Goal: Task Accomplishment & Management: Complete application form

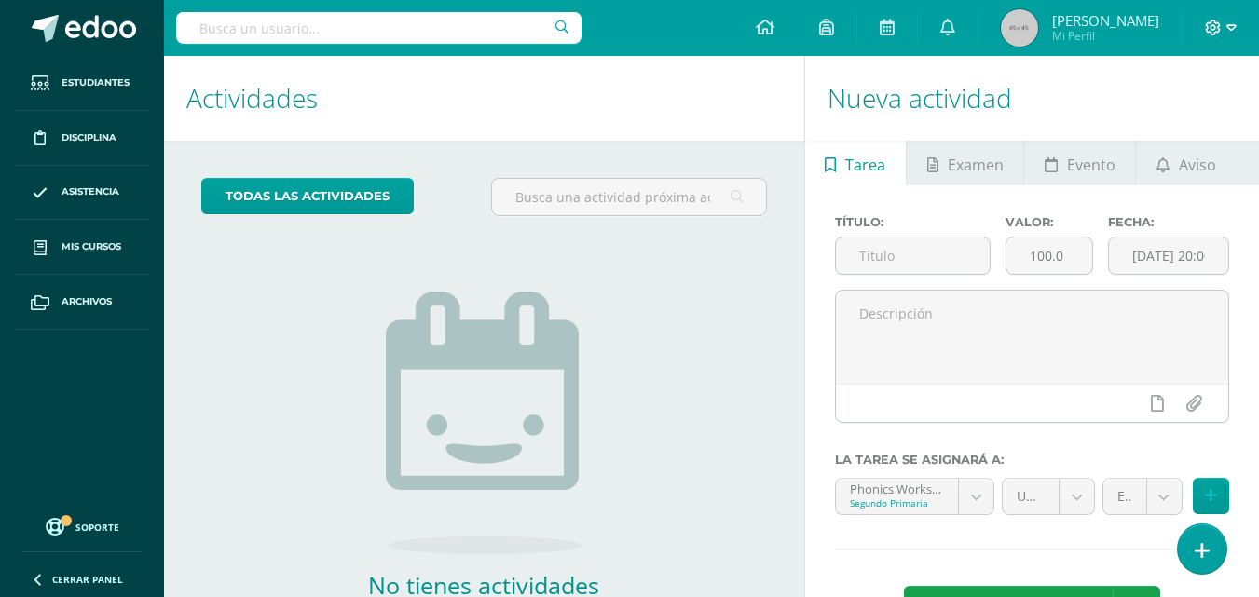
click at [1230, 20] on icon at bounding box center [1232, 28] width 10 height 17
click at [1179, 123] on span "Cerrar sesión" at bounding box center [1174, 127] width 84 height 18
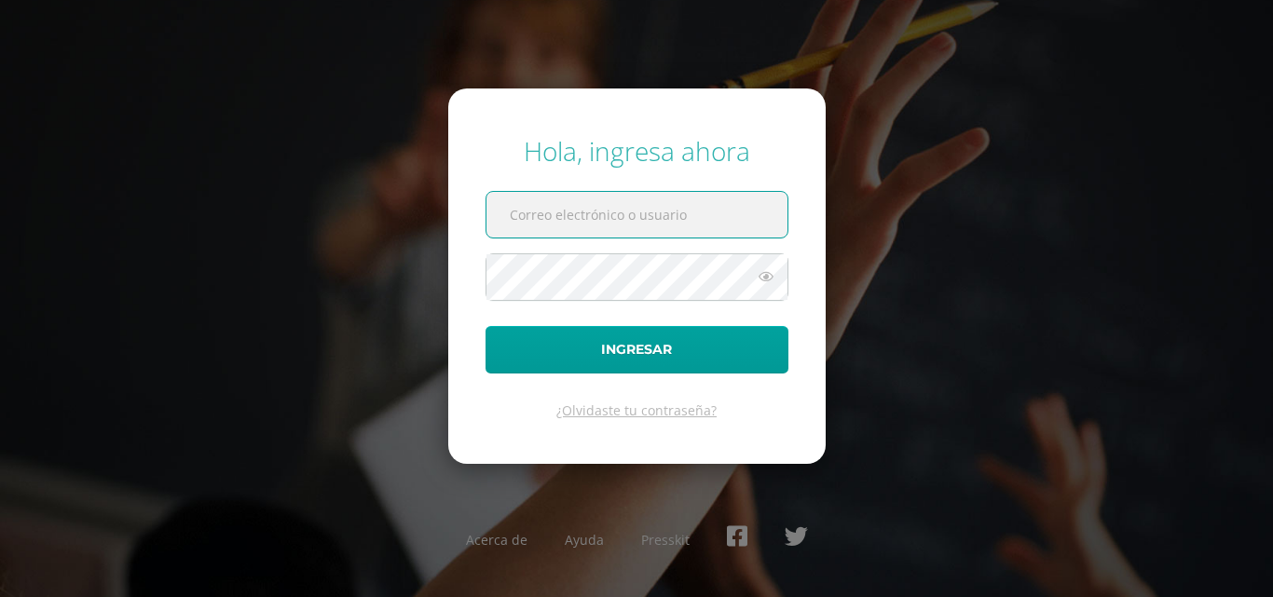
type input "[EMAIL_ADDRESS][DOMAIN_NAME]"
drag, startPoint x: 740, startPoint y: 230, endPoint x: 378, endPoint y: 224, distance: 361.7
click at [378, 224] on div "Hola, ingresa ahora amancilla@bilinguesanjuan.edu.gt Ingresar ¿Olvidaste tu con…" at bounding box center [636, 298] width 1202 height 360
type input "criteriosprimaria@bilinguesanjuan.edu.gt"
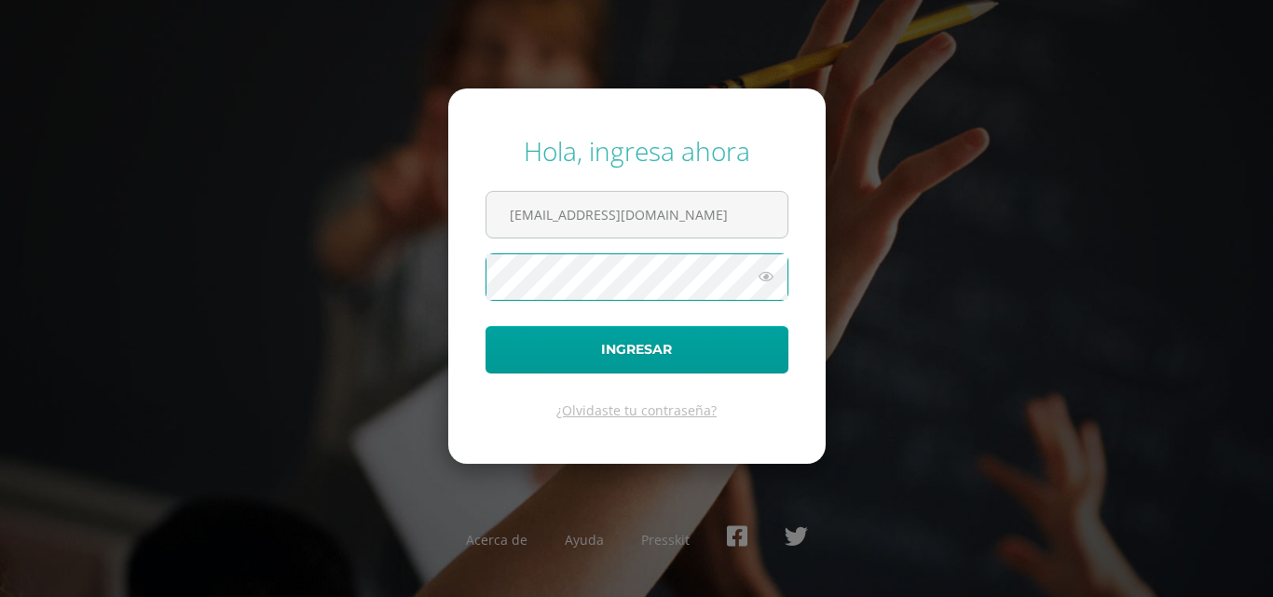
click at [767, 278] on icon at bounding box center [766, 277] width 24 height 22
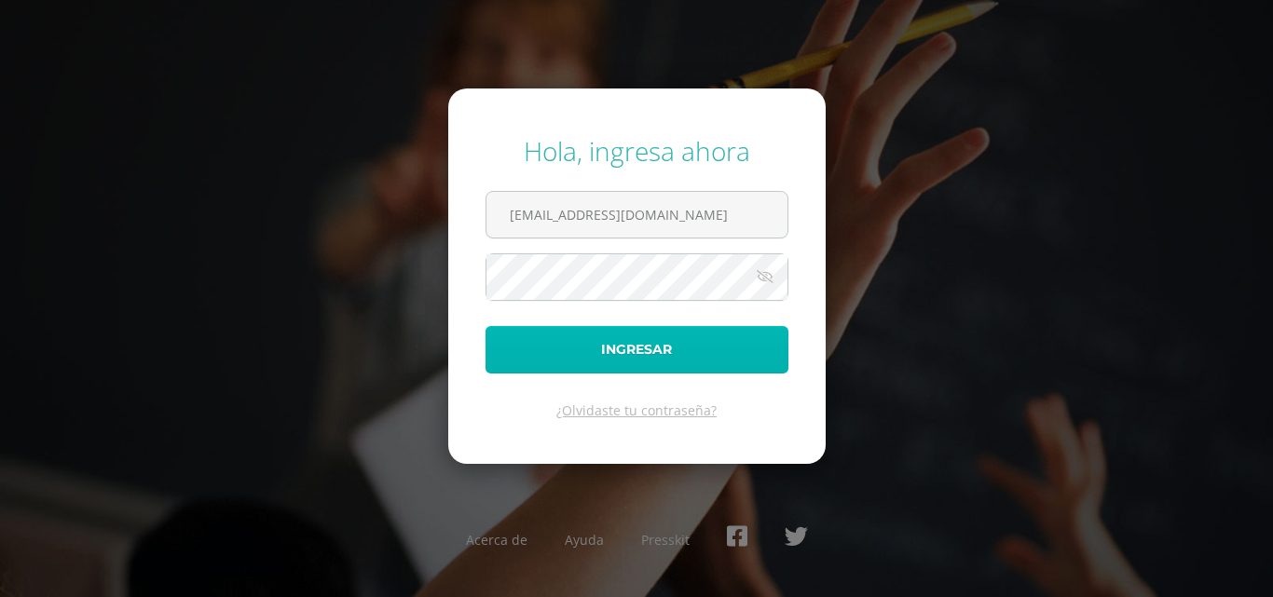
click at [507, 355] on button "Ingresar" at bounding box center [637, 350] width 303 height 48
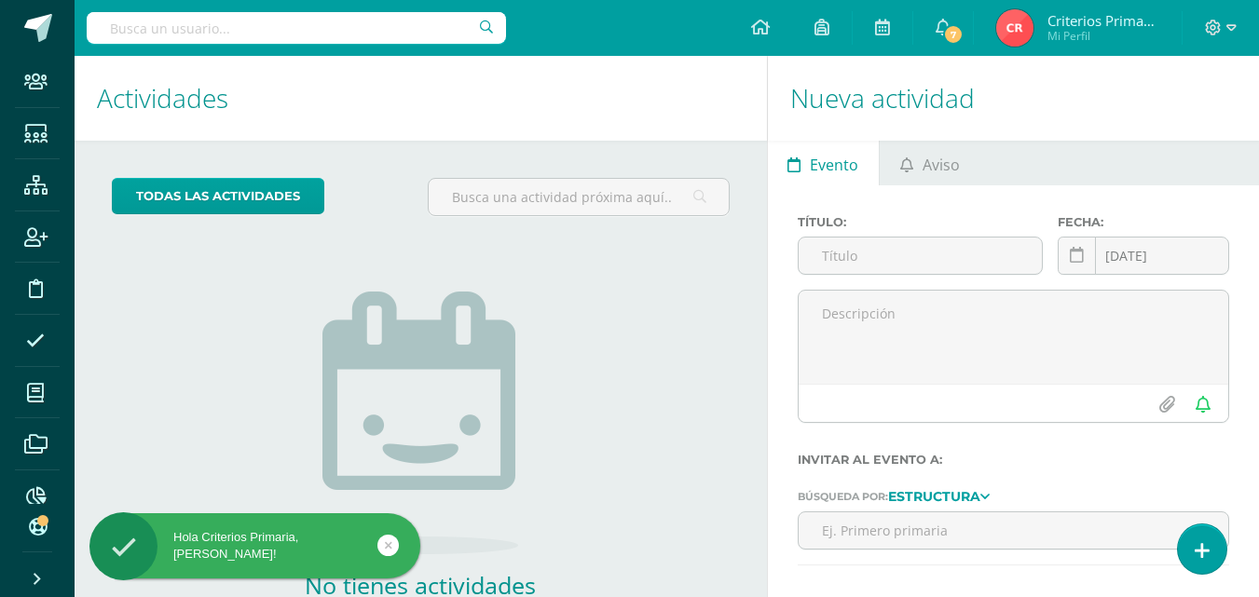
click at [435, 23] on input "text" at bounding box center [296, 28] width 419 height 32
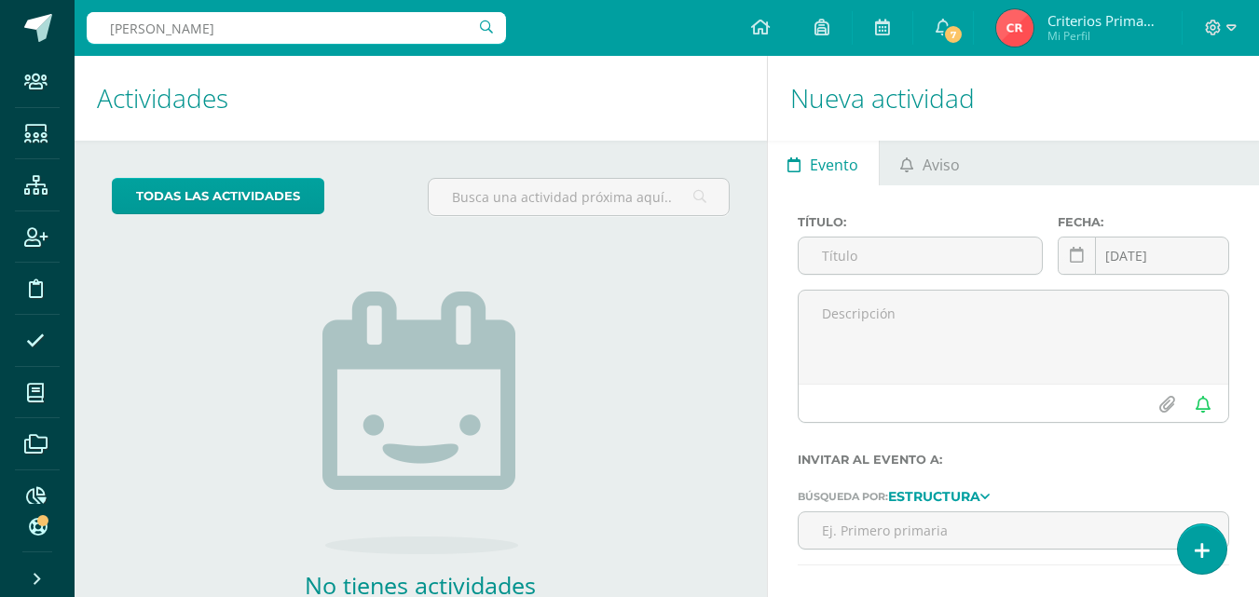
type input "Andrea Mancilla"
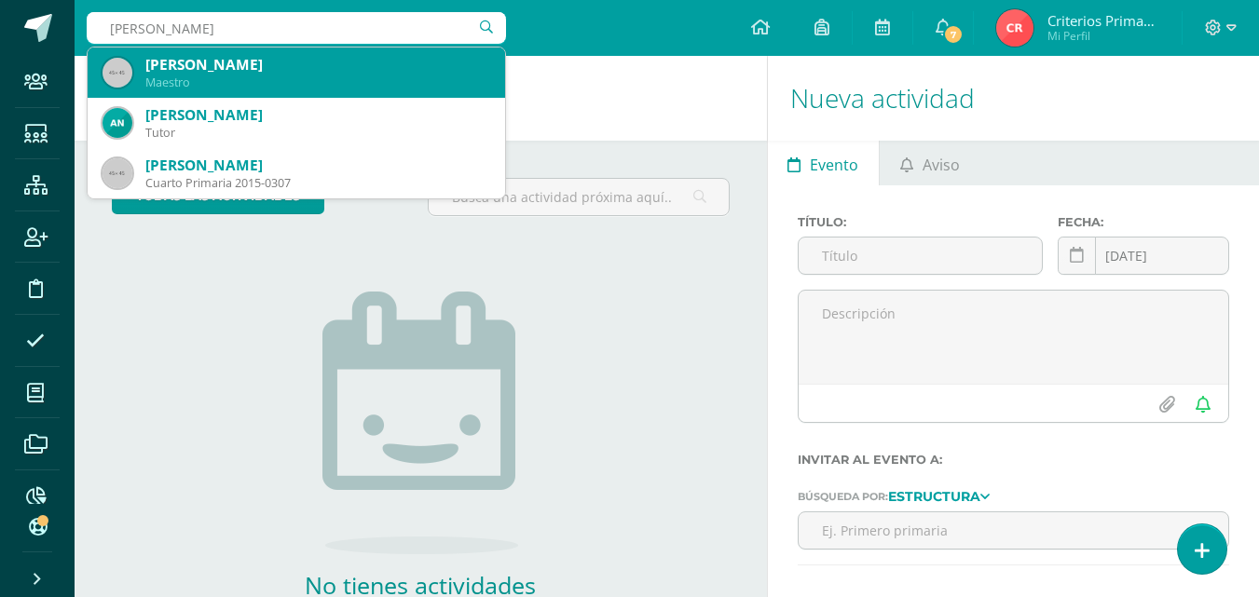
click at [260, 75] on div "Maestro" at bounding box center [317, 83] width 345 height 16
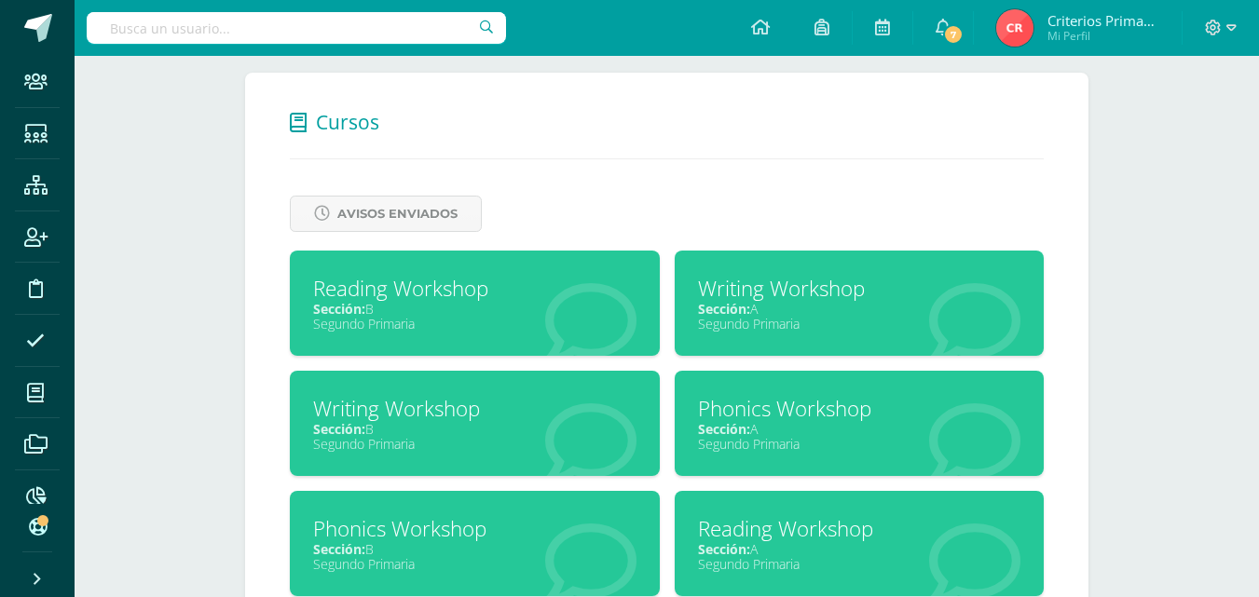
scroll to position [697, 0]
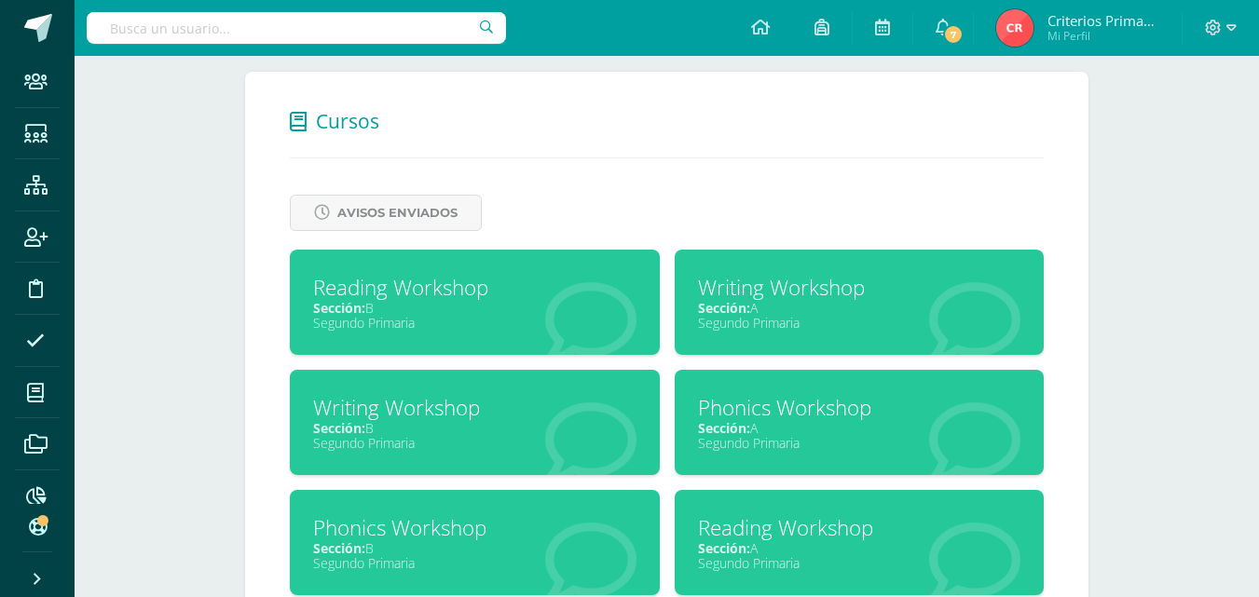
click at [461, 315] on div "Segundo Primaria" at bounding box center [474, 323] width 323 height 18
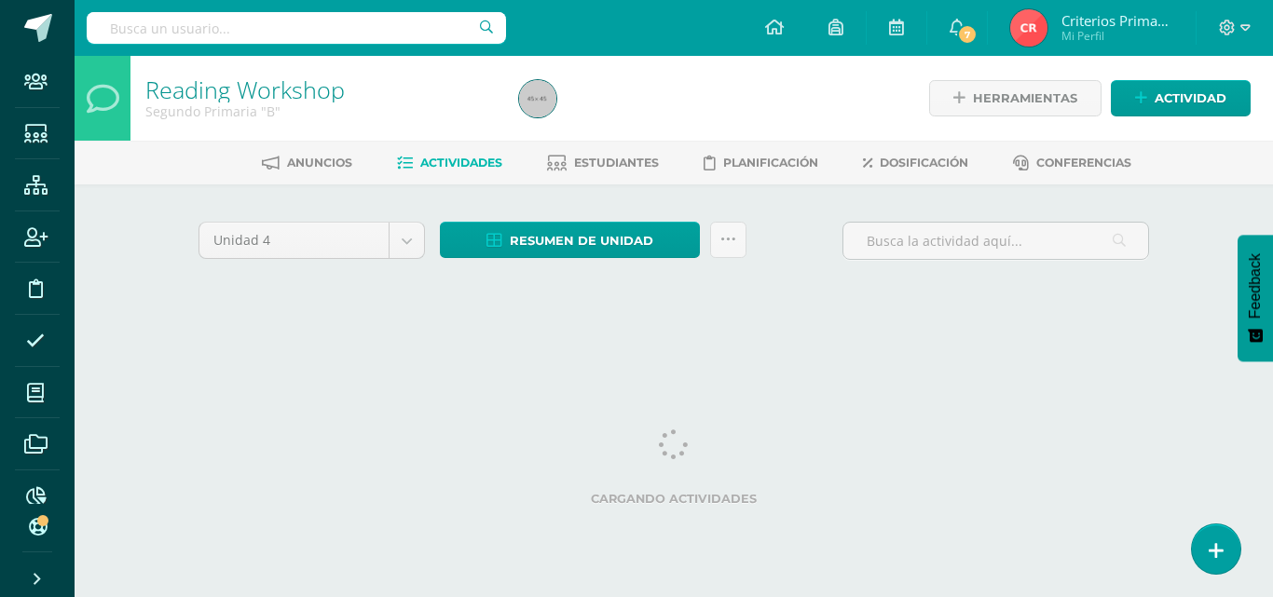
click at [1272, 348] on html "Staff Estudiantes Estructura Inscripción Disciplina Asistencia Mis cursos Archi…" at bounding box center [636, 174] width 1273 height 348
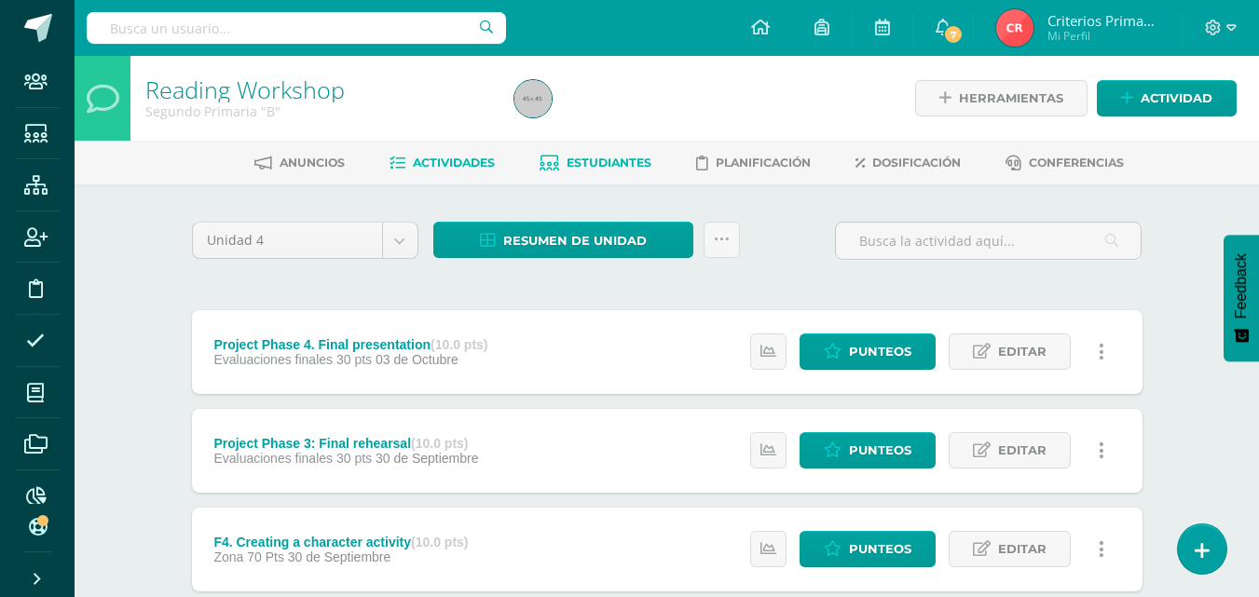
click at [612, 168] on span "Estudiantes" at bounding box center [609, 163] width 85 height 14
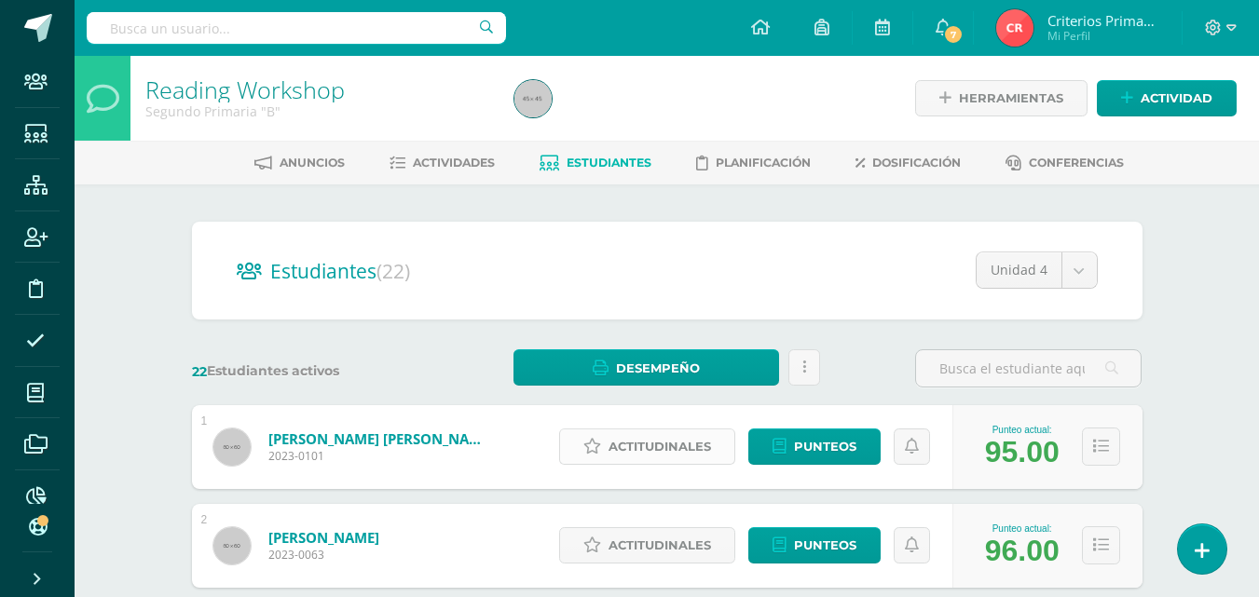
click at [650, 445] on span "Actitudinales" at bounding box center [660, 447] width 103 height 34
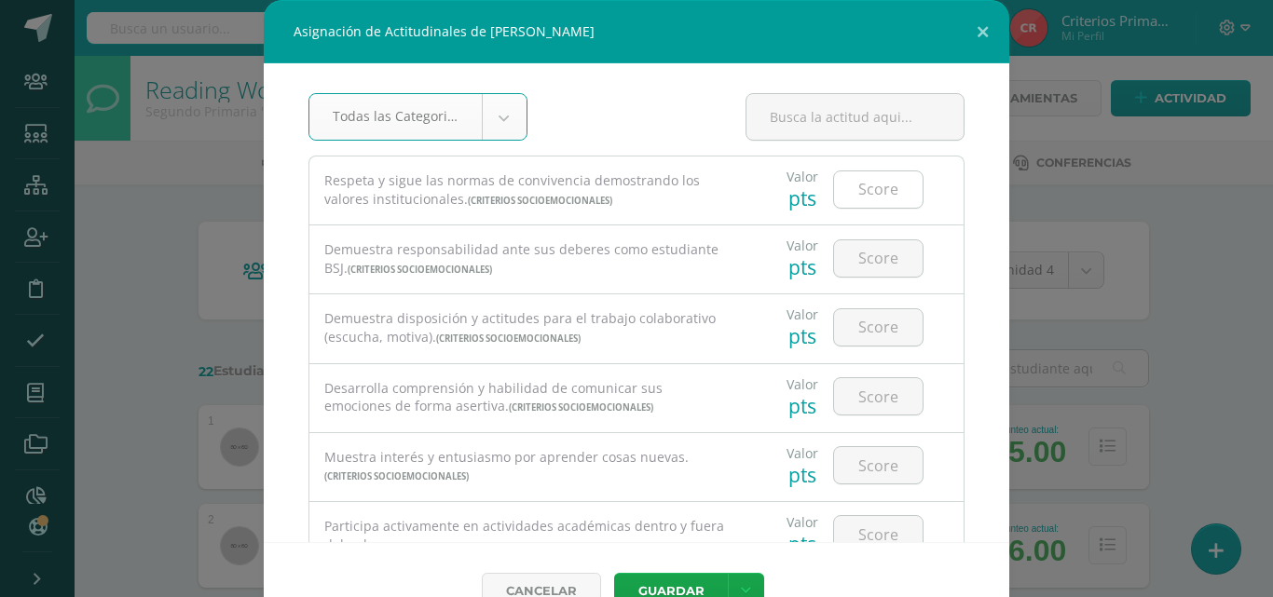
click at [873, 189] on input "number" at bounding box center [878, 189] width 89 height 36
type input "4"
click at [865, 254] on input "number" at bounding box center [878, 258] width 89 height 36
type input "4"
click at [873, 321] on input "number" at bounding box center [878, 327] width 89 height 36
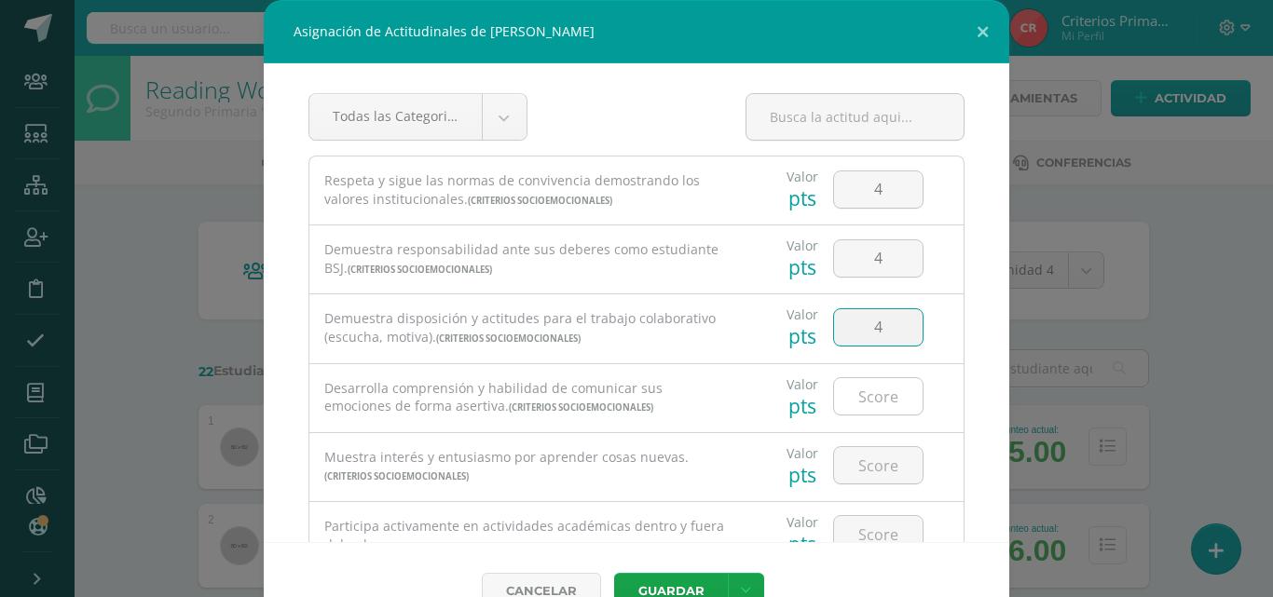
type input "4"
click at [868, 386] on input "number" at bounding box center [878, 396] width 89 height 36
type input "4"
click at [869, 457] on input "number" at bounding box center [878, 465] width 89 height 36
type input "4"
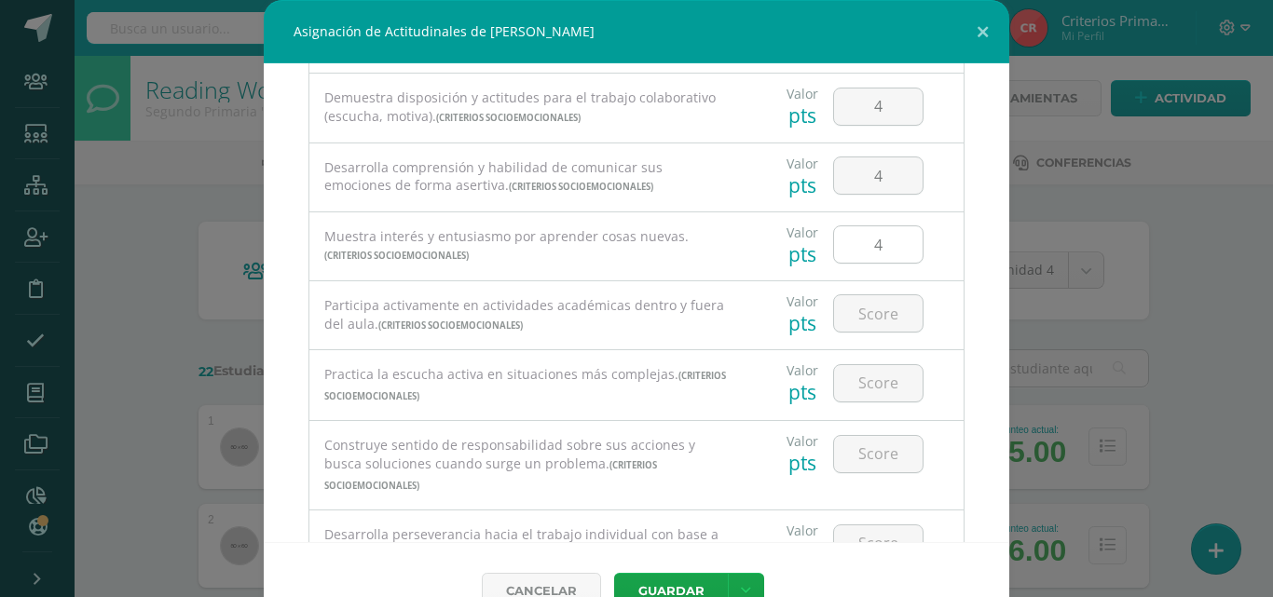
scroll to position [224, 0]
click at [856, 317] on input "number" at bounding box center [878, 311] width 89 height 36
type input "4"
click at [853, 371] on input "number" at bounding box center [878, 381] width 89 height 36
type input "4"
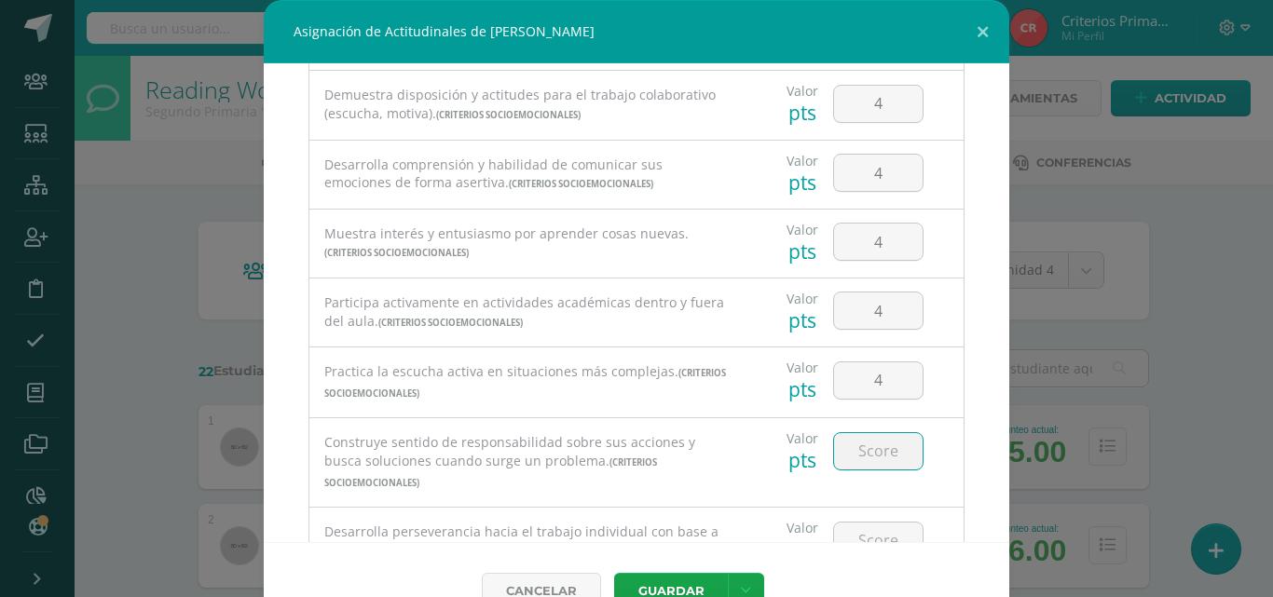
click at [862, 460] on input "number" at bounding box center [878, 451] width 89 height 36
type input "4"
click at [901, 541] on div at bounding box center [878, 540] width 105 height 65
click at [889, 526] on input "number" at bounding box center [878, 541] width 89 height 36
type input "4"
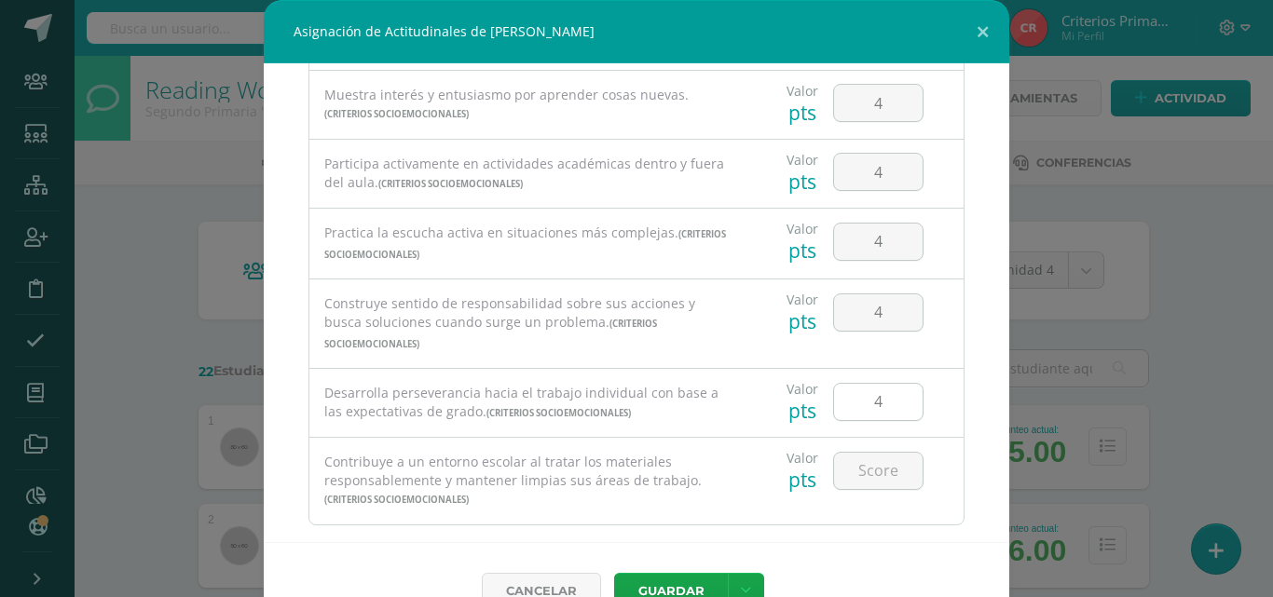
scroll to position [373, 0]
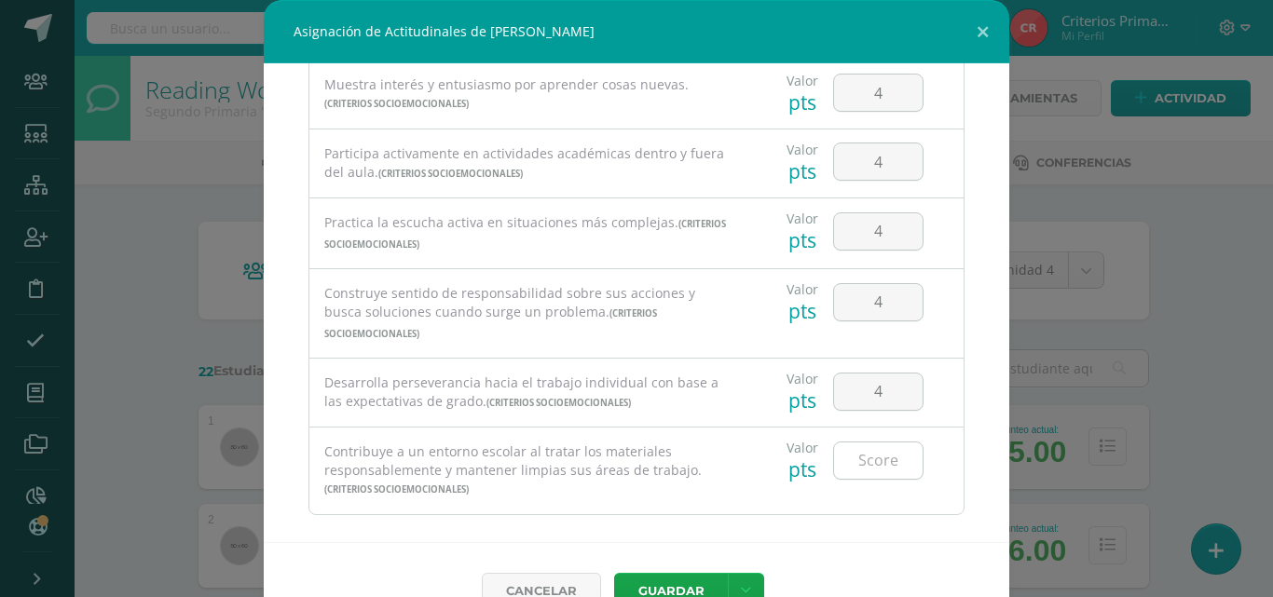
click at [859, 443] on input "number" at bounding box center [878, 461] width 89 height 36
type input "4"
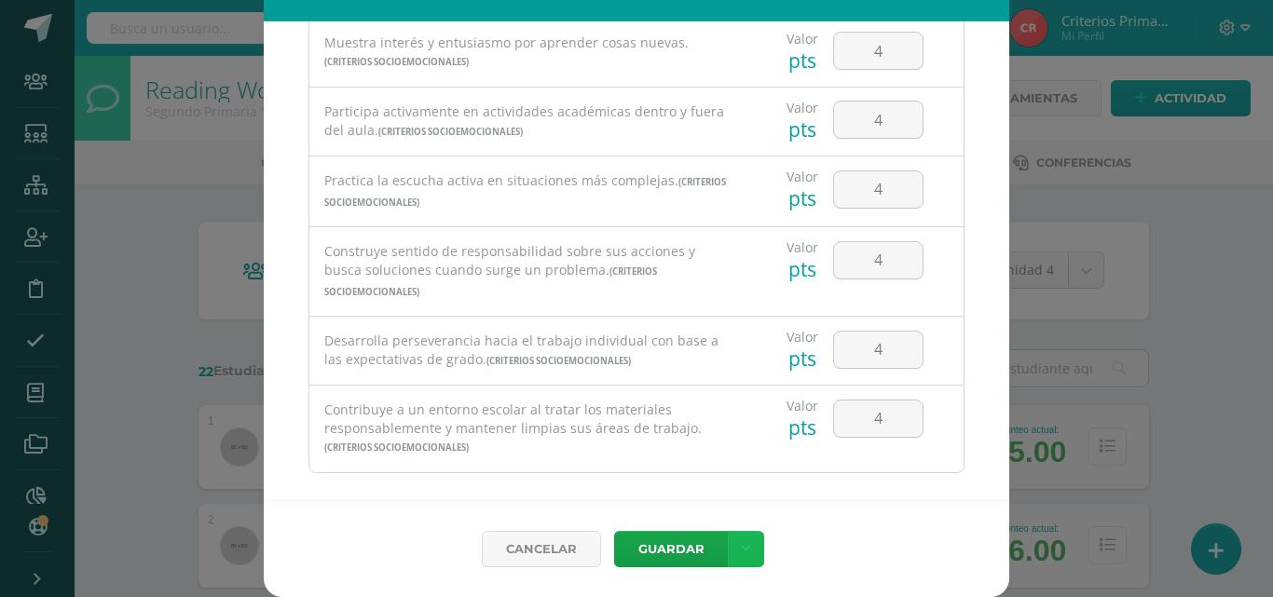
click at [741, 543] on icon at bounding box center [746, 550] width 10 height 16
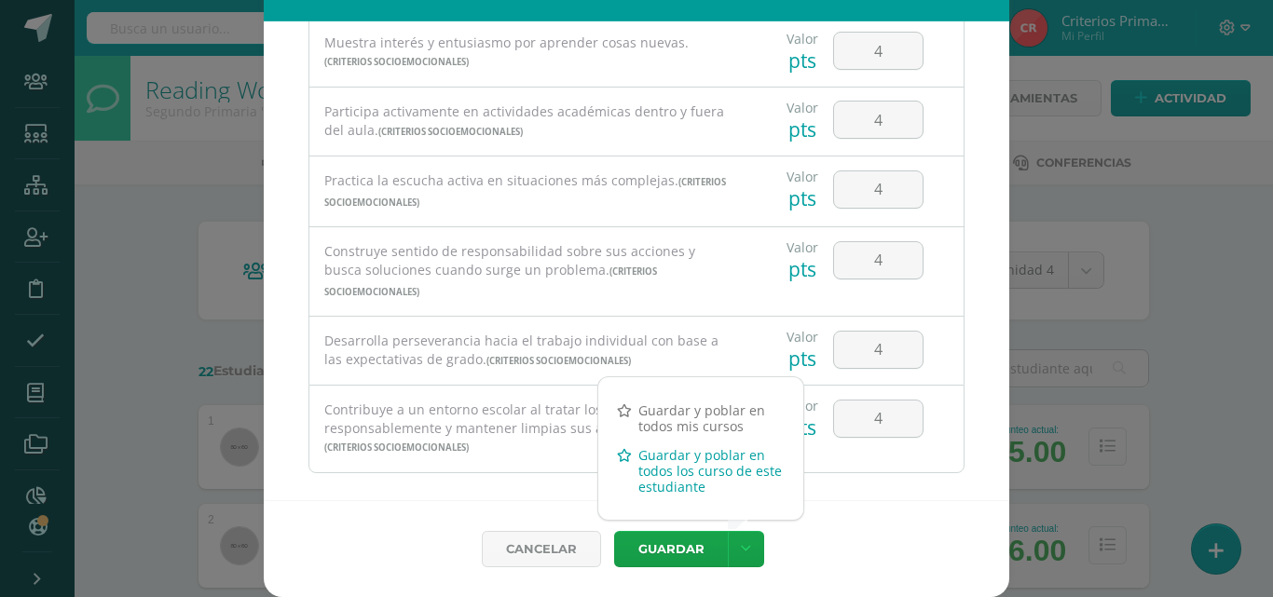
click at [685, 474] on link "Guardar y poblar en todos los curso de este estudiante" at bounding box center [700, 471] width 205 height 61
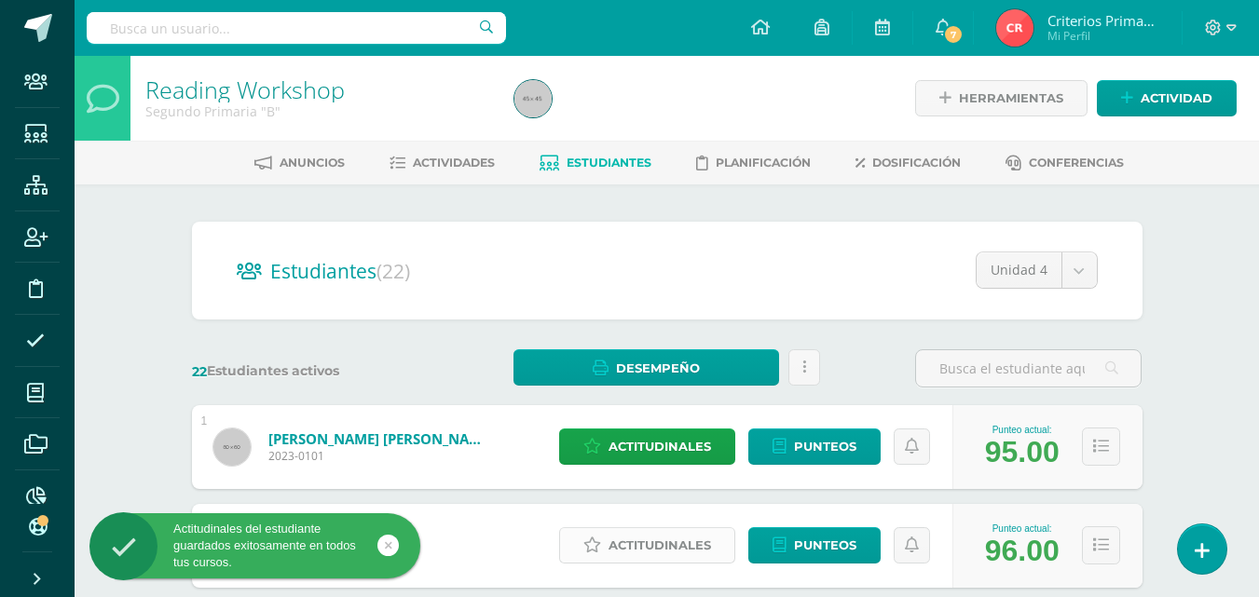
click at [656, 542] on span "Actitudinales" at bounding box center [660, 545] width 103 height 34
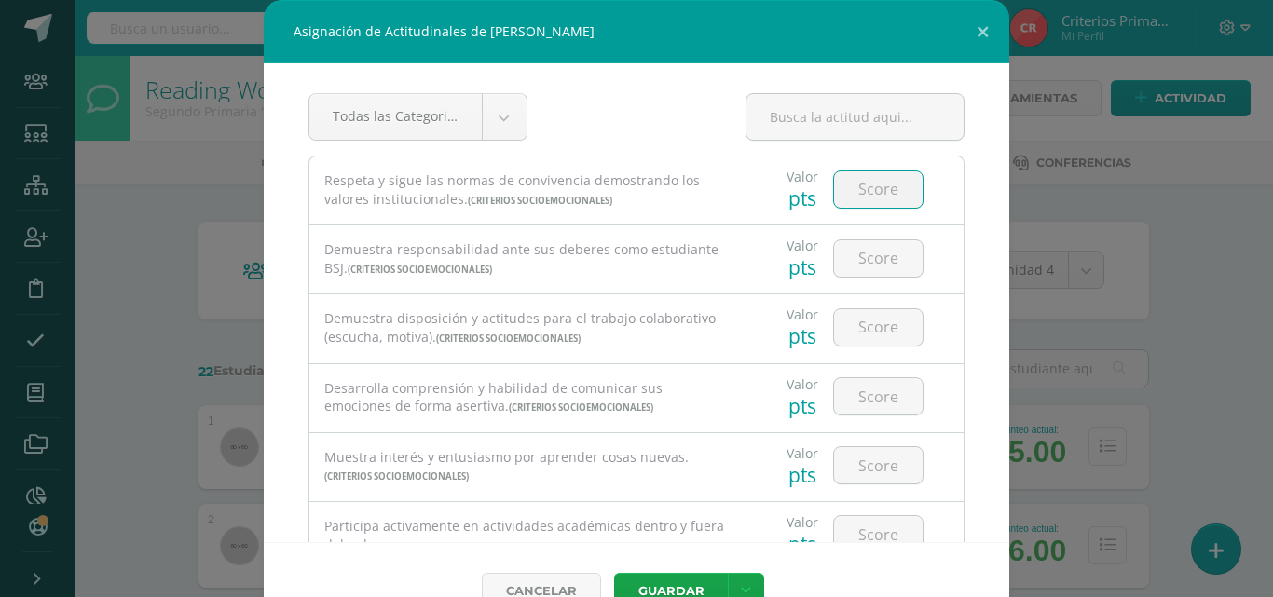
click at [860, 182] on input "number" at bounding box center [878, 189] width 89 height 36
type input "4"
click at [892, 257] on input "number" at bounding box center [878, 258] width 89 height 36
type input "4"
click at [864, 327] on input "number" at bounding box center [878, 327] width 89 height 36
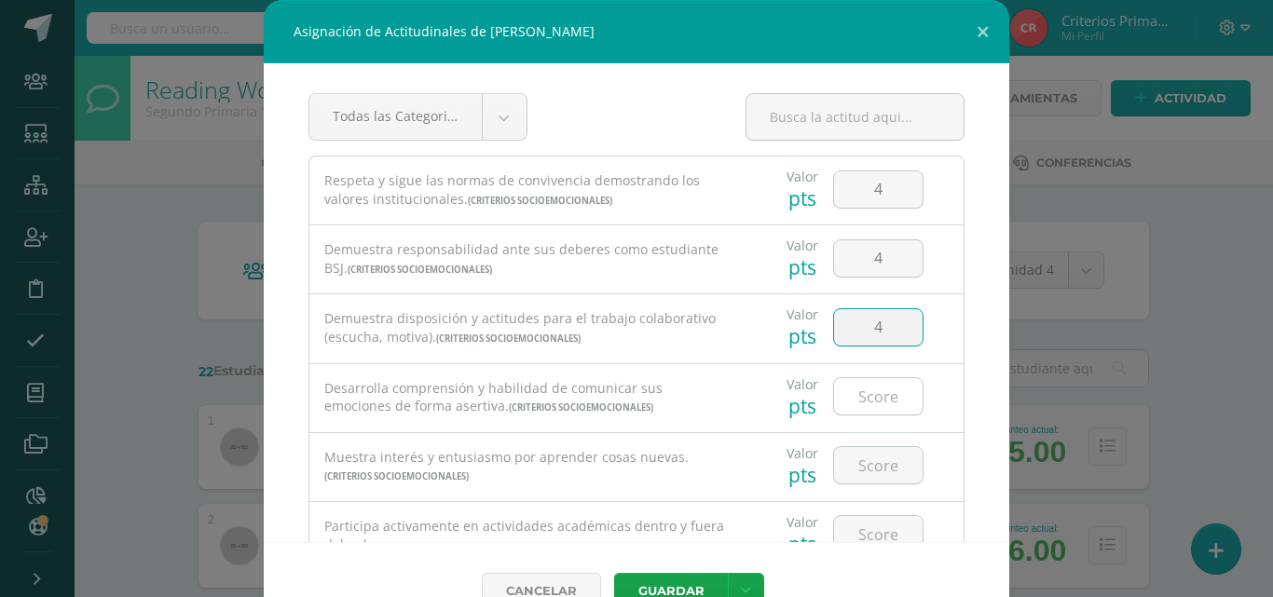
type input "4"
click at [862, 390] on input "number" at bounding box center [878, 396] width 89 height 36
type input "4"
click at [857, 475] on input "number" at bounding box center [878, 465] width 89 height 36
type input "4"
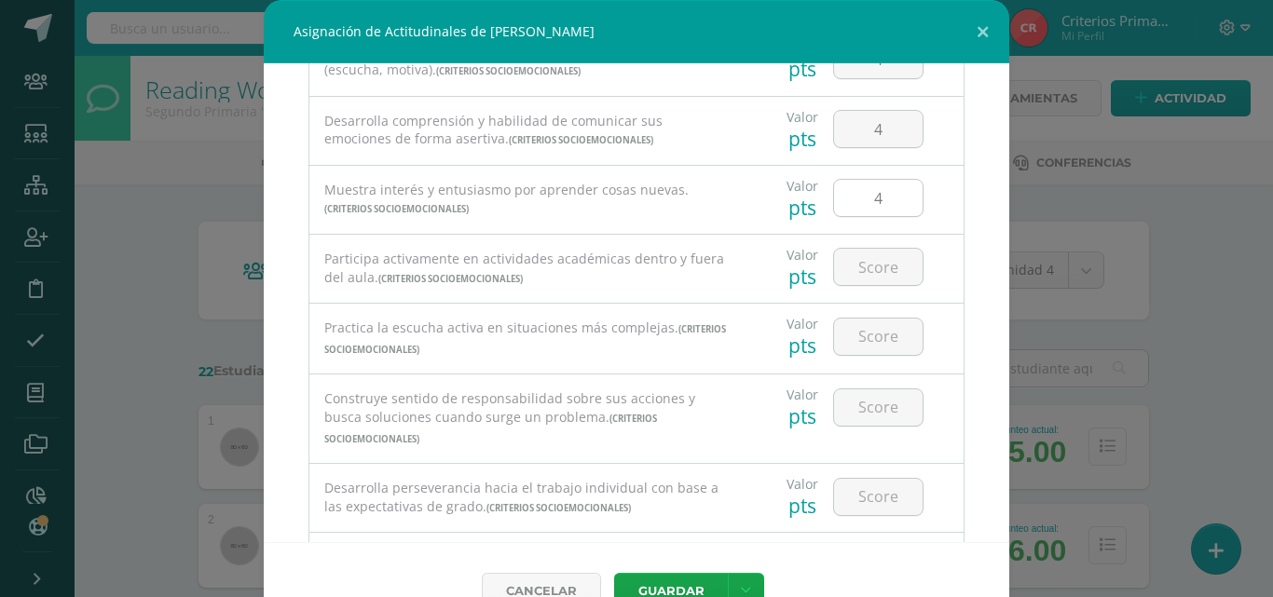
scroll to position [271, 0]
click at [884, 263] on input "number" at bounding box center [878, 263] width 89 height 36
type input "4"
click at [851, 340] on input "number" at bounding box center [878, 333] width 89 height 36
type input "4"
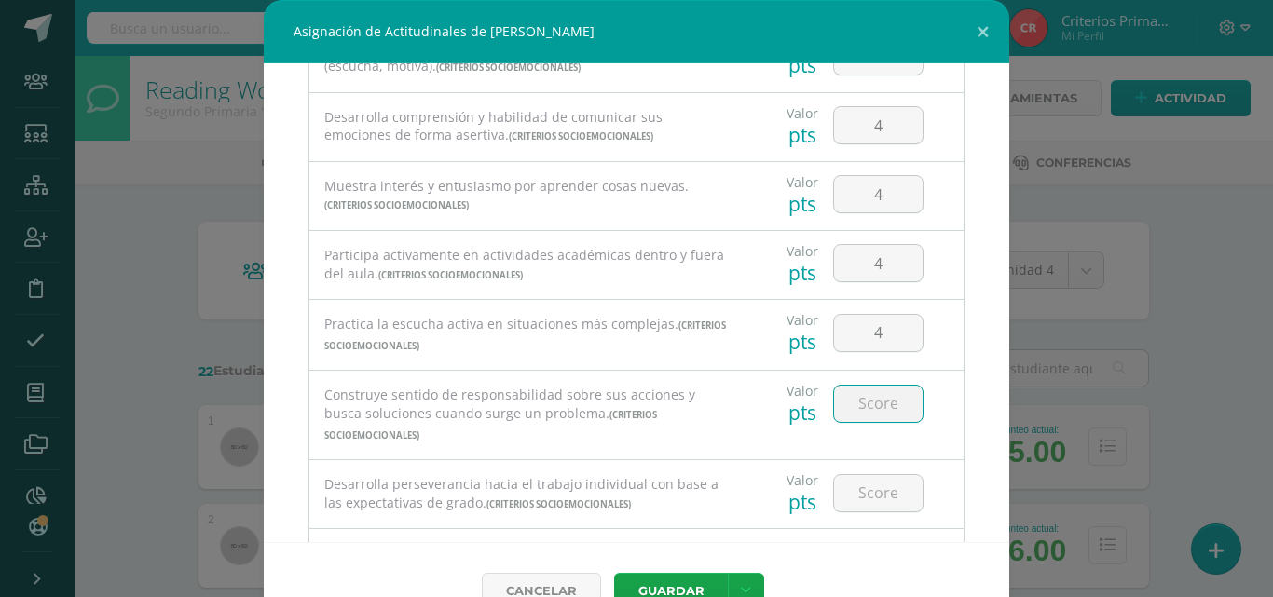
click at [844, 415] on input "number" at bounding box center [878, 404] width 89 height 36
type input "4"
click at [871, 475] on input "number" at bounding box center [878, 493] width 89 height 36
type input "4"
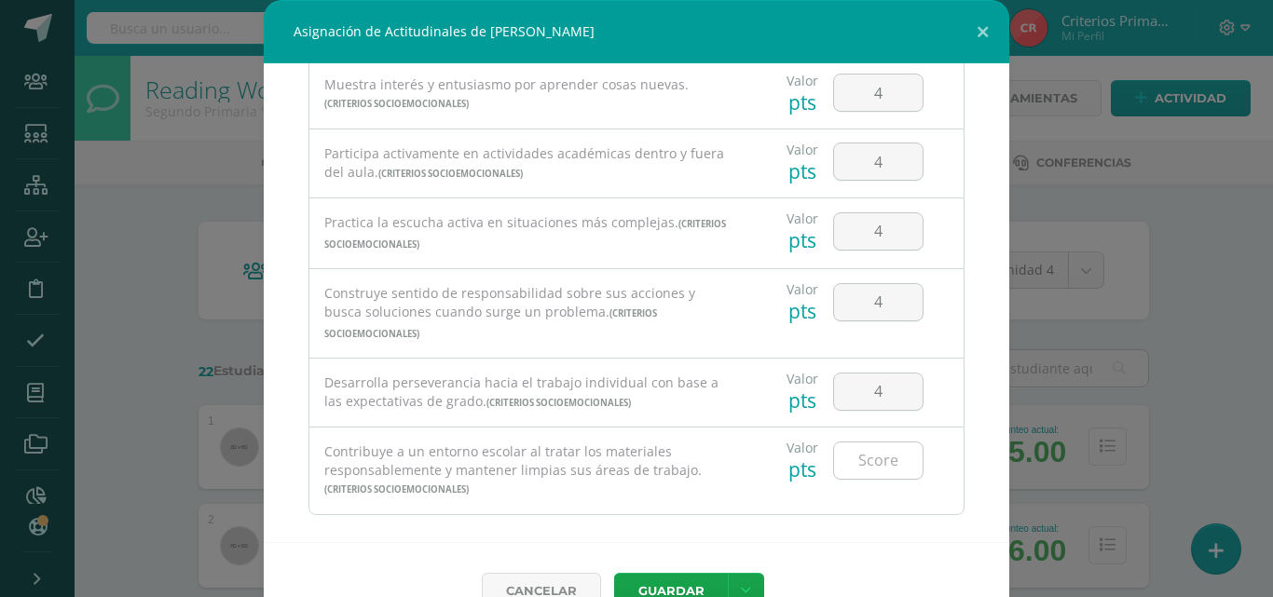
click at [868, 443] on input "number" at bounding box center [878, 461] width 89 height 36
type input "4"
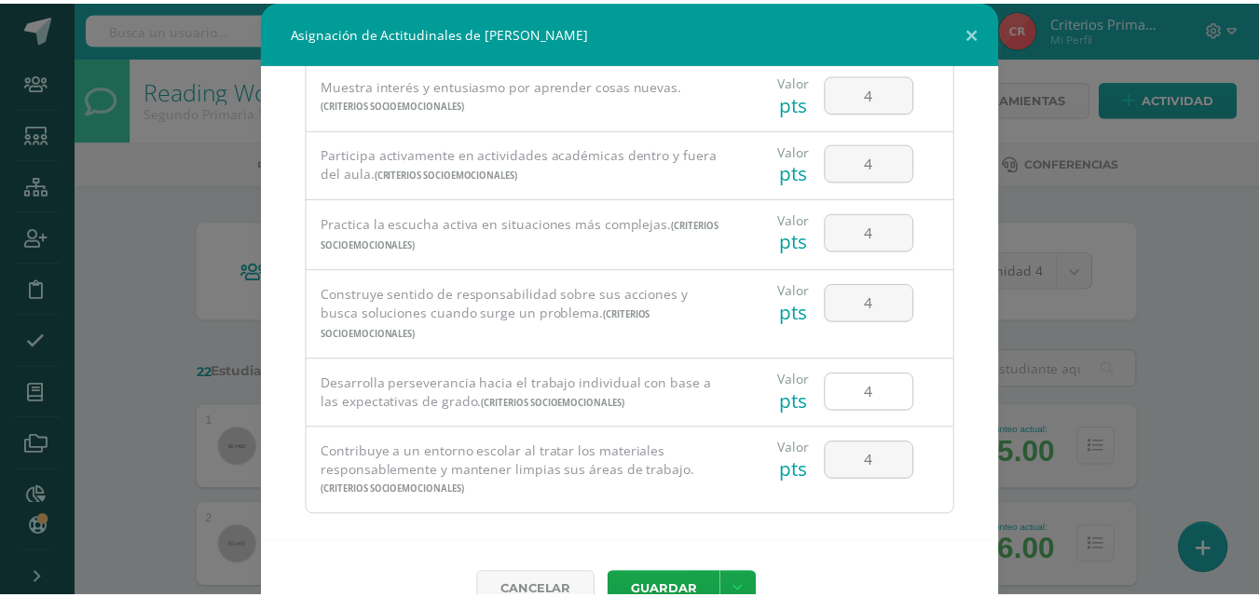
scroll to position [42, 0]
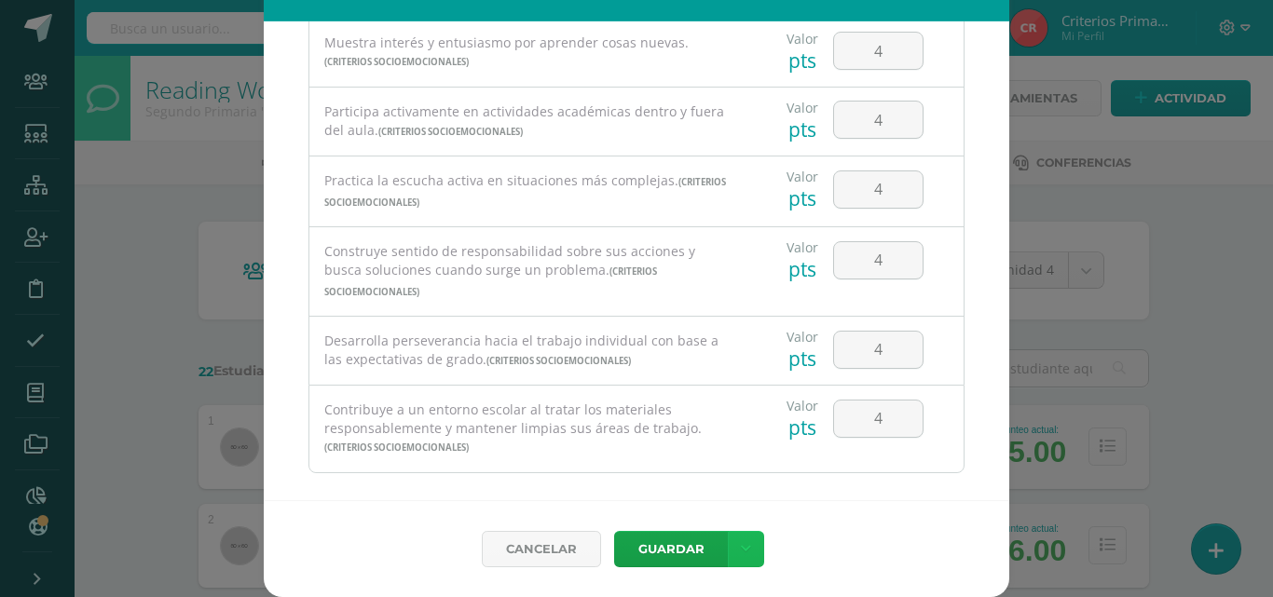
click at [741, 542] on icon at bounding box center [746, 550] width 10 height 16
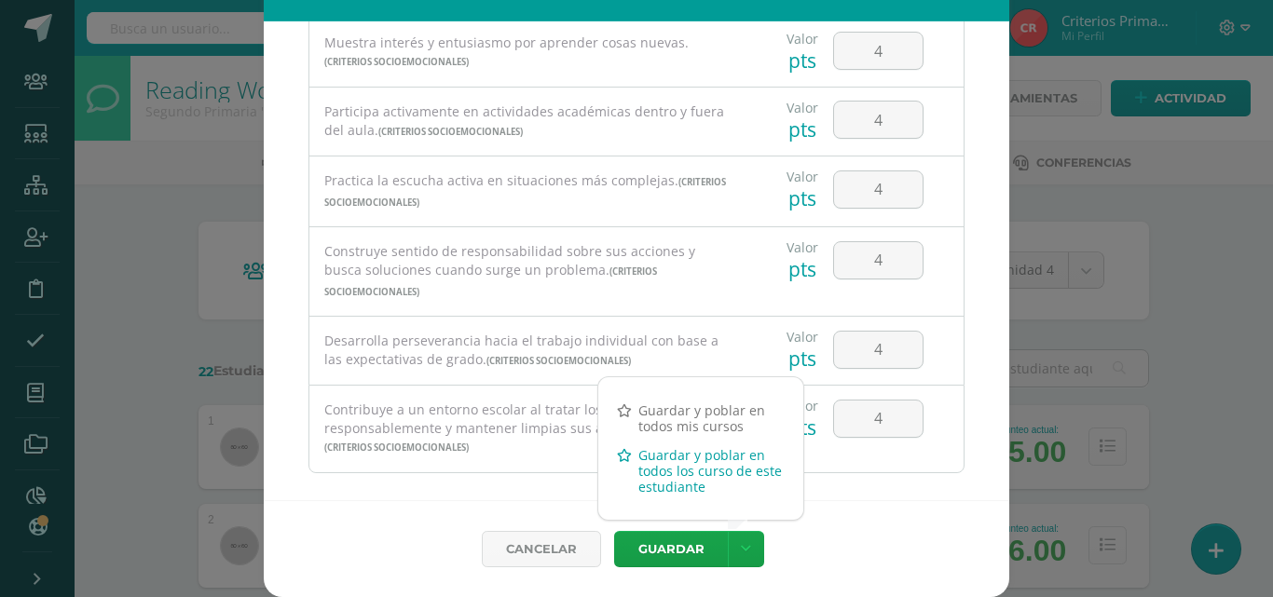
click at [690, 473] on link "Guardar y poblar en todos los curso de este estudiante" at bounding box center [700, 471] width 205 height 61
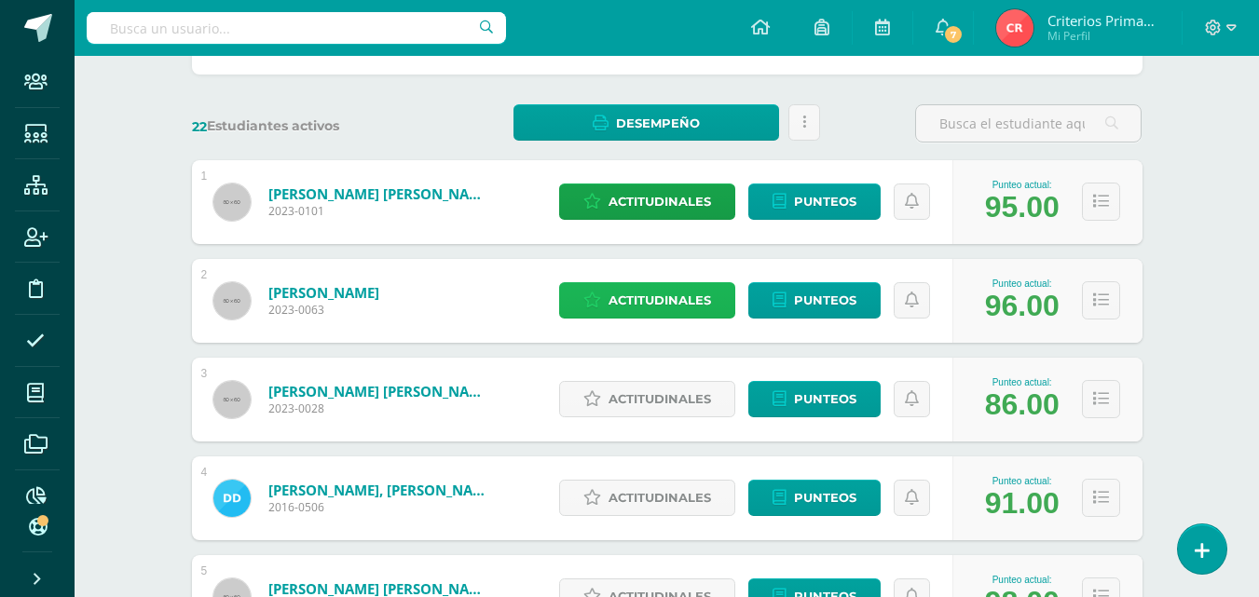
scroll to position [257, 0]
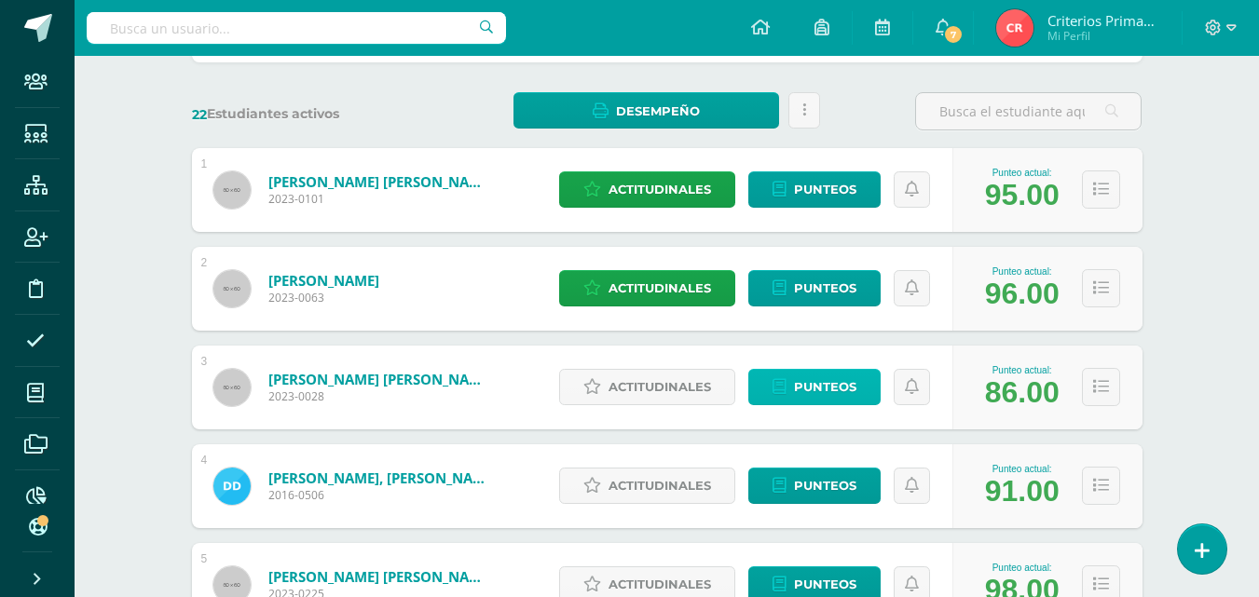
click at [830, 390] on span "Punteos" at bounding box center [825, 387] width 62 height 34
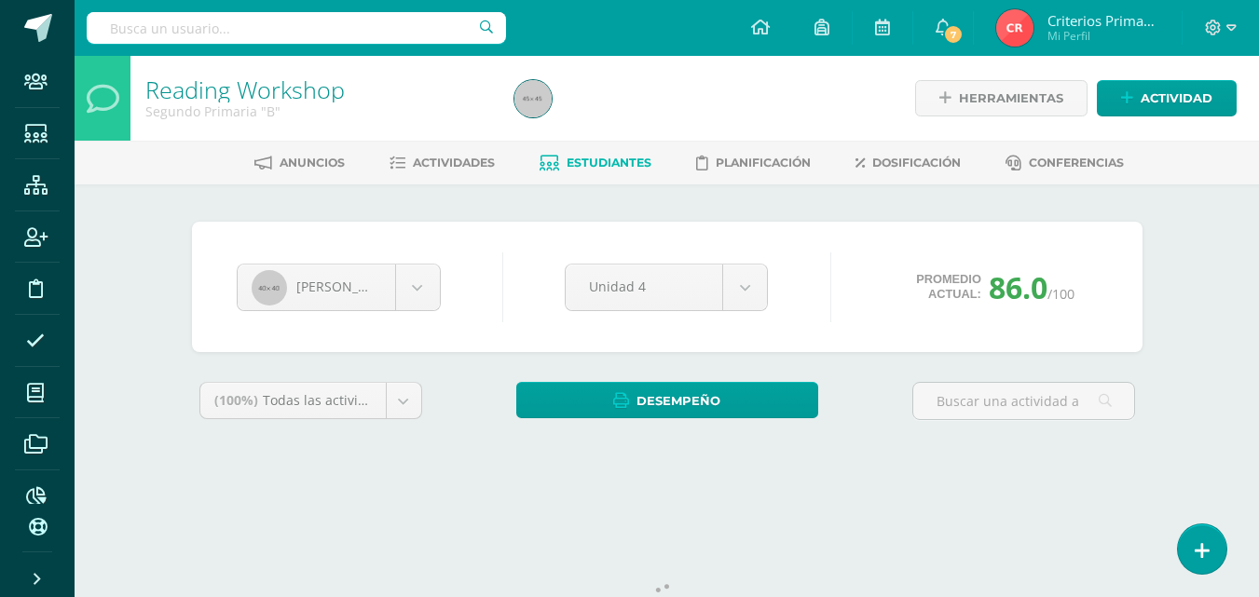
click at [567, 169] on span "Estudiantes" at bounding box center [609, 163] width 85 height 14
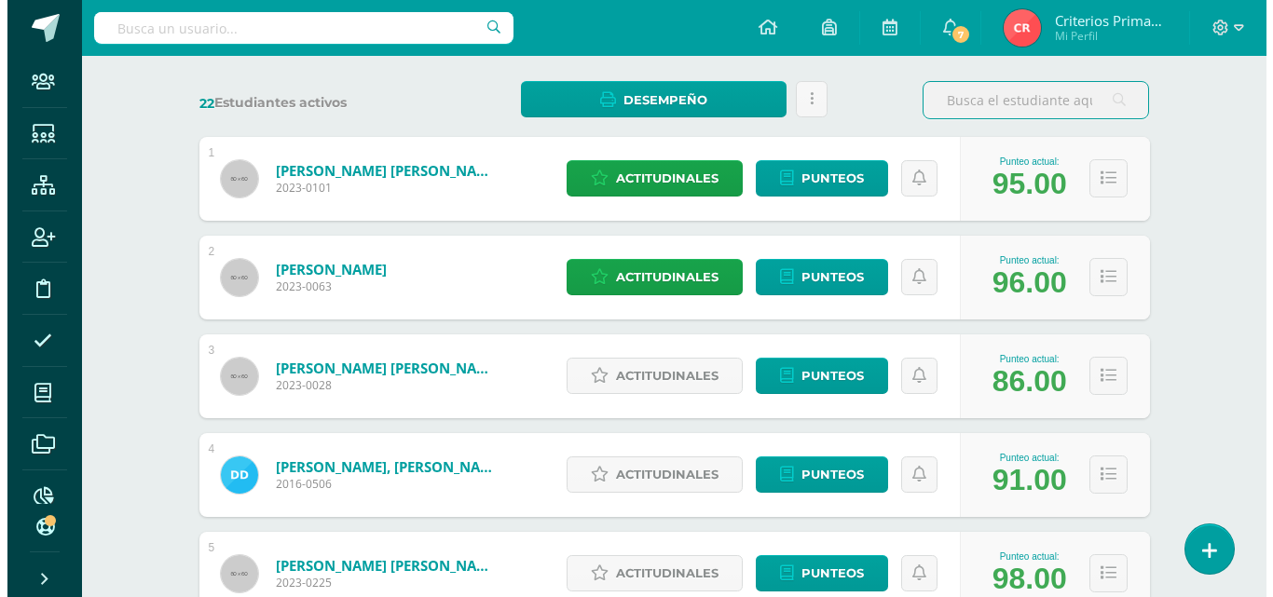
scroll to position [274, 0]
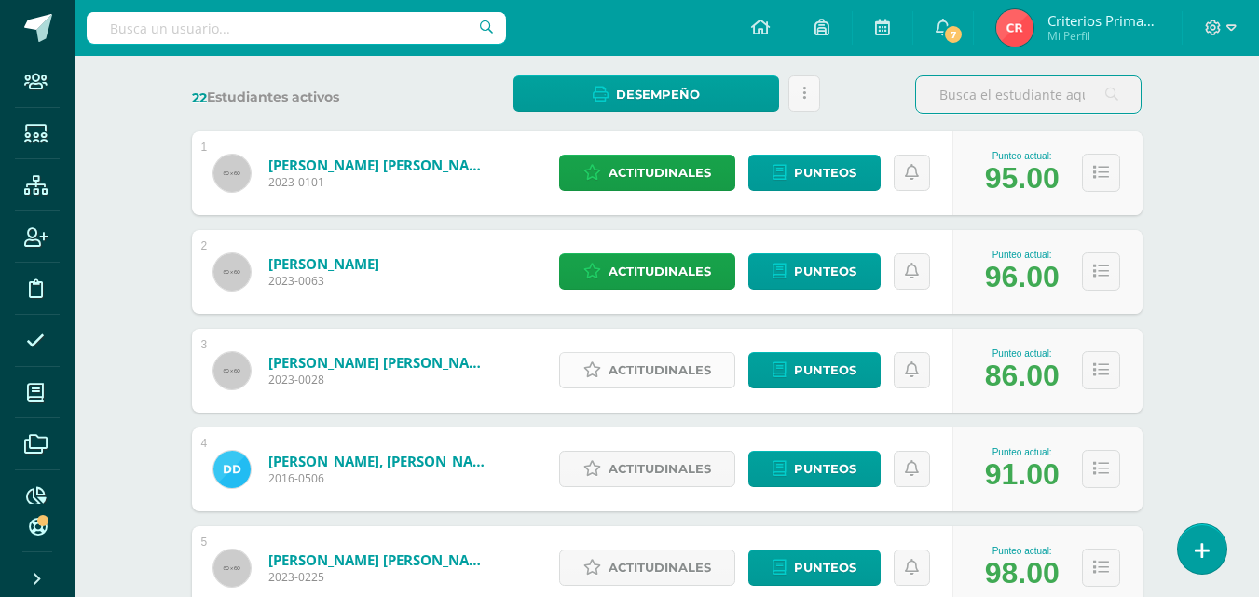
click at [629, 370] on span "Actitudinales" at bounding box center [660, 370] width 103 height 34
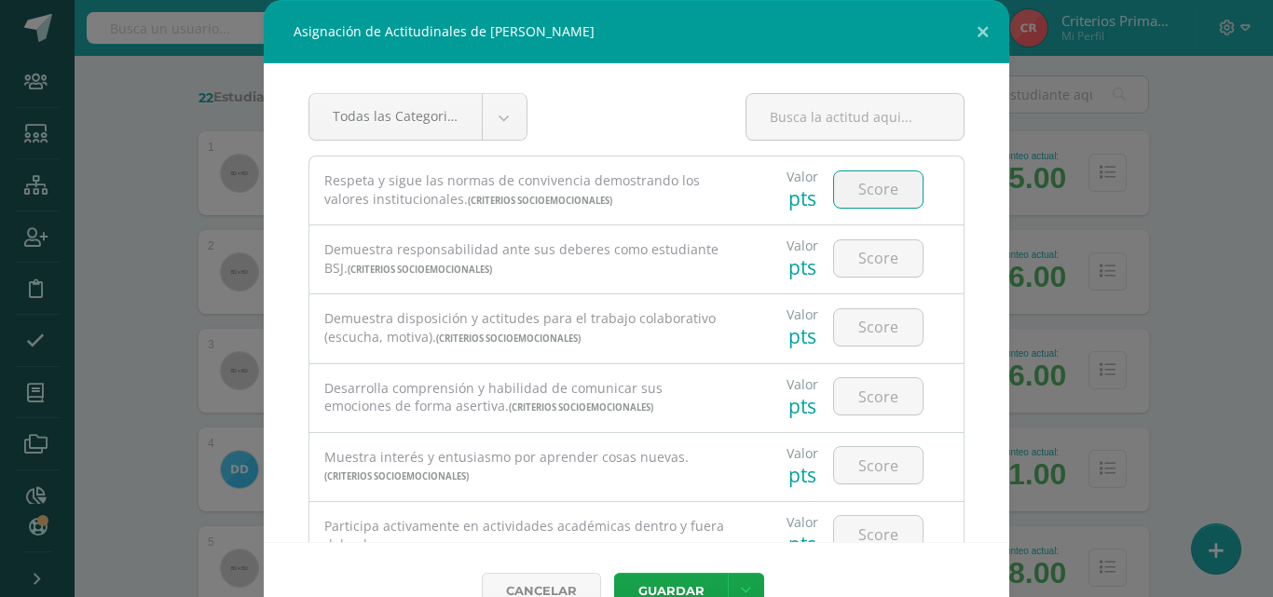
click at [857, 199] on input "number" at bounding box center [878, 189] width 89 height 36
type input "3"
click at [871, 268] on input "number" at bounding box center [878, 258] width 89 height 36
type input "2"
click at [901, 318] on input "number" at bounding box center [878, 327] width 89 height 36
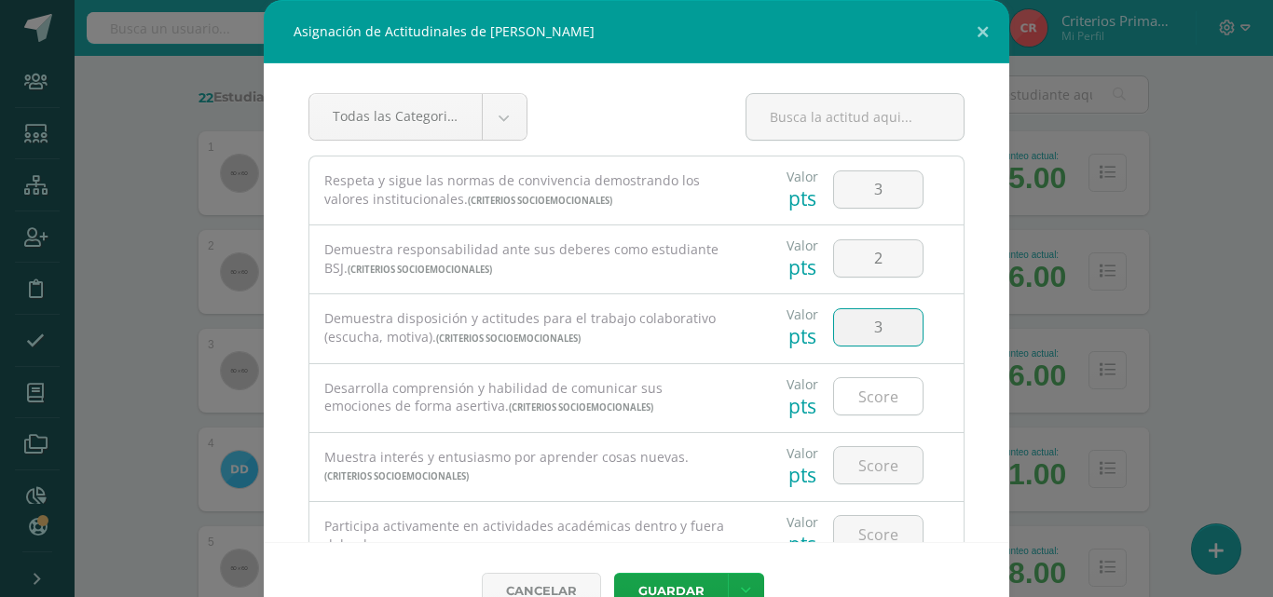
type input "3"
click at [869, 399] on input "number" at bounding box center [878, 396] width 89 height 36
type input "3"
click at [853, 467] on input "number" at bounding box center [878, 465] width 89 height 36
type input "3"
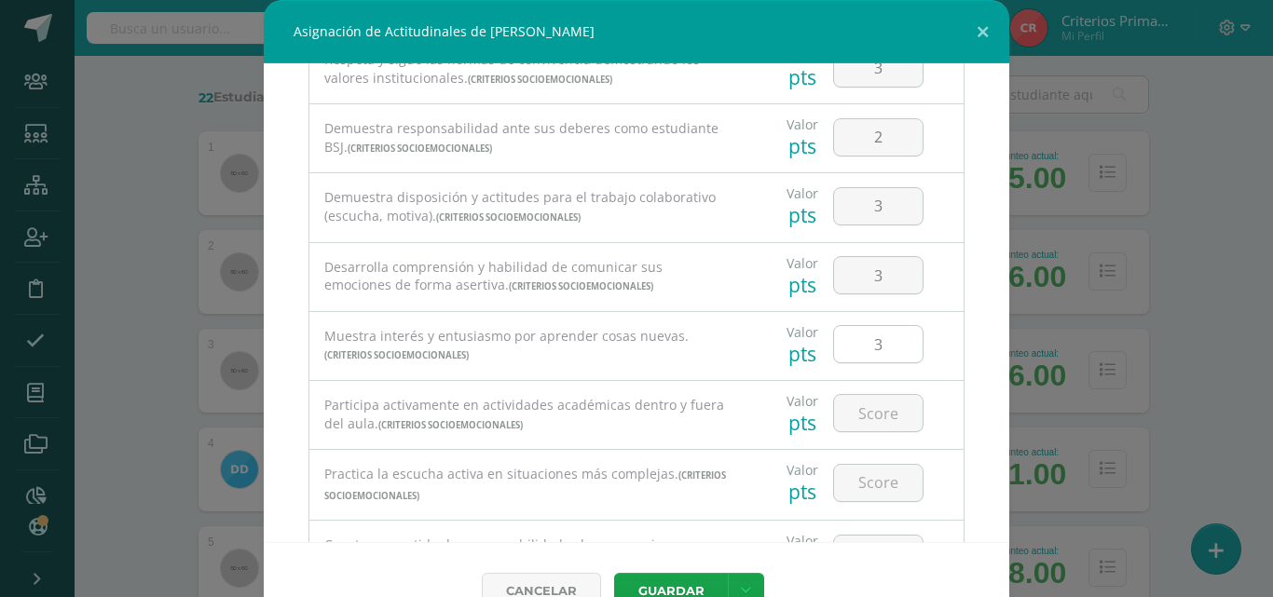
scroll to position [122, 0]
click at [851, 424] on input "number" at bounding box center [878, 412] width 89 height 36
type input "4"
click at [860, 472] on input "number" at bounding box center [878, 482] width 89 height 36
type input "4"
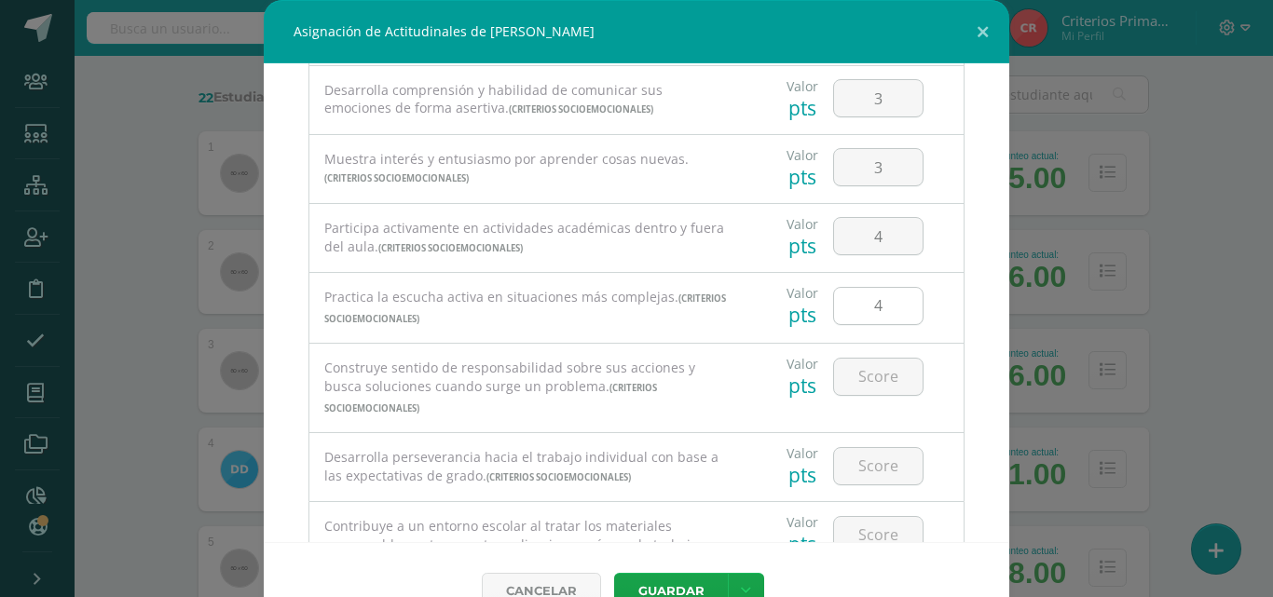
scroll to position [365, 0]
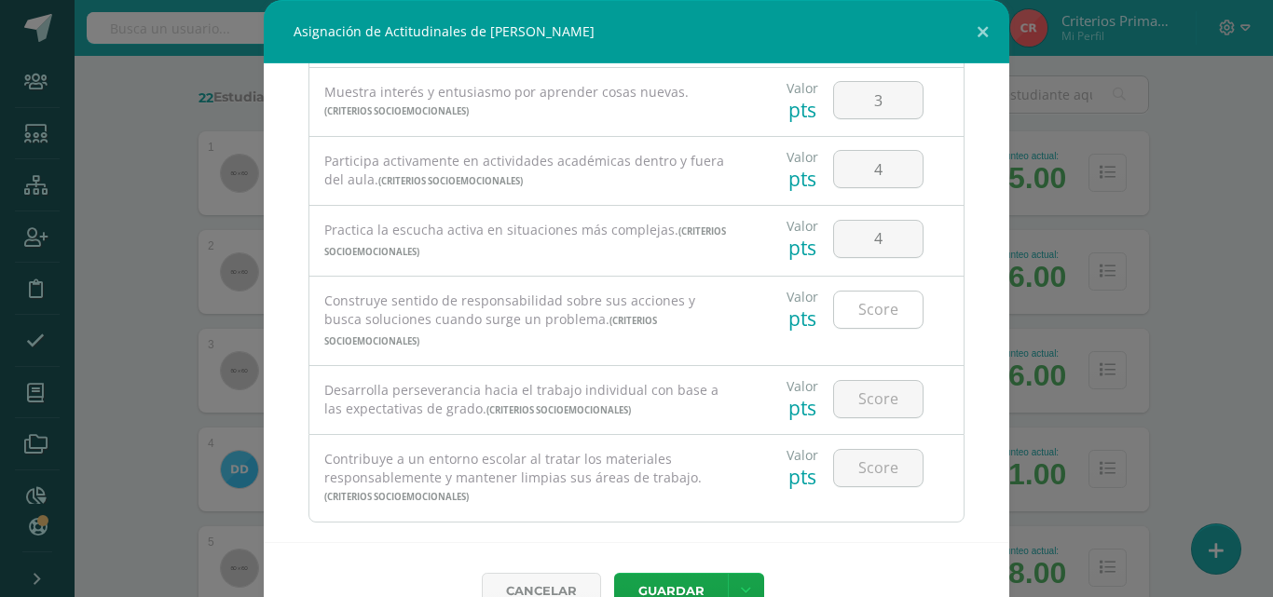
click at [879, 307] on input "number" at bounding box center [878, 310] width 89 height 36
type input "3"
type input "2"
click at [851, 385] on input "number" at bounding box center [878, 399] width 89 height 36
type input "3"
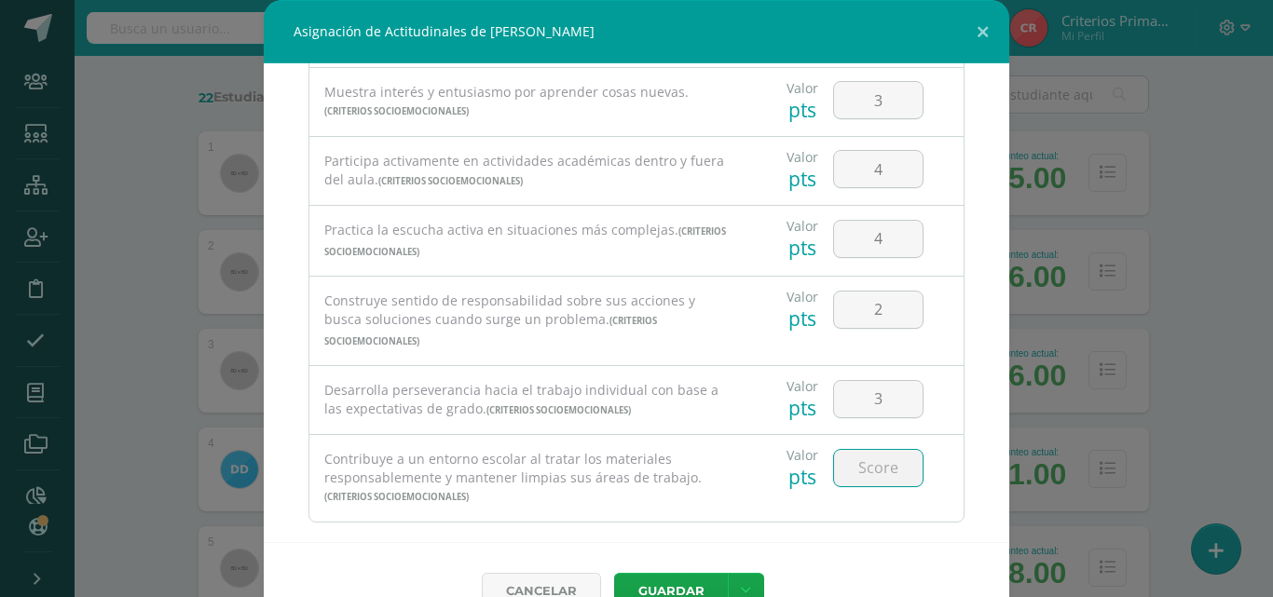
click at [865, 457] on input "number" at bounding box center [878, 468] width 89 height 36
type input "3"
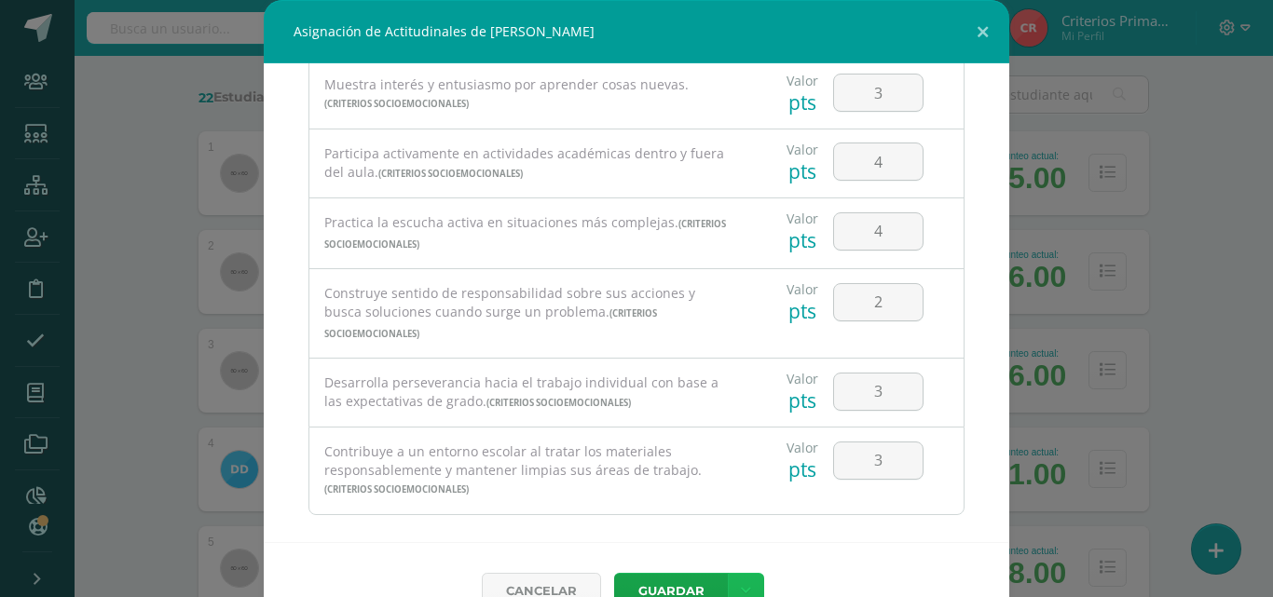
click at [741, 584] on icon at bounding box center [746, 591] width 10 height 16
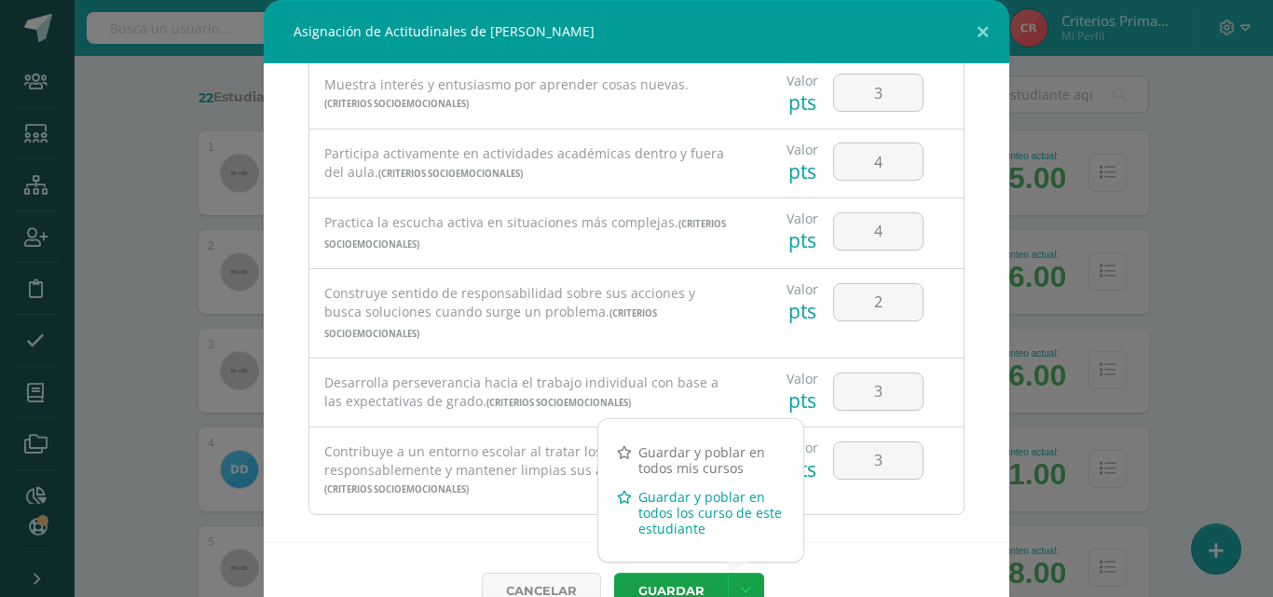
click at [712, 512] on link "Guardar y poblar en todos los curso de este estudiante" at bounding box center [700, 513] width 205 height 61
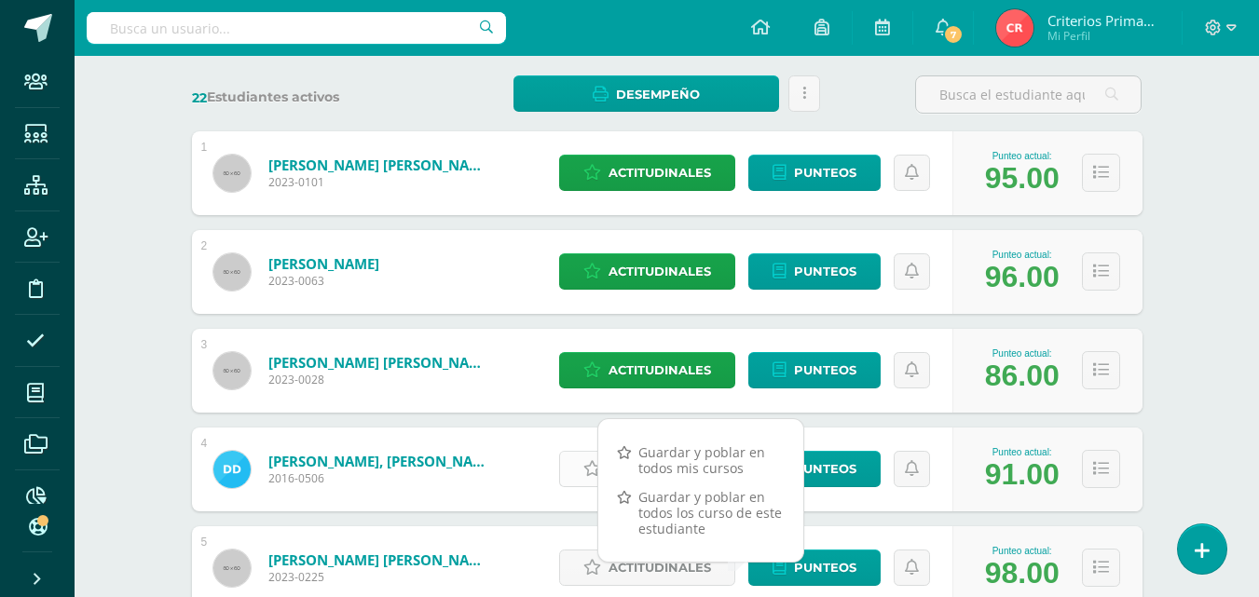
click at [577, 465] on link "Actitudinales" at bounding box center [647, 469] width 176 height 36
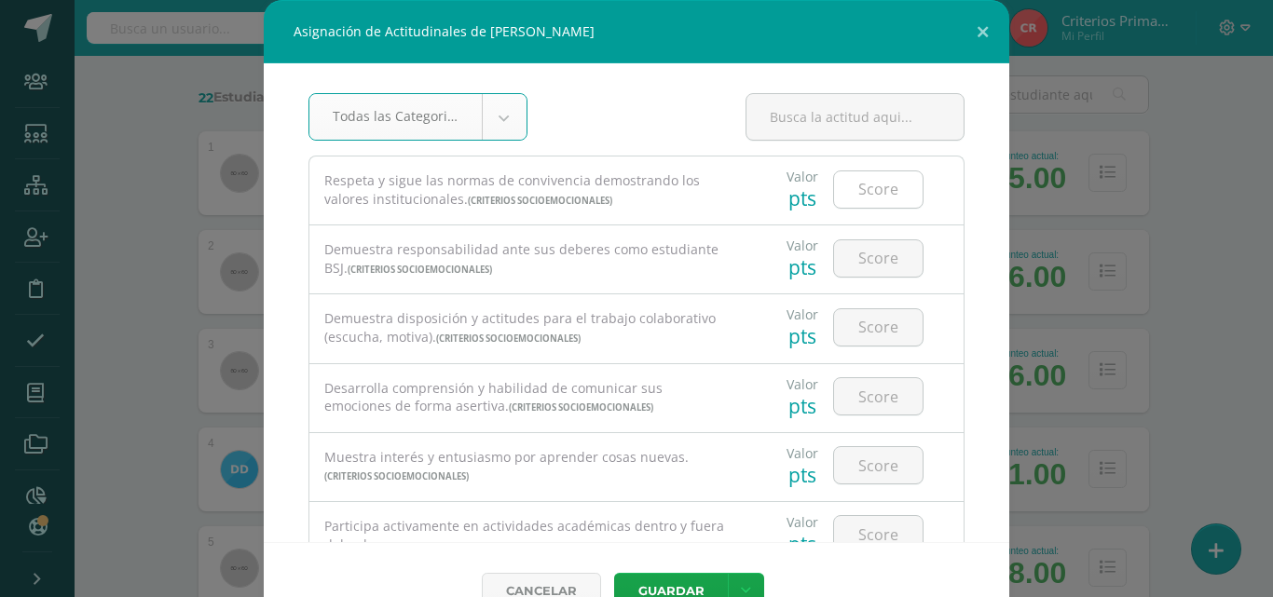
click at [869, 173] on input "number" at bounding box center [878, 189] width 89 height 36
type input "4"
click at [879, 240] on input "number" at bounding box center [878, 258] width 89 height 36
type input "4"
click at [882, 336] on input "number" at bounding box center [878, 327] width 89 height 36
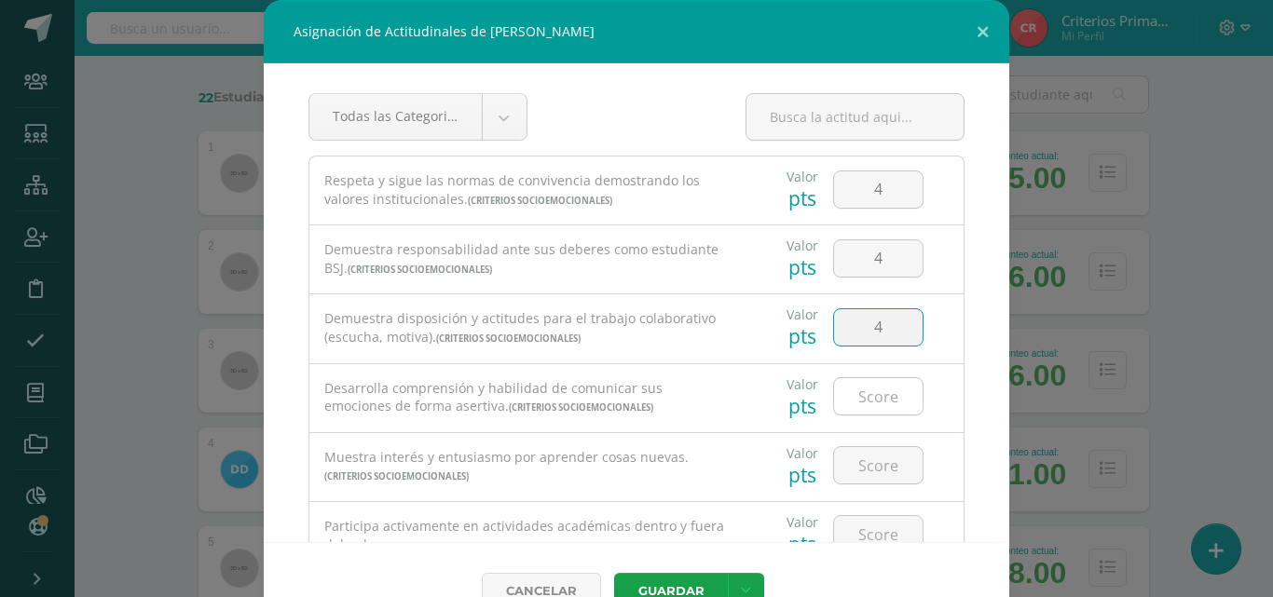
type input "4"
click at [860, 405] on input "number" at bounding box center [878, 396] width 89 height 36
type input "3"
click at [874, 473] on input "number" at bounding box center [878, 465] width 89 height 36
type input "4"
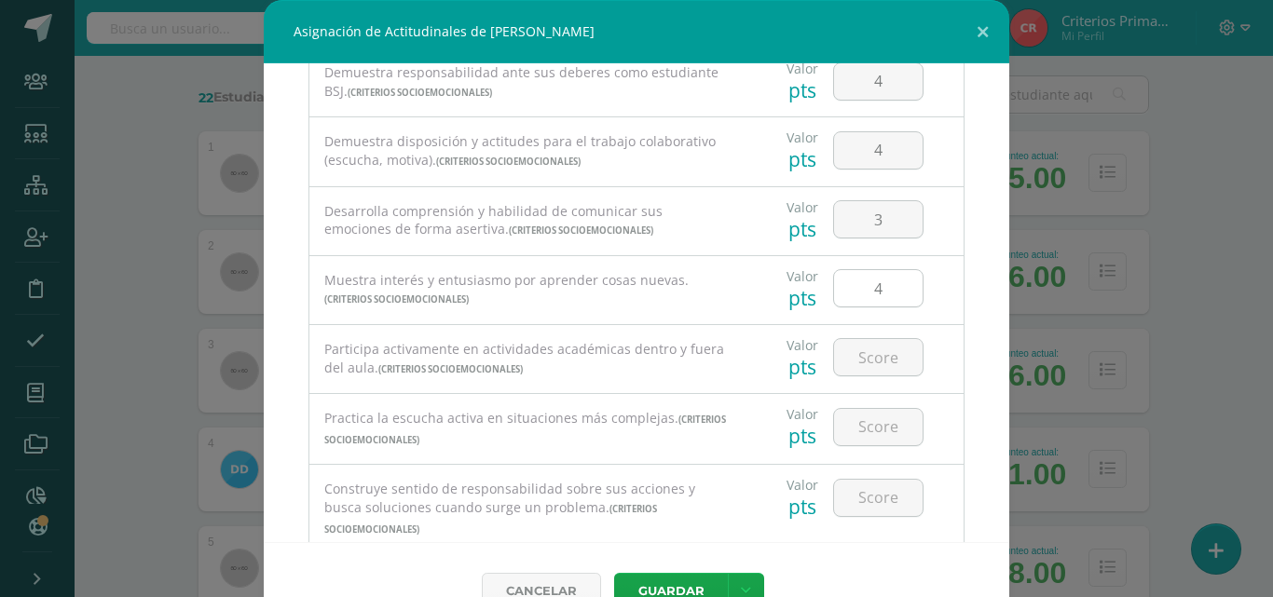
scroll to position [178, 0]
click at [859, 345] on input "number" at bounding box center [878, 356] width 89 height 36
type input "4"
click at [874, 430] on input "number" at bounding box center [878, 426] width 89 height 36
type input "4"
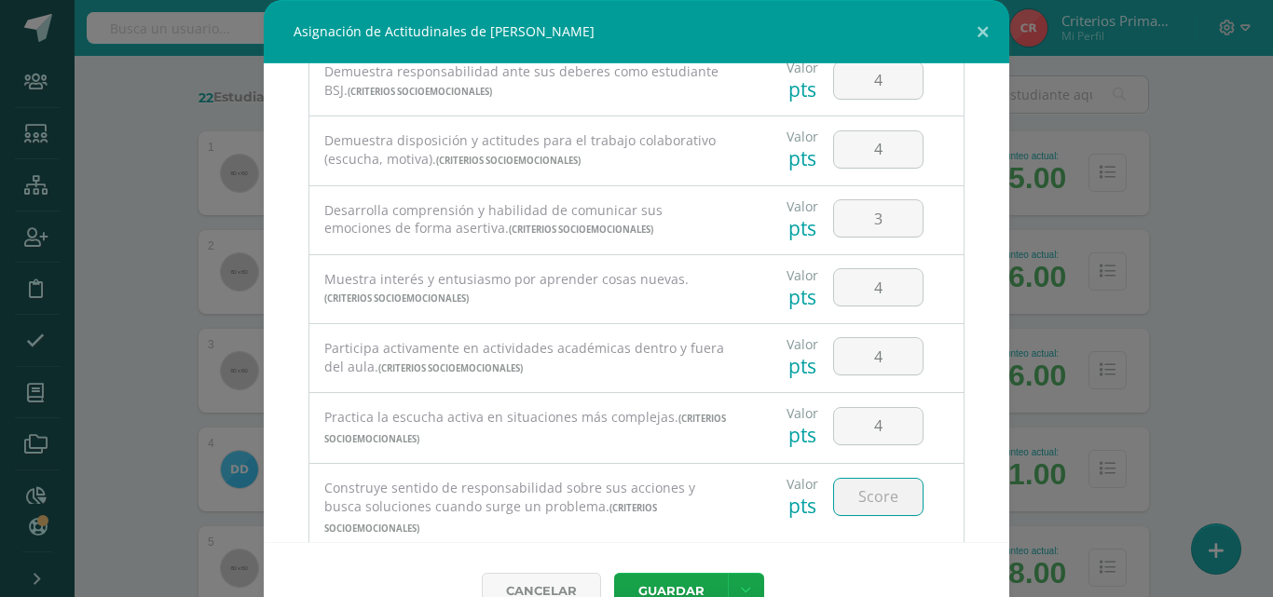
click at [872, 501] on input "number" at bounding box center [878, 497] width 89 height 36
type input "4"
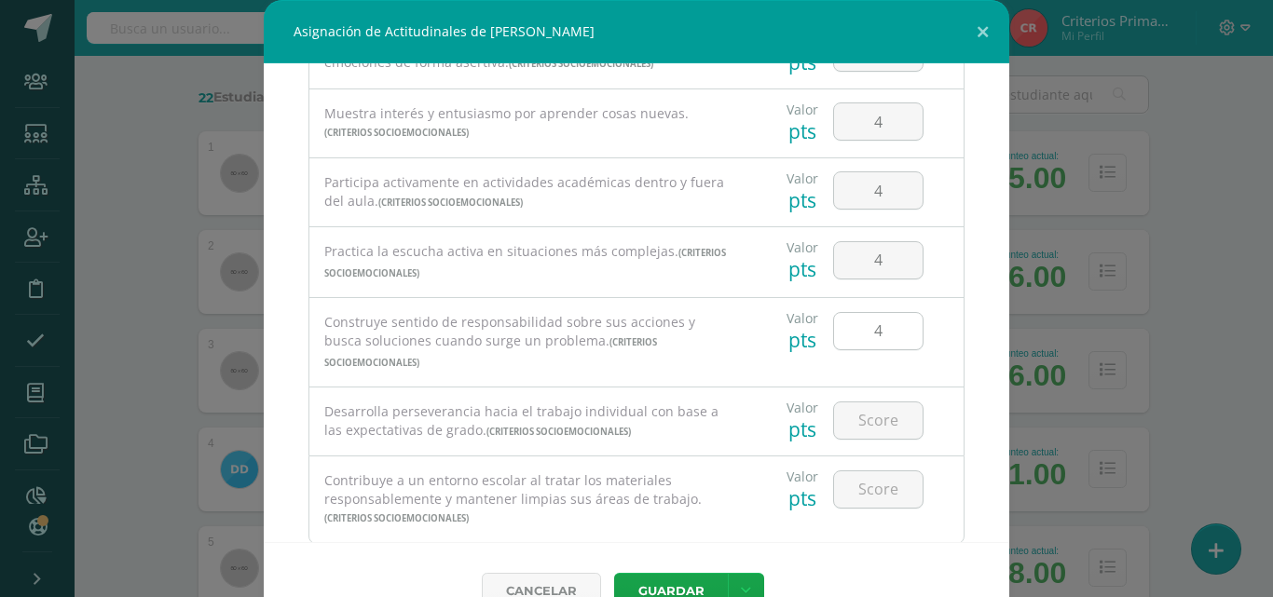
scroll to position [373, 0]
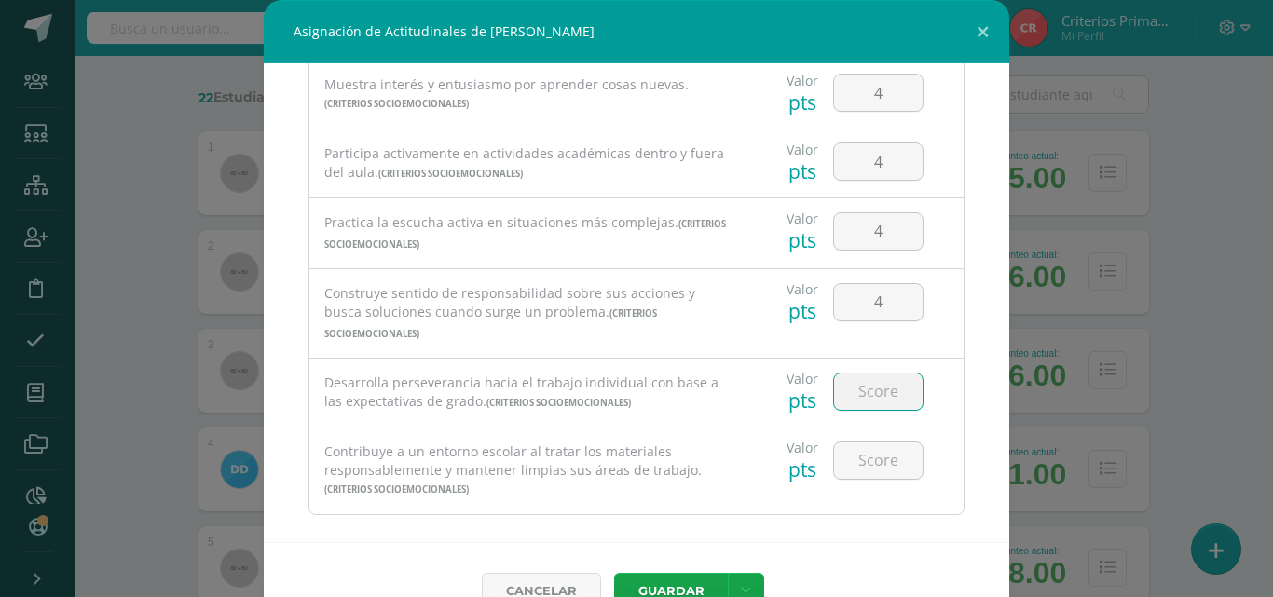
click at [871, 374] on input "number" at bounding box center [878, 392] width 89 height 36
type input "4"
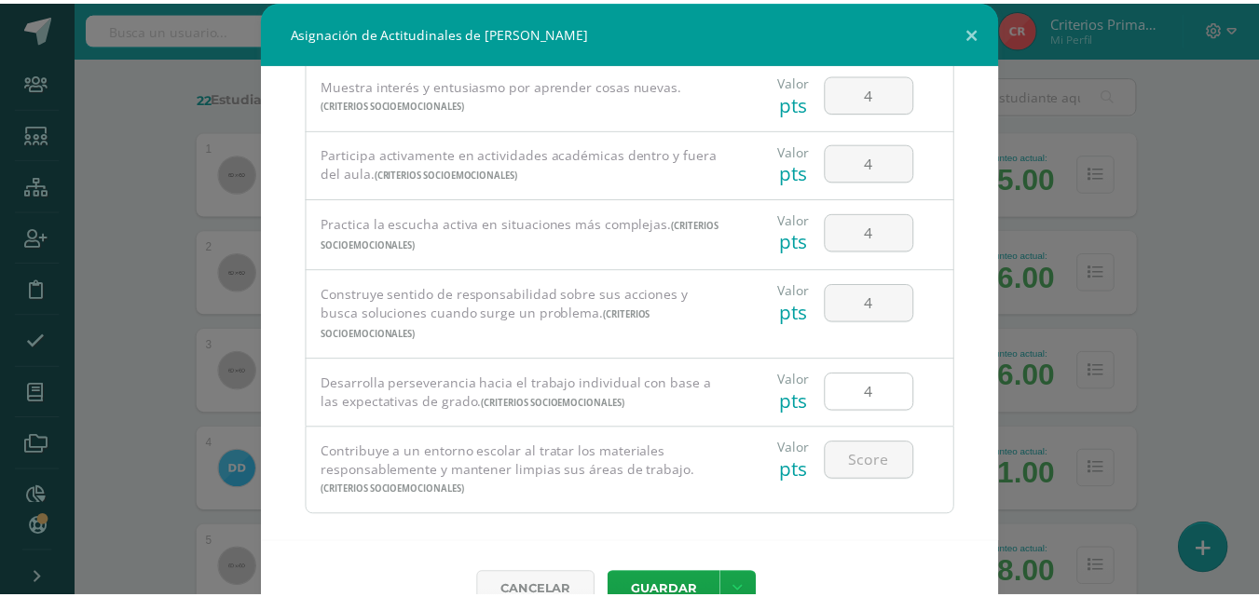
scroll to position [42, 0]
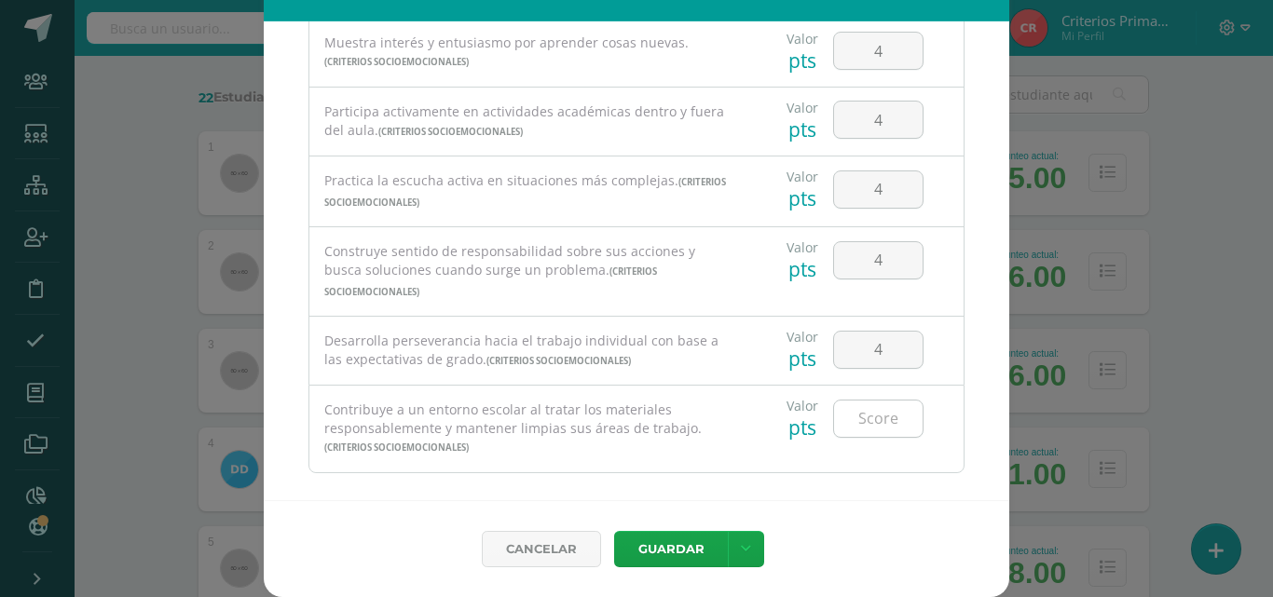
click at [871, 401] on input "number" at bounding box center [878, 419] width 89 height 36
type input "4"
click at [747, 543] on link at bounding box center [746, 549] width 36 height 36
click at [667, 463] on link "Guardar y poblar en todos los curso de este estudiante" at bounding box center [700, 471] width 205 height 61
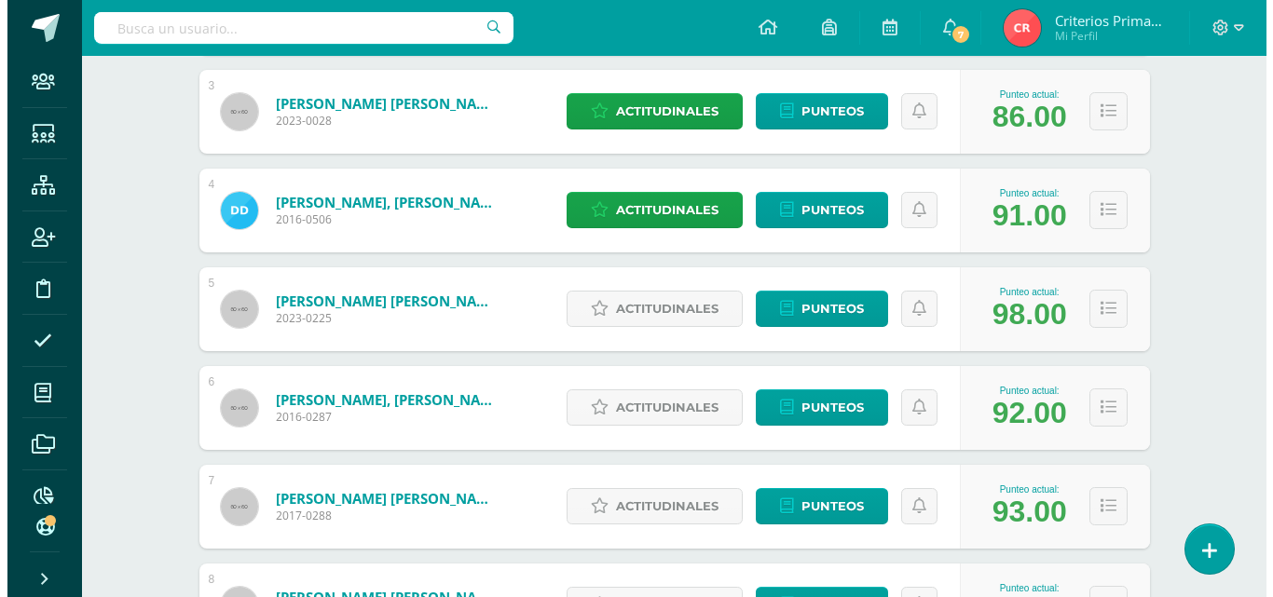
scroll to position [534, 0]
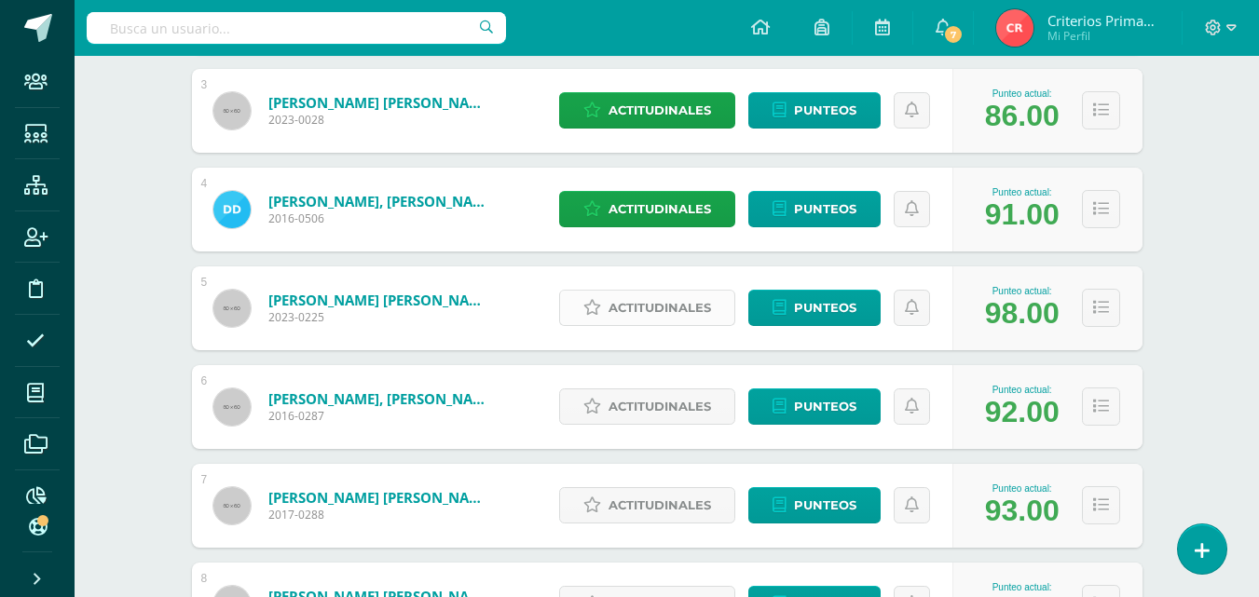
click at [676, 308] on span "Actitudinales" at bounding box center [660, 308] width 103 height 34
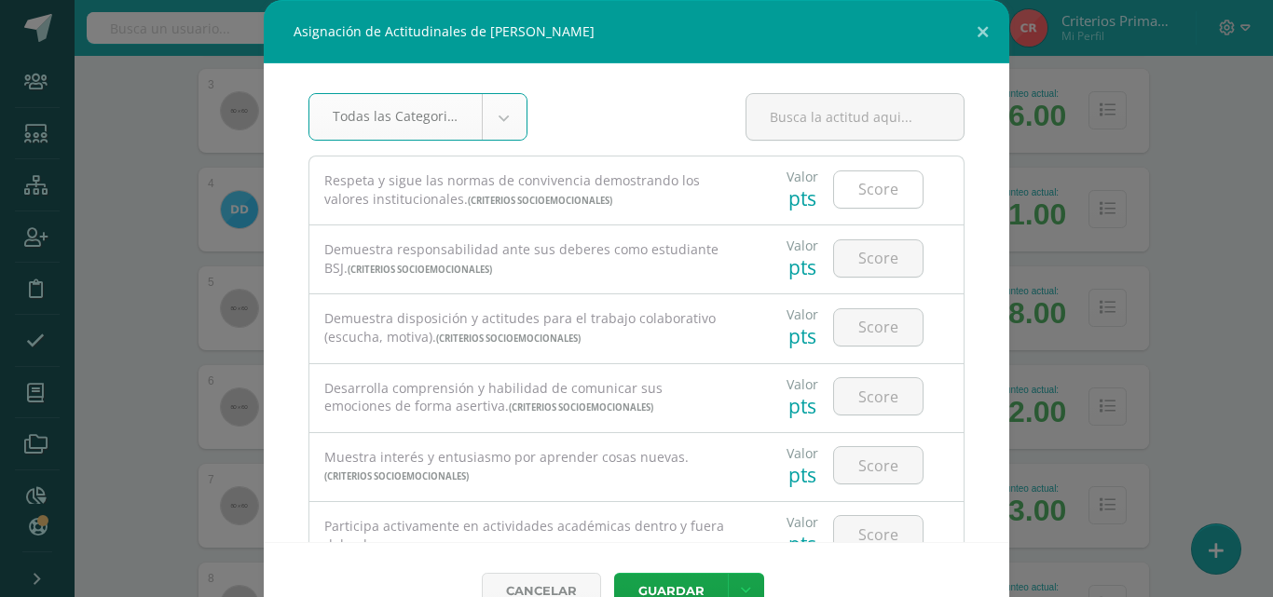
click at [855, 193] on input "number" at bounding box center [878, 189] width 89 height 36
type input "3"
click at [867, 256] on input "number" at bounding box center [878, 258] width 89 height 36
type input "4"
click at [877, 325] on input "number" at bounding box center [878, 327] width 89 height 36
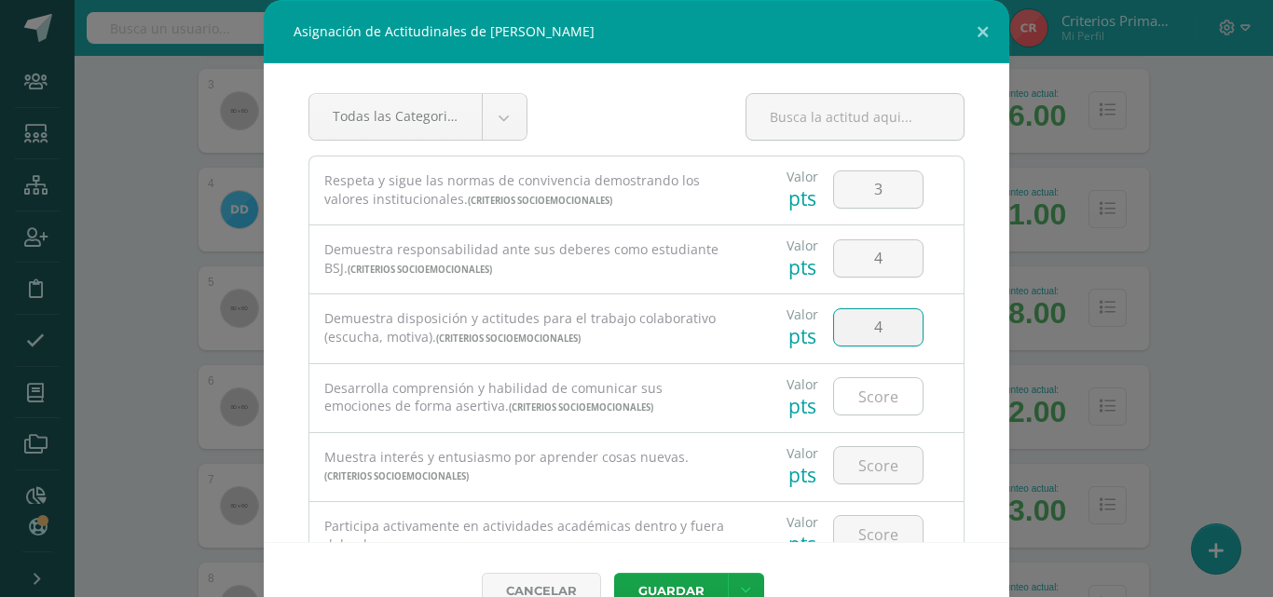
type input "4"
click at [872, 386] on input "number" at bounding box center [878, 396] width 89 height 36
type input "4"
click at [862, 469] on input "number" at bounding box center [878, 465] width 89 height 36
type input "4"
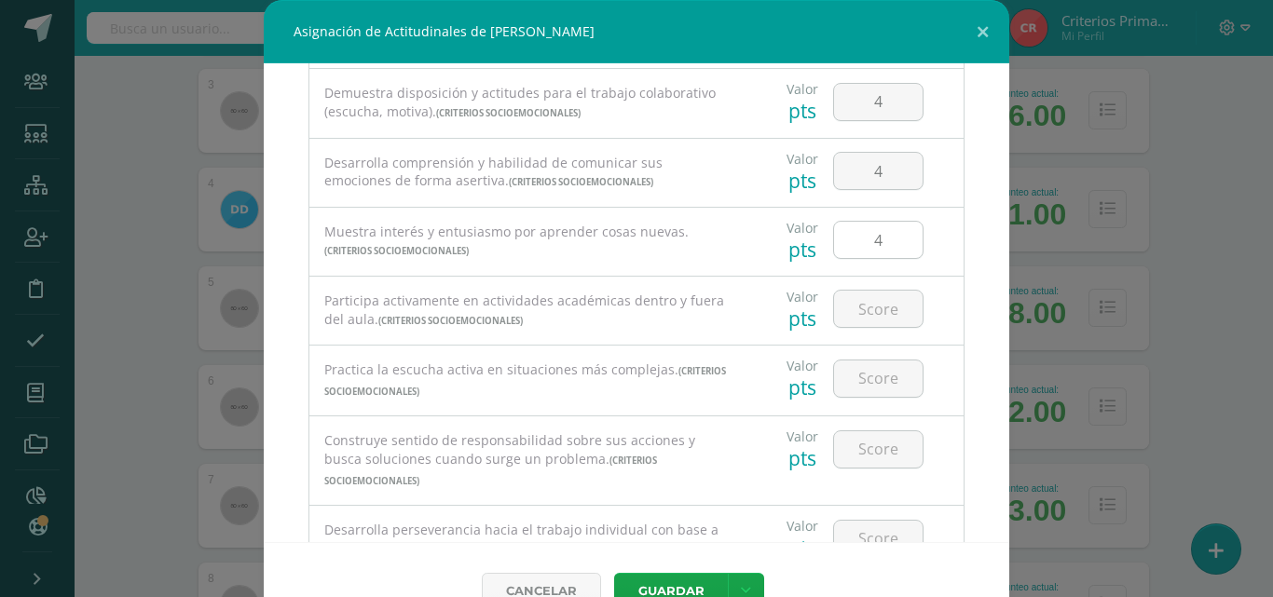
scroll to position [226, 0]
click at [847, 310] on input "number" at bounding box center [878, 308] width 89 height 36
type input "4"
click at [867, 377] on input "number" at bounding box center [878, 378] width 89 height 36
type input "4"
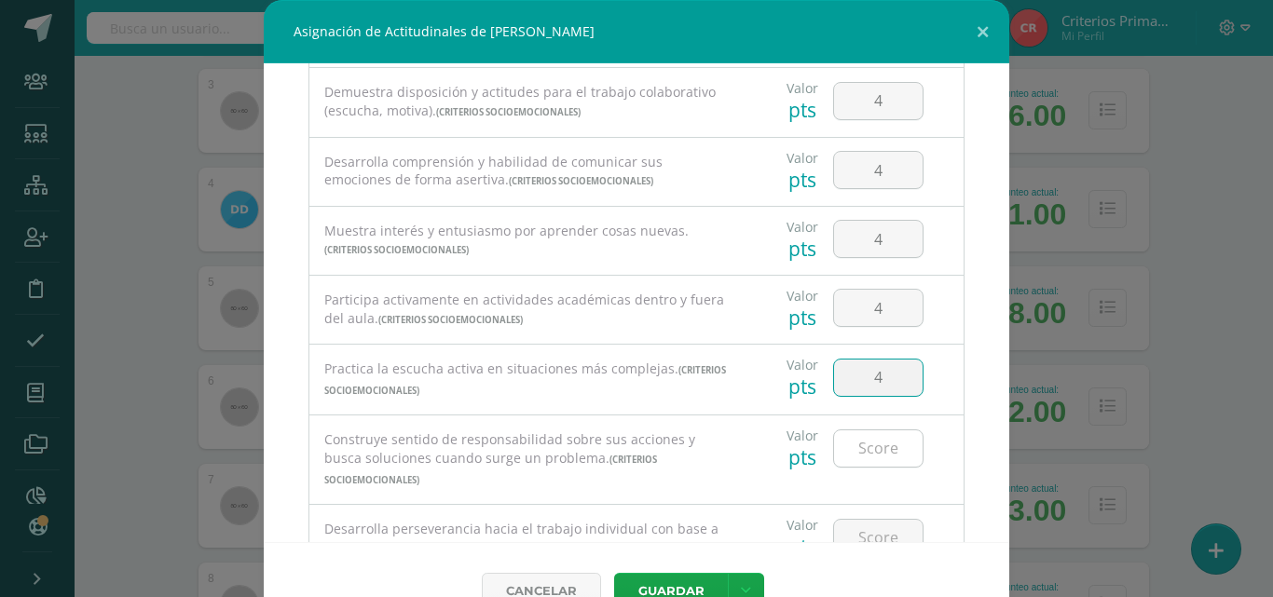
click at [870, 440] on input "number" at bounding box center [878, 449] width 89 height 36
type input "4"
click at [886, 520] on input "number" at bounding box center [878, 538] width 89 height 36
type input "4"
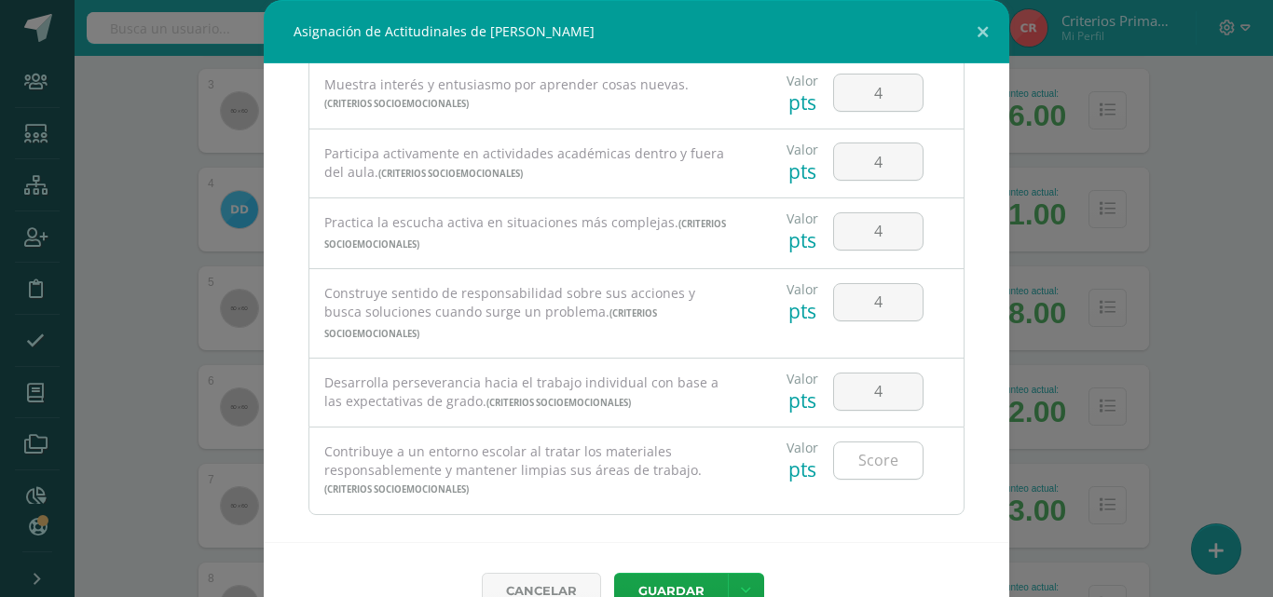
click at [871, 443] on input "number" at bounding box center [878, 461] width 89 height 36
type input "4"
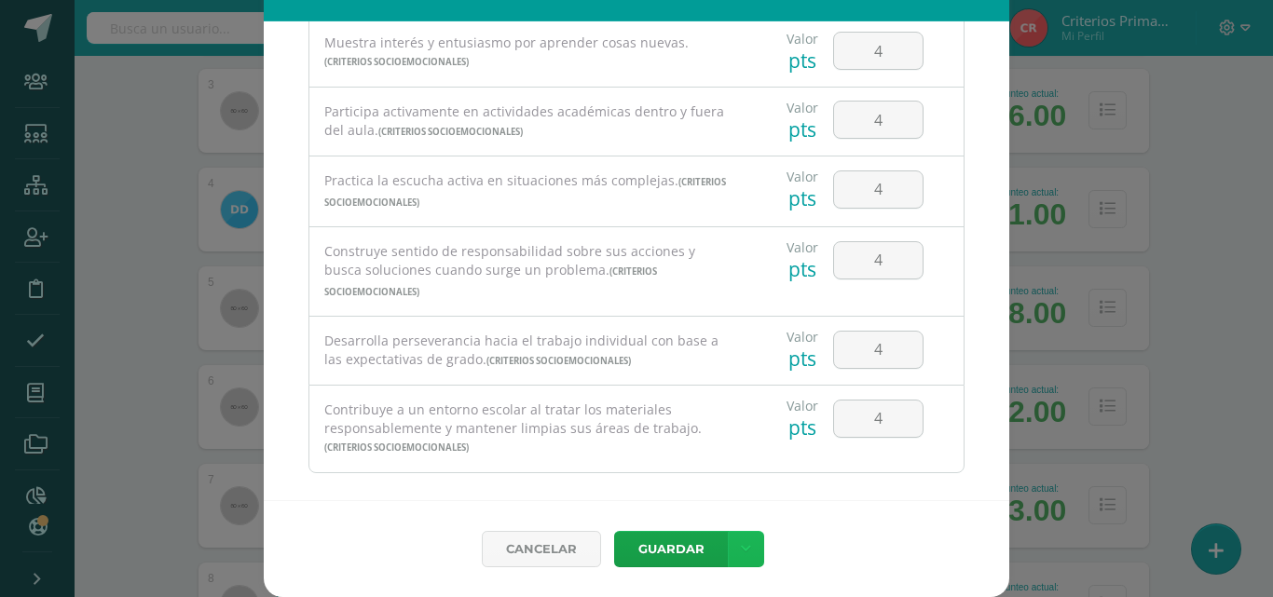
click at [741, 549] on icon at bounding box center [746, 550] width 10 height 16
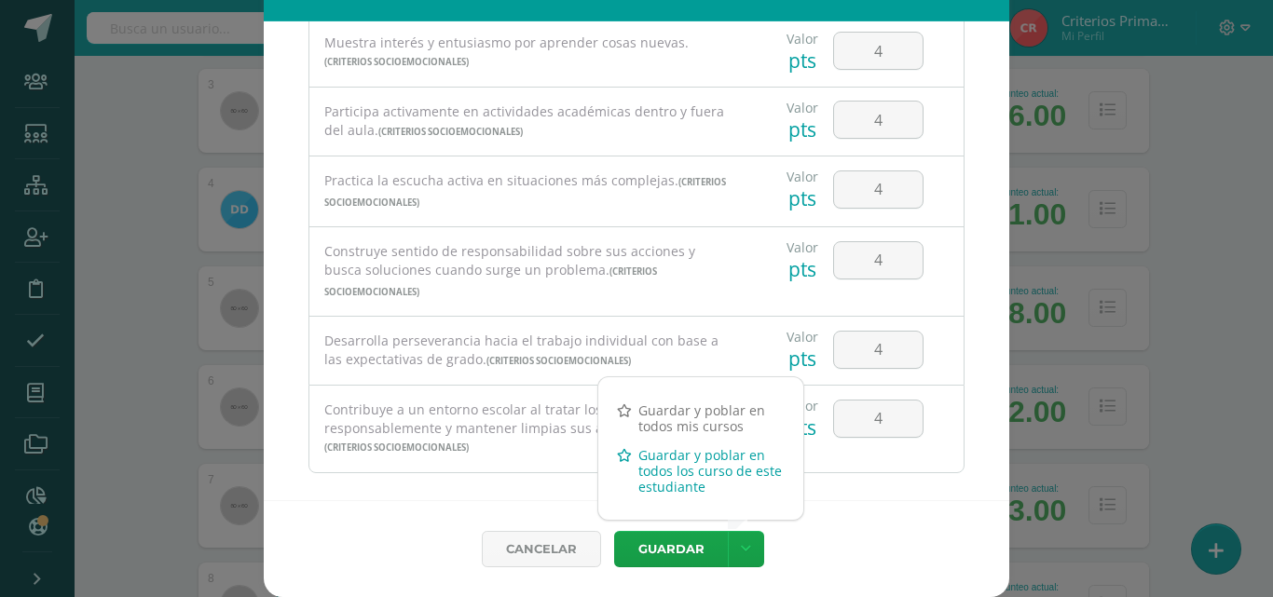
click at [693, 472] on link "Guardar y poblar en todos los curso de este estudiante" at bounding box center [700, 471] width 205 height 61
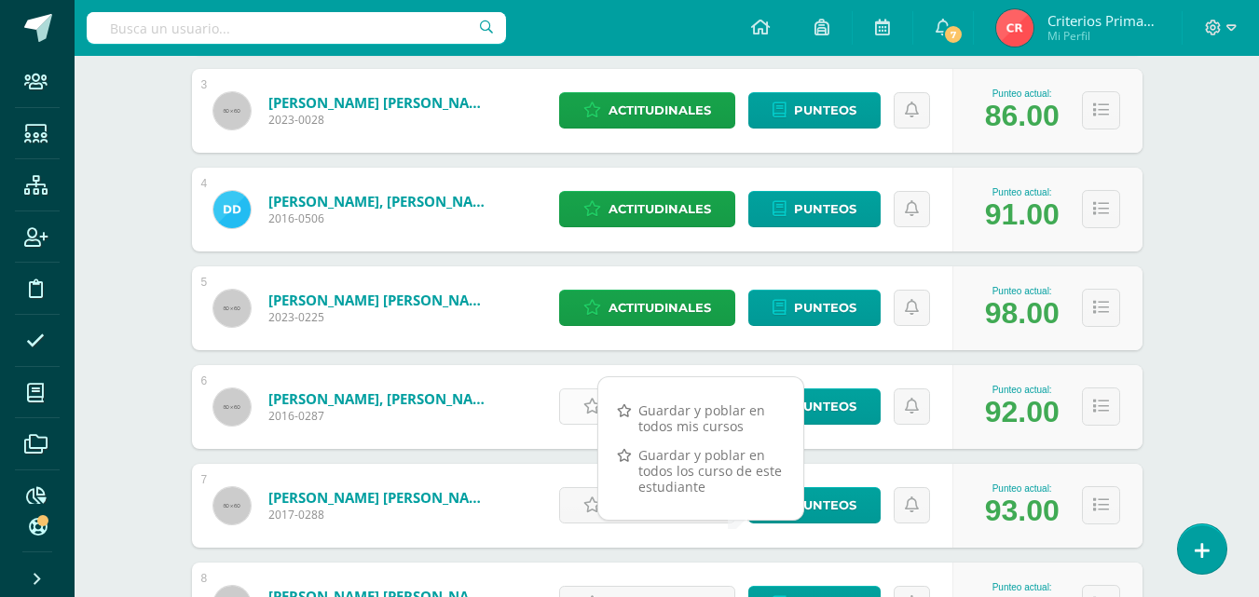
click at [584, 406] on icon at bounding box center [592, 407] width 18 height 16
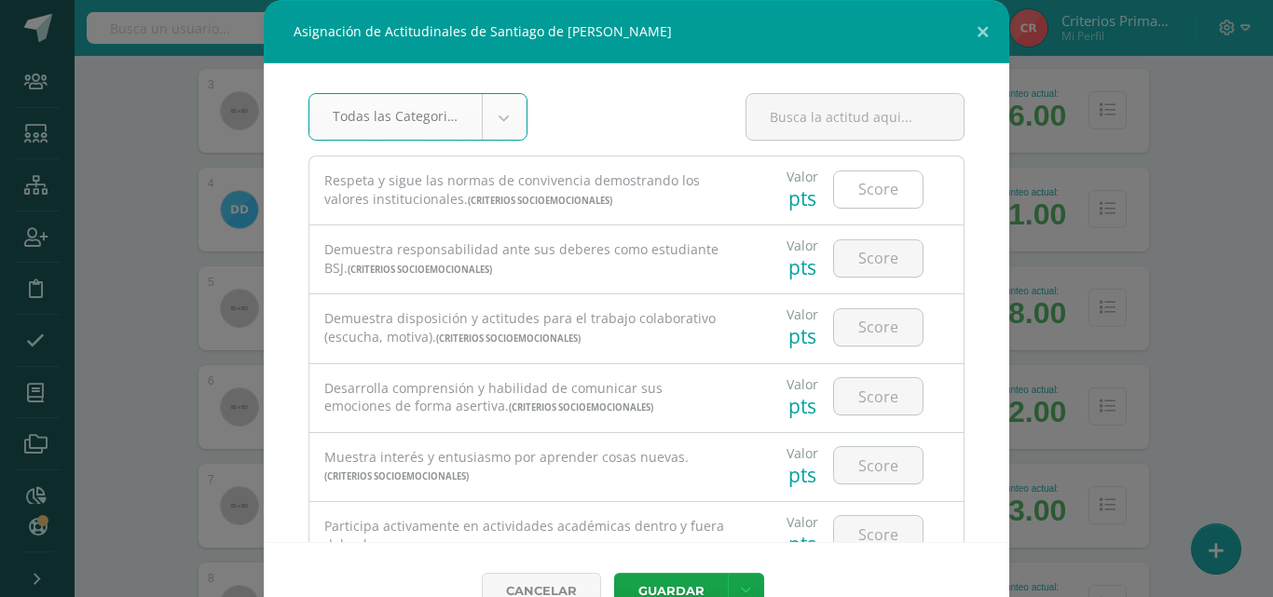
click at [835, 200] on input "number" at bounding box center [878, 189] width 89 height 36
type input "3"
click at [858, 245] on input "number" at bounding box center [878, 258] width 89 height 36
type input "3"
click at [872, 340] on input "number" at bounding box center [878, 327] width 89 height 36
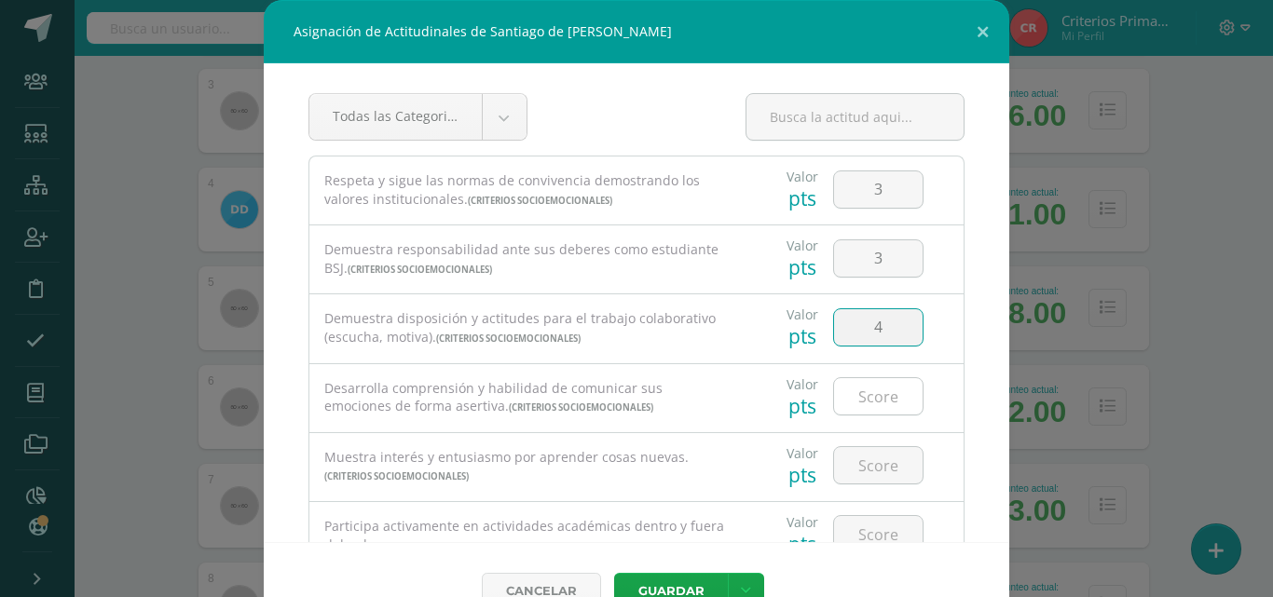
type input "4"
click at [863, 400] on input "number" at bounding box center [878, 396] width 89 height 36
click at [624, 405] on div "Desarrolla comprensión y habilidad de comunicar sus emociones de forma asertiva…" at bounding box center [527, 398] width 406 height 38
click at [861, 410] on input "number" at bounding box center [878, 396] width 89 height 36
type input "4"
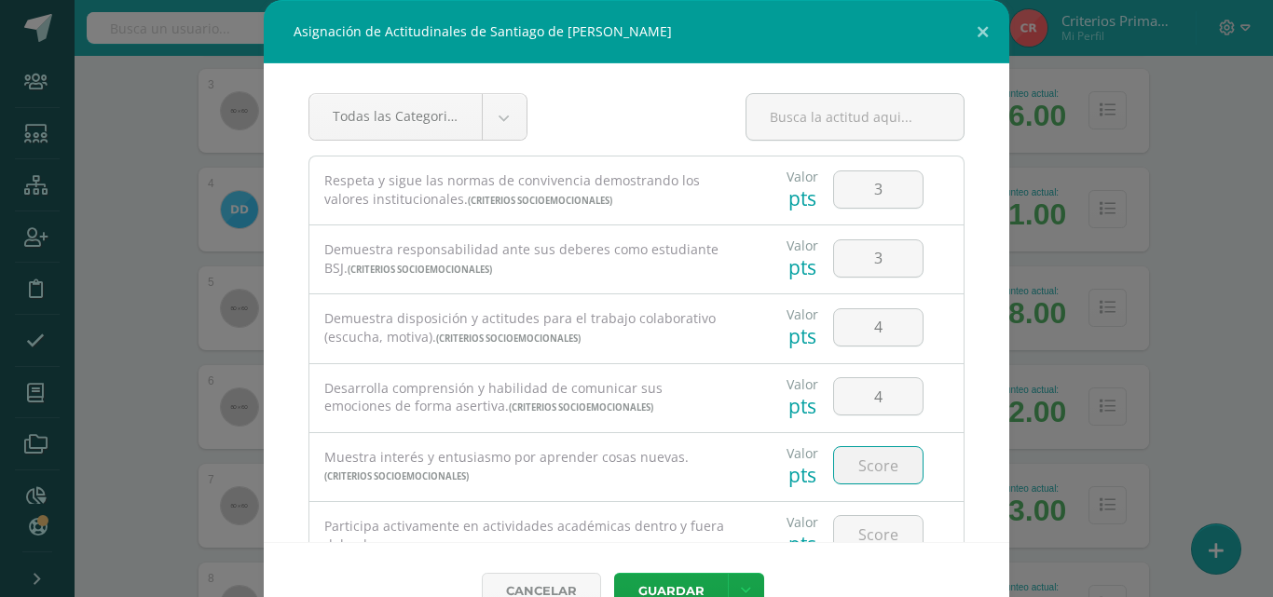
click at [856, 478] on input "number" at bounding box center [878, 465] width 89 height 36
type input "4"
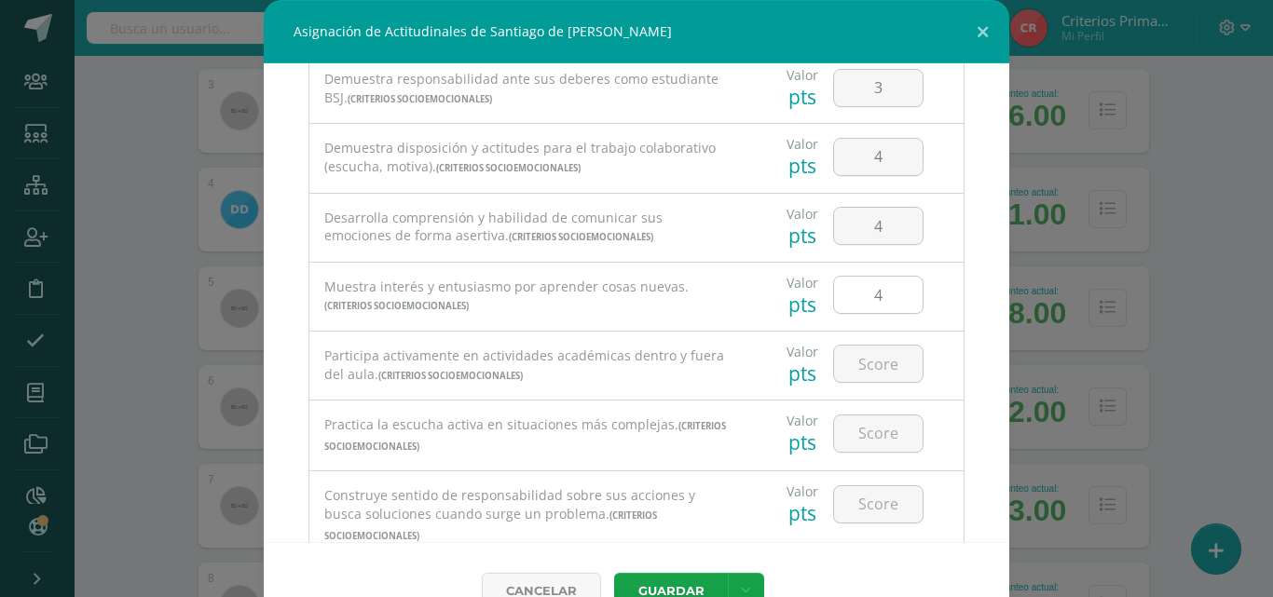
scroll to position [187, 0]
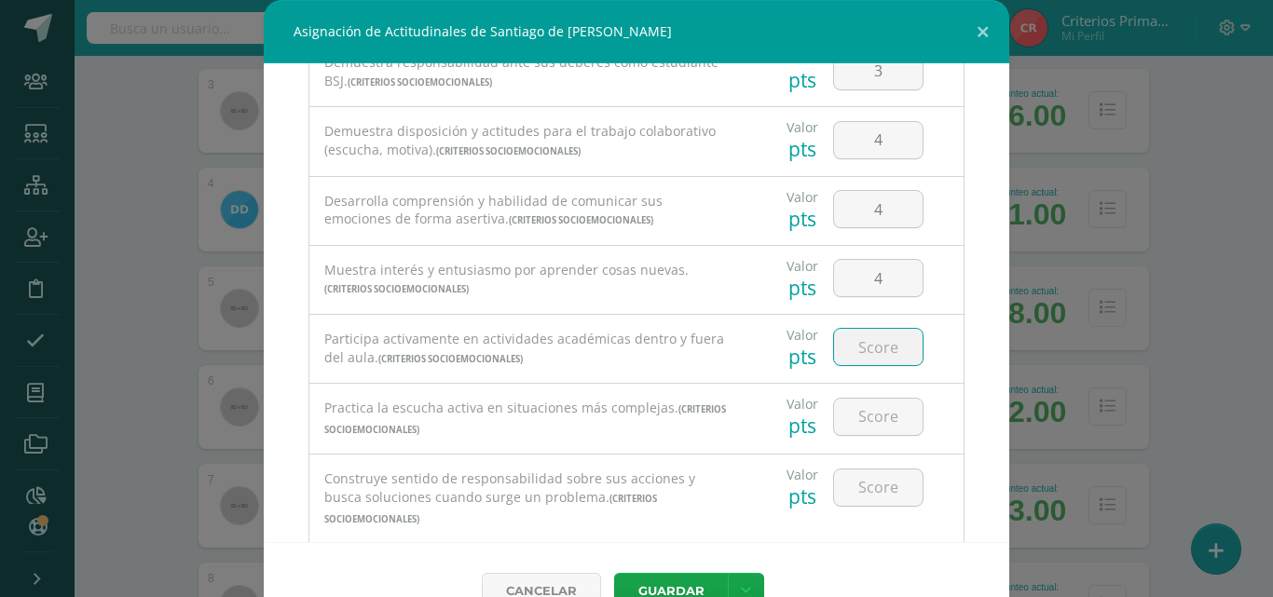
click at [841, 354] on input "number" at bounding box center [878, 347] width 89 height 36
type input "4"
click at [877, 413] on input "number" at bounding box center [878, 417] width 89 height 36
type input "4"
click at [899, 498] on input "number" at bounding box center [878, 488] width 89 height 36
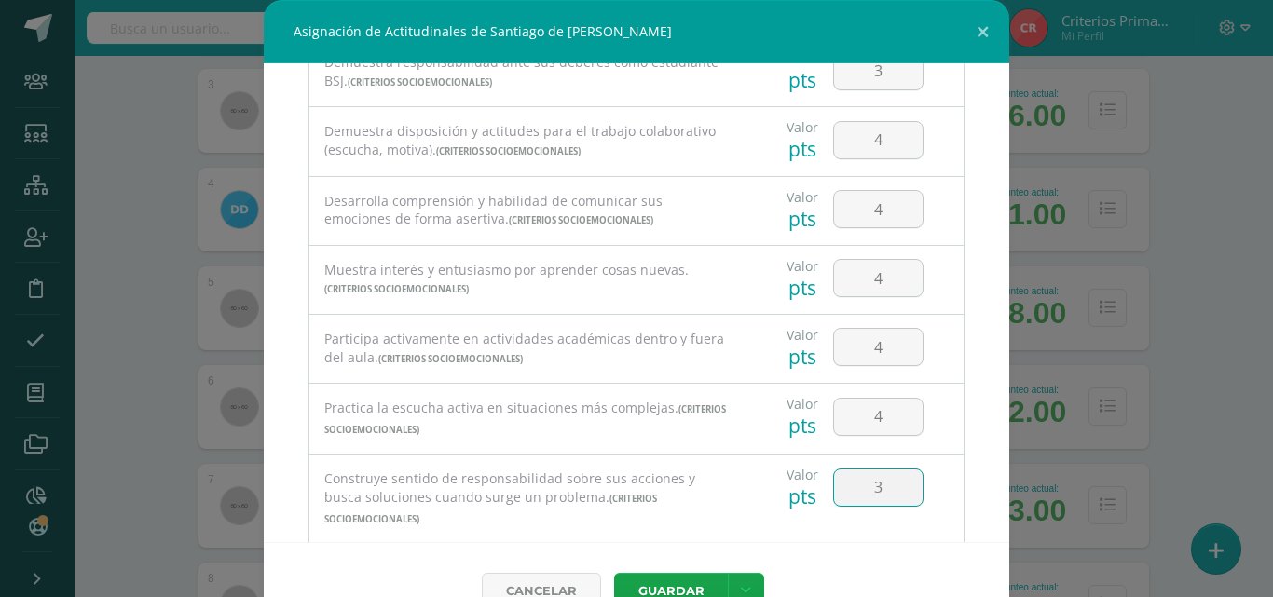
type input "3"
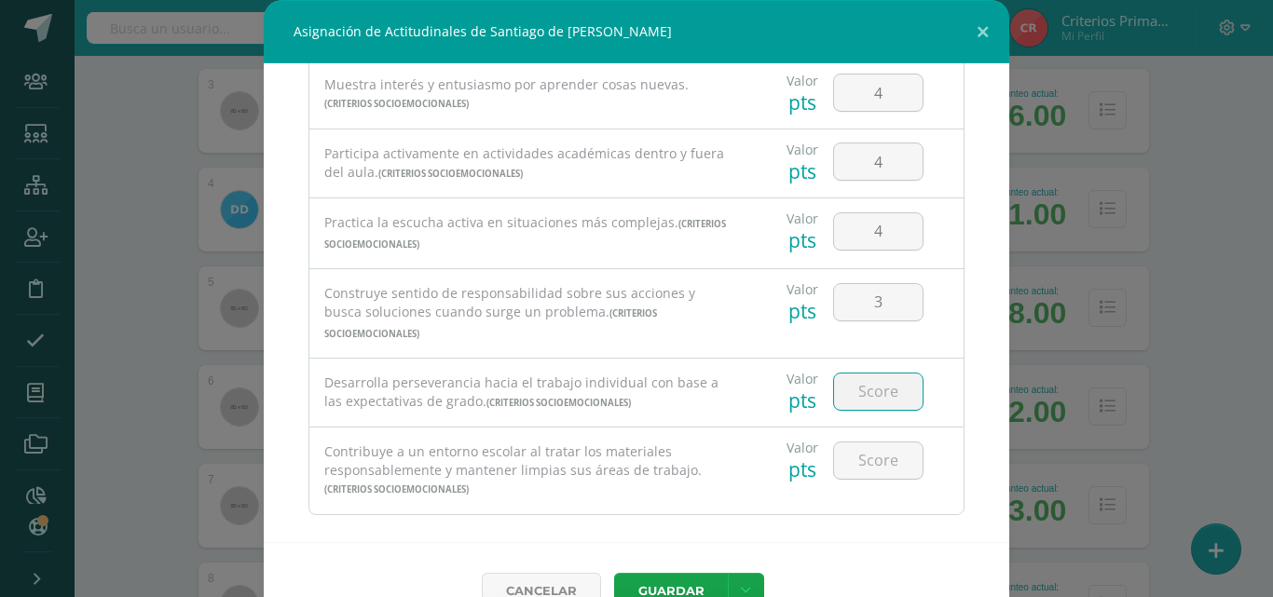
click at [862, 374] on input "number" at bounding box center [878, 392] width 89 height 36
type input "4"
click at [879, 443] on input "number" at bounding box center [878, 461] width 89 height 36
type input "4"
click at [748, 583] on link at bounding box center [746, 591] width 36 height 36
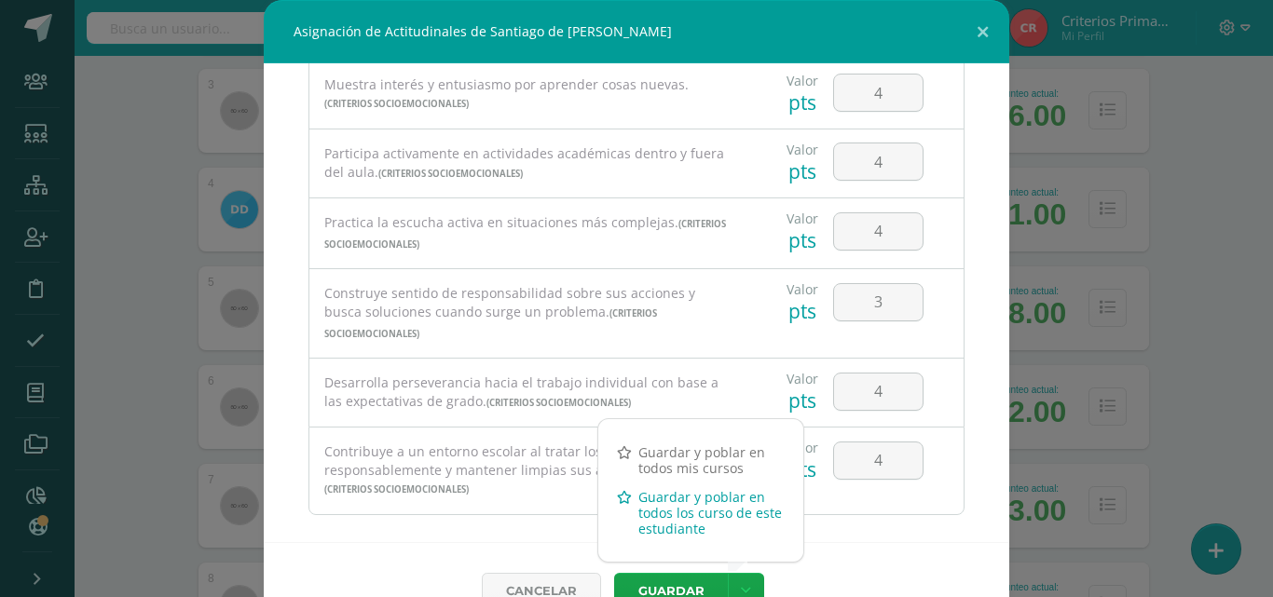
click at [713, 498] on link "Guardar y poblar en todos los curso de este estudiante" at bounding box center [700, 513] width 205 height 61
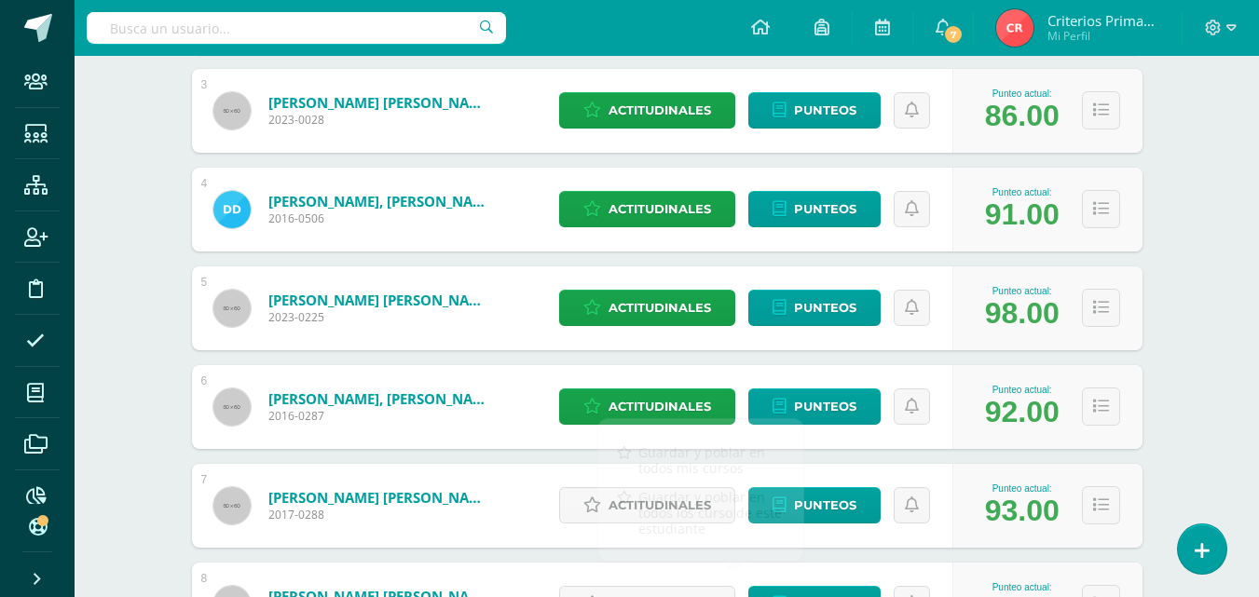
click at [657, 517] on span "Actitudinales" at bounding box center [660, 505] width 103 height 34
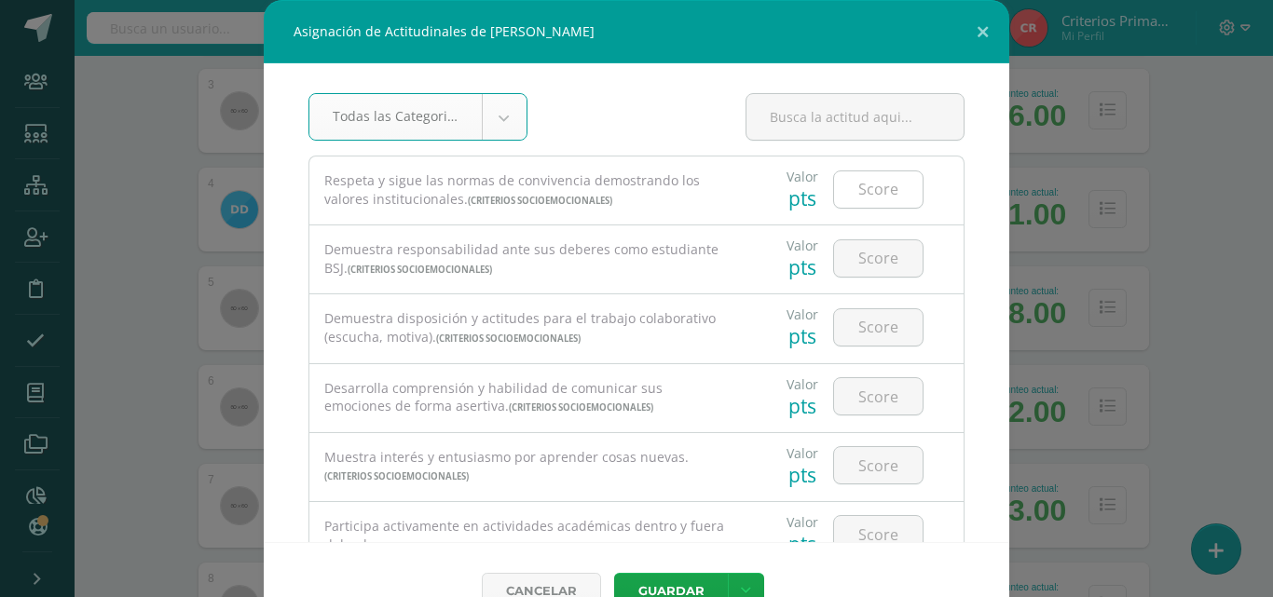
click at [880, 193] on input "number" at bounding box center [878, 189] width 89 height 36
type input "4"
click at [885, 244] on input "number" at bounding box center [878, 258] width 89 height 36
type input "4"
click at [871, 306] on div at bounding box center [878, 327] width 105 height 65
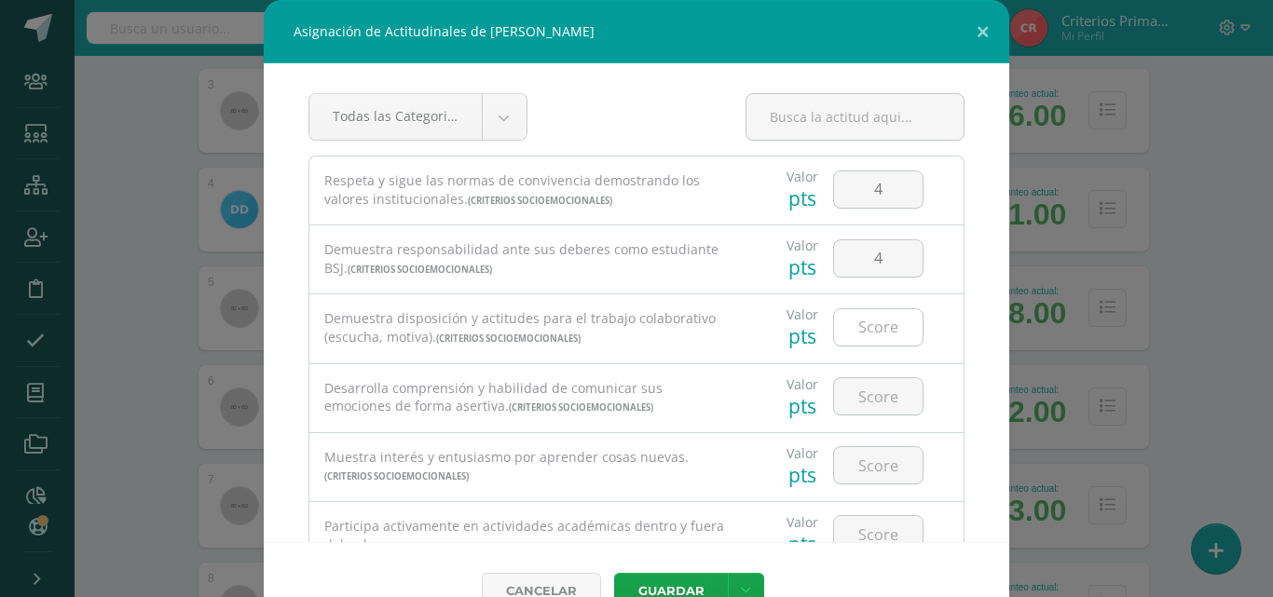
click at [871, 322] on input "number" at bounding box center [878, 327] width 89 height 36
type input "4"
click at [850, 393] on input "number" at bounding box center [878, 396] width 89 height 36
type input "4"
click at [857, 473] on input "number" at bounding box center [878, 465] width 89 height 36
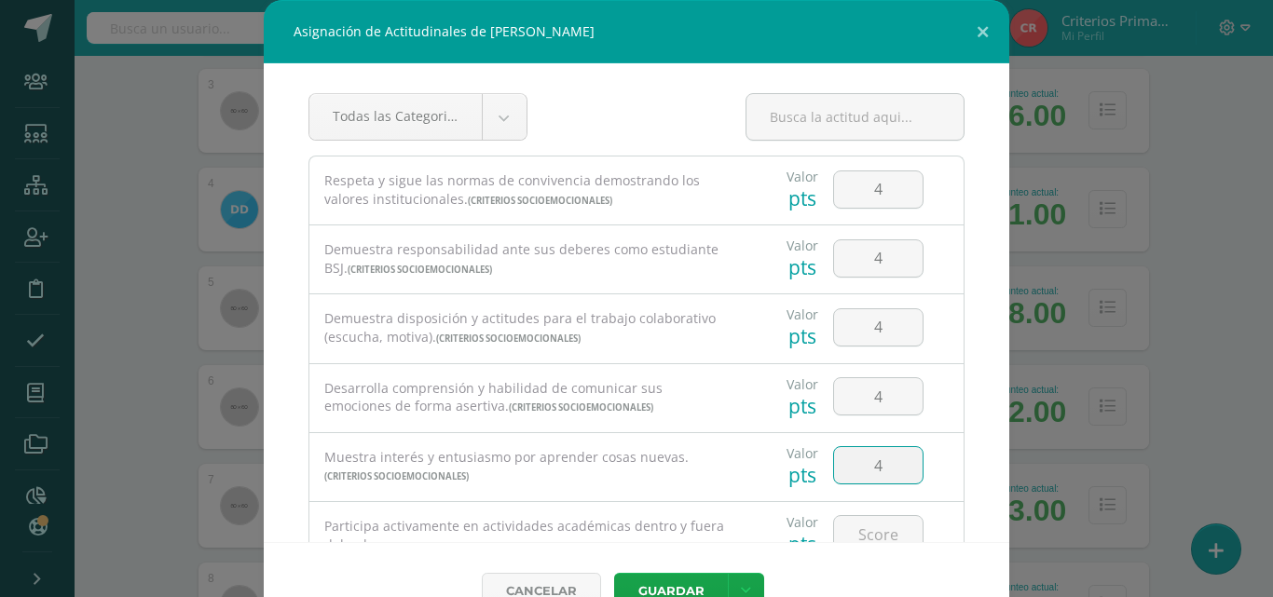
type input "4"
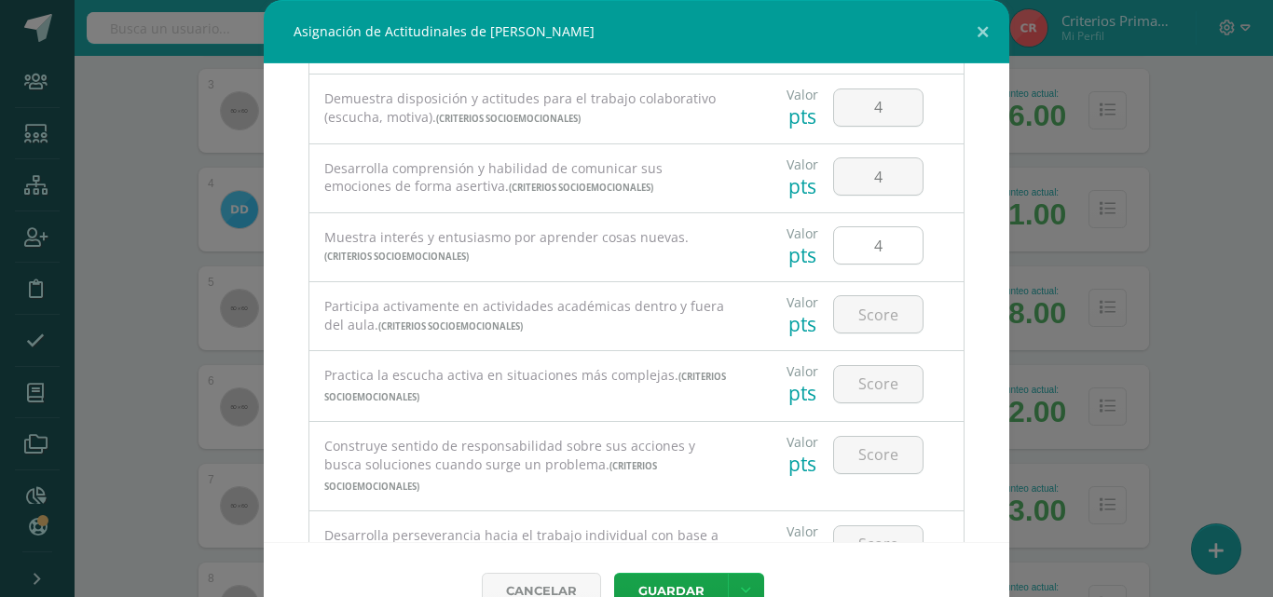
scroll to position [223, 0]
click at [886, 304] on input "number" at bounding box center [878, 312] width 89 height 36
type input "4"
click at [887, 380] on input "number" at bounding box center [878, 382] width 89 height 36
type input "4"
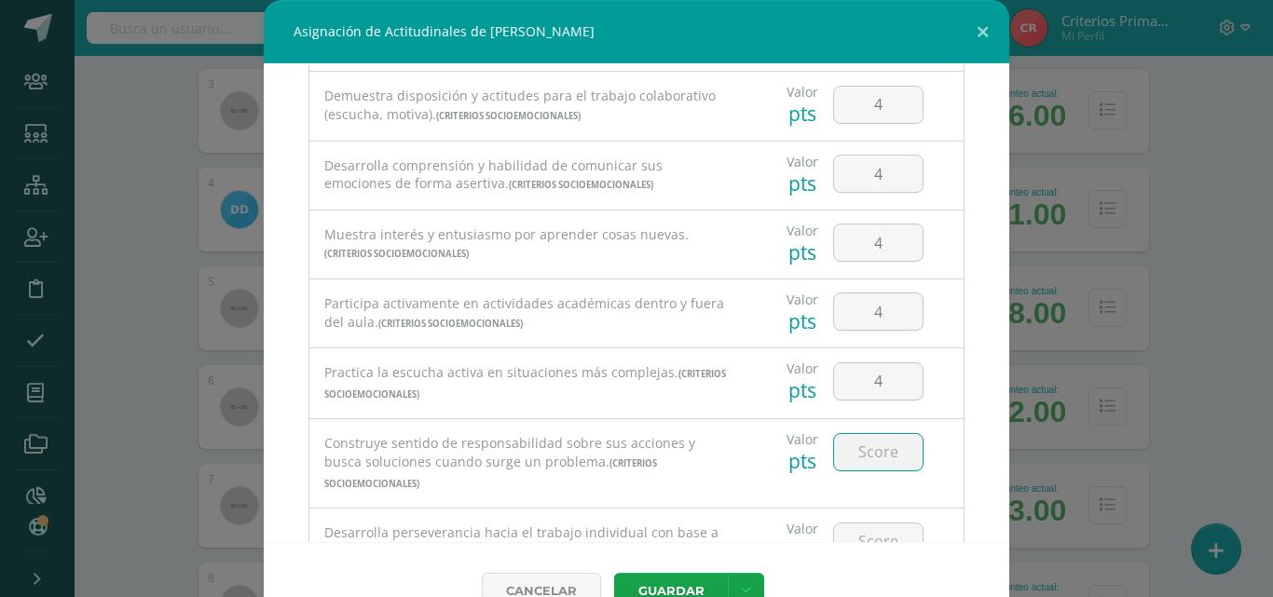
click at [883, 447] on input "number" at bounding box center [878, 452] width 89 height 36
type input "4"
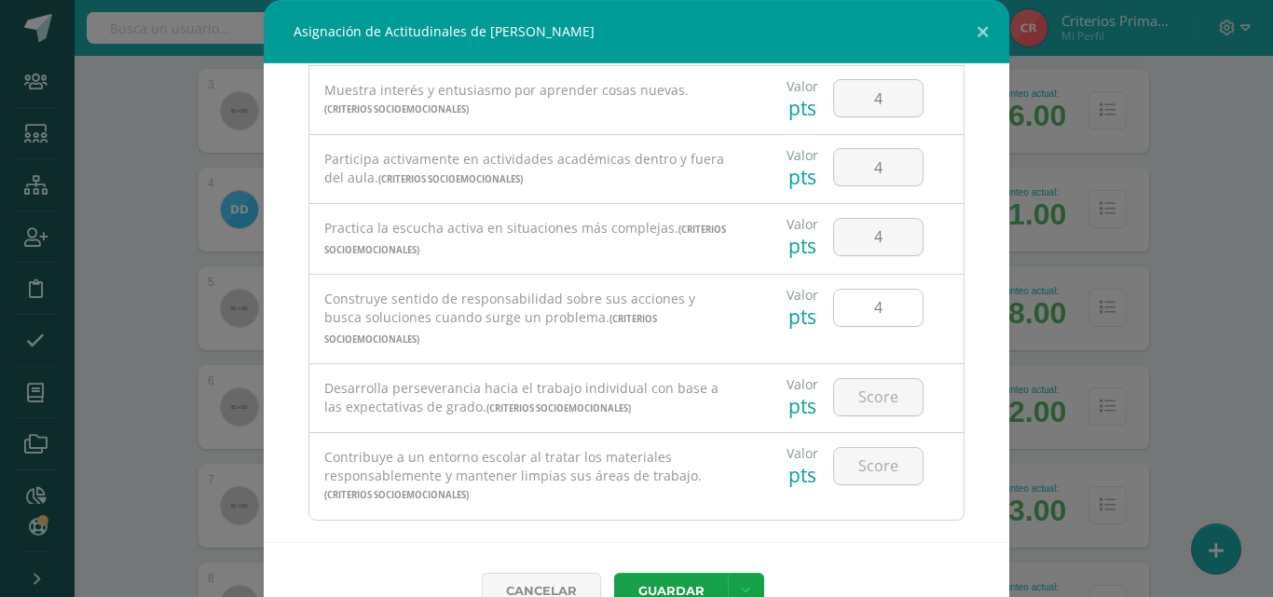
scroll to position [368, 0]
click at [860, 382] on input "number" at bounding box center [878, 396] width 89 height 36
type input "4"
click at [863, 447] on input "number" at bounding box center [878, 465] width 89 height 36
type input "4"
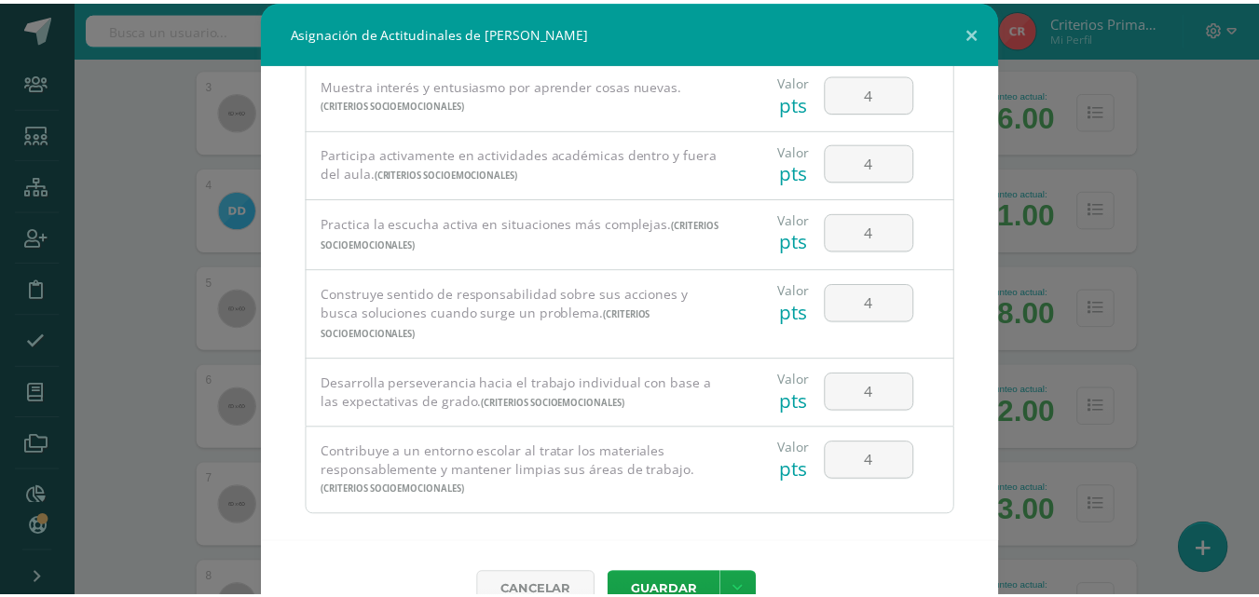
scroll to position [42, 0]
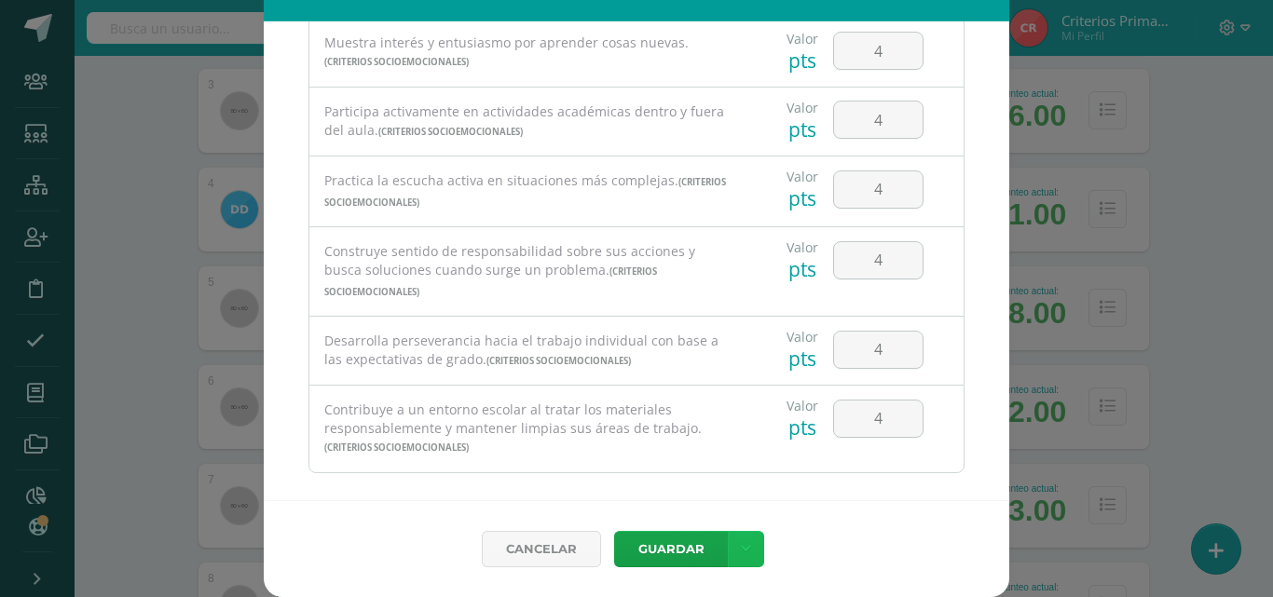
click at [748, 548] on link at bounding box center [746, 549] width 36 height 36
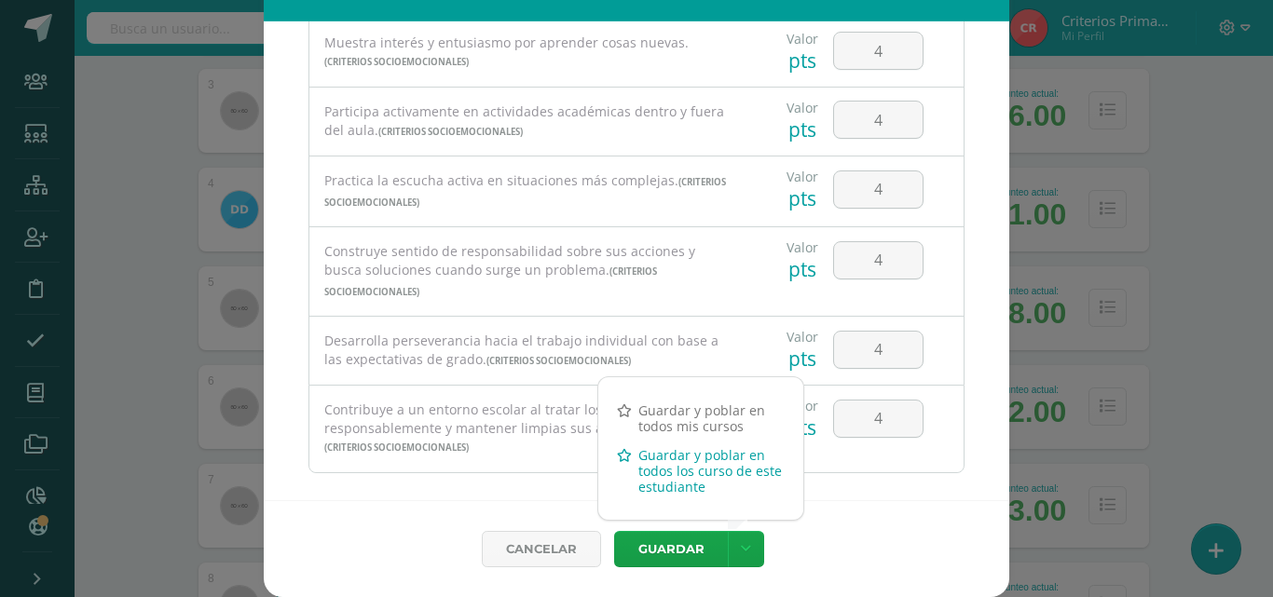
click at [695, 465] on link "Guardar y poblar en todos los curso de este estudiante" at bounding box center [700, 471] width 205 height 61
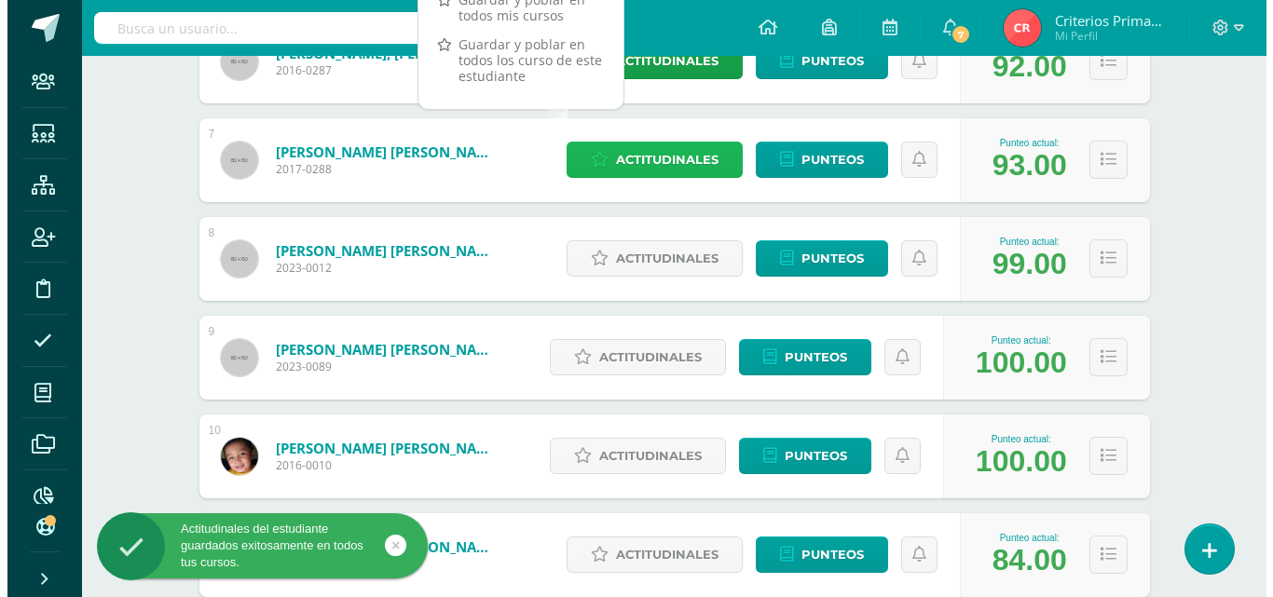
scroll to position [886, 0]
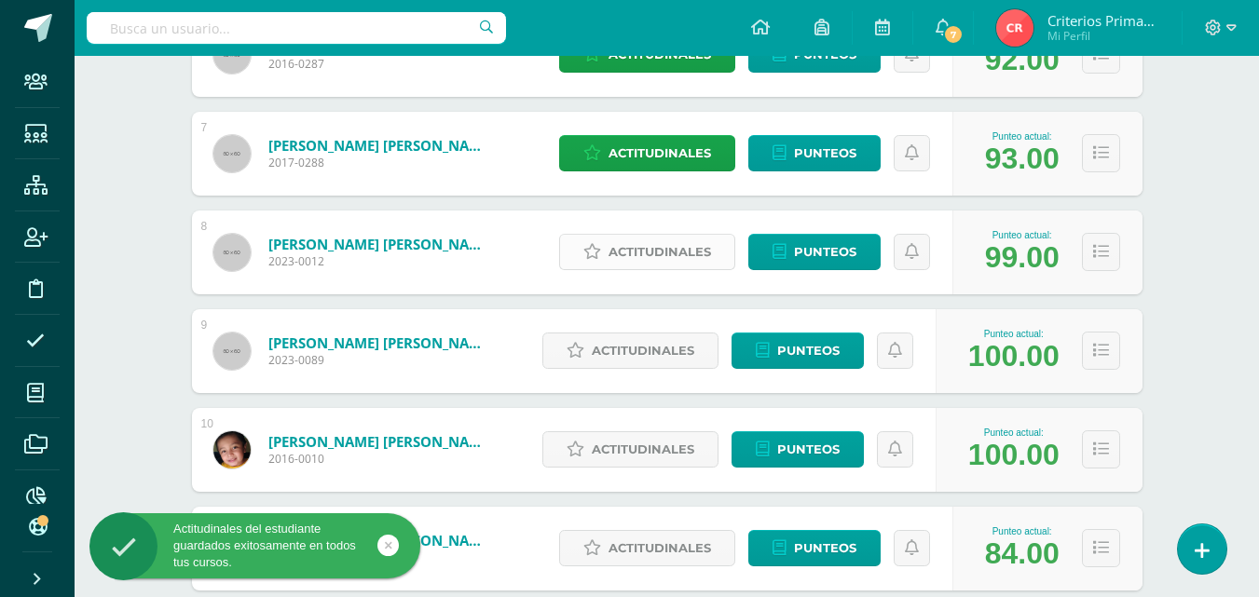
click at [639, 244] on span "Actitudinales" at bounding box center [660, 252] width 103 height 34
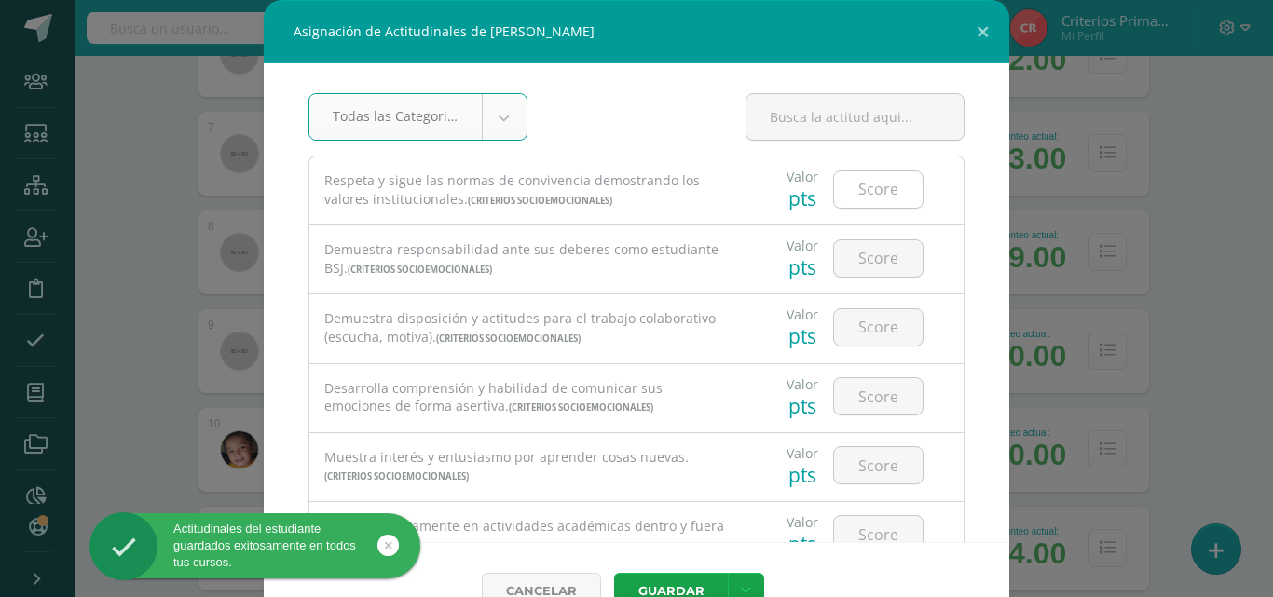
click at [858, 175] on input "number" at bounding box center [878, 189] width 89 height 36
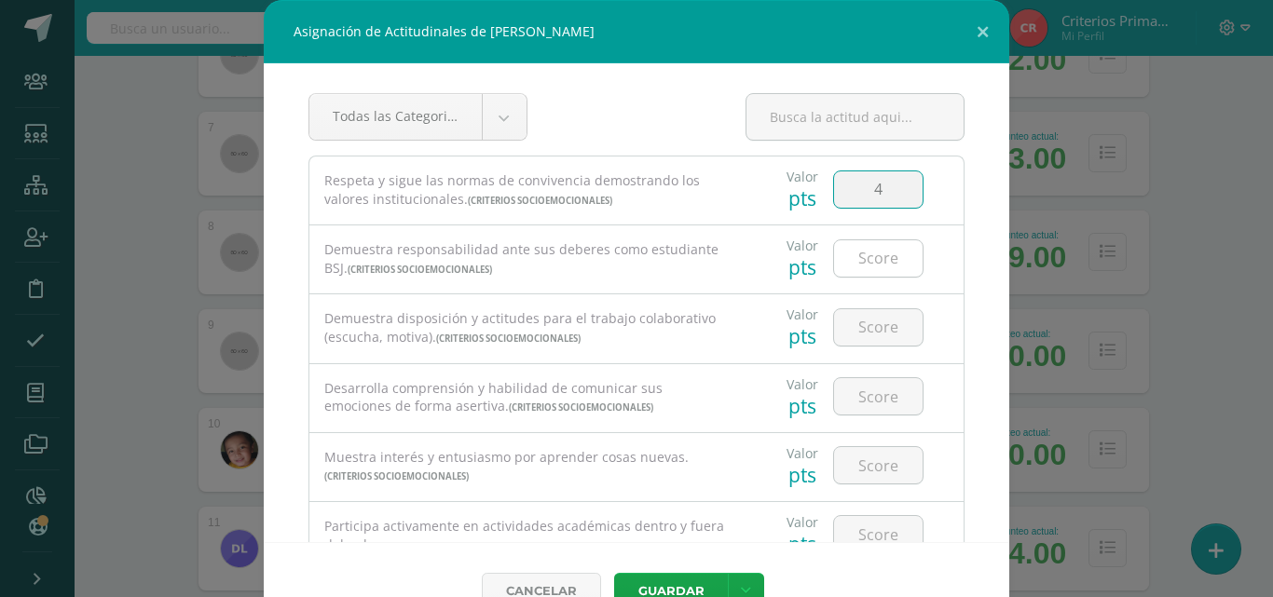
type input "4"
click at [881, 261] on input "number" at bounding box center [878, 258] width 89 height 36
type input "4"
click at [867, 327] on input "number" at bounding box center [878, 327] width 89 height 36
type input "4"
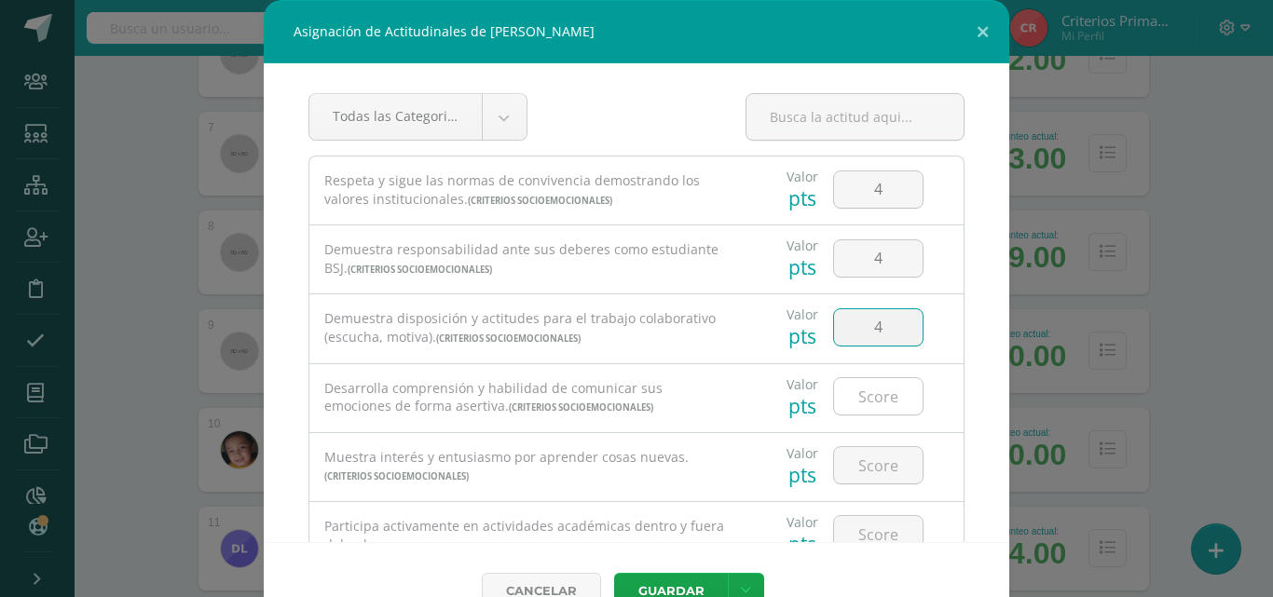
click at [845, 407] on input "number" at bounding box center [878, 396] width 89 height 36
type input "4"
click at [870, 459] on input "number" at bounding box center [878, 465] width 89 height 36
type input "4"
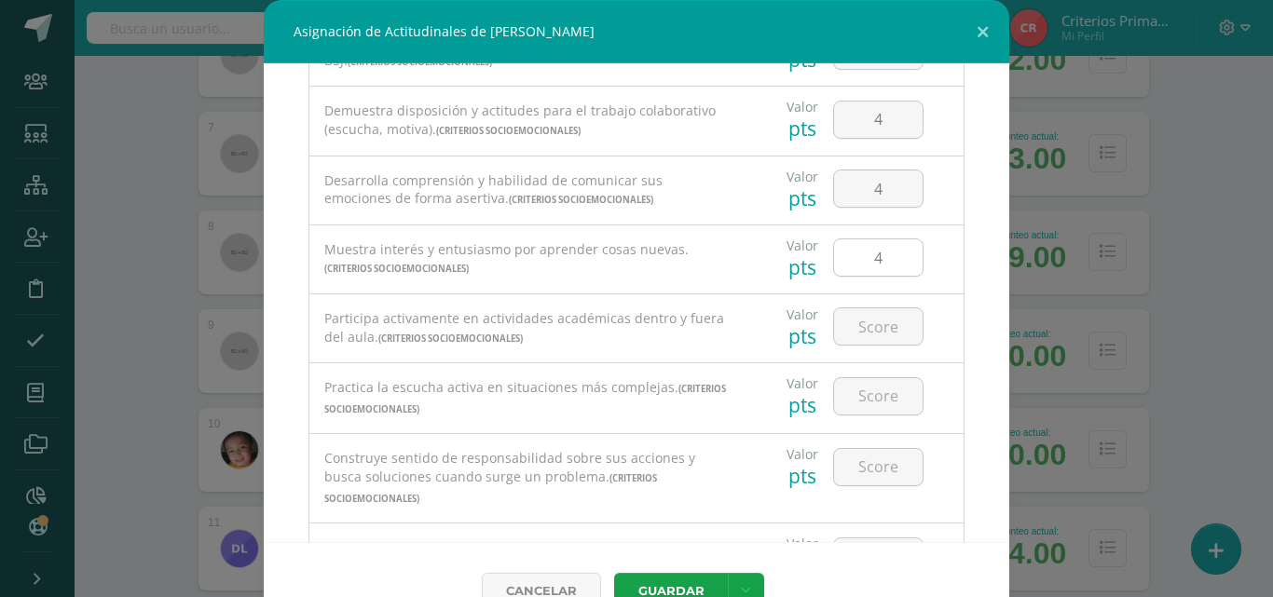
scroll to position [223, 0]
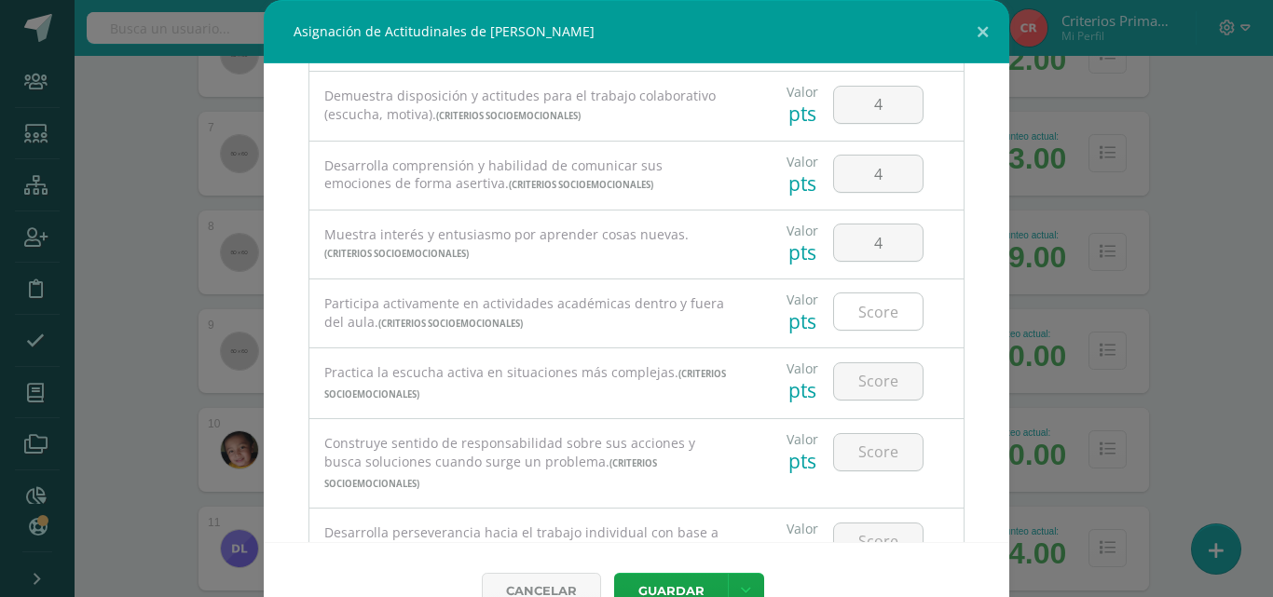
click at [899, 304] on input "number" at bounding box center [878, 312] width 89 height 36
type input "4"
click at [857, 365] on input "number" at bounding box center [878, 382] width 89 height 36
type input "4"
click at [865, 446] on input "number" at bounding box center [878, 452] width 89 height 36
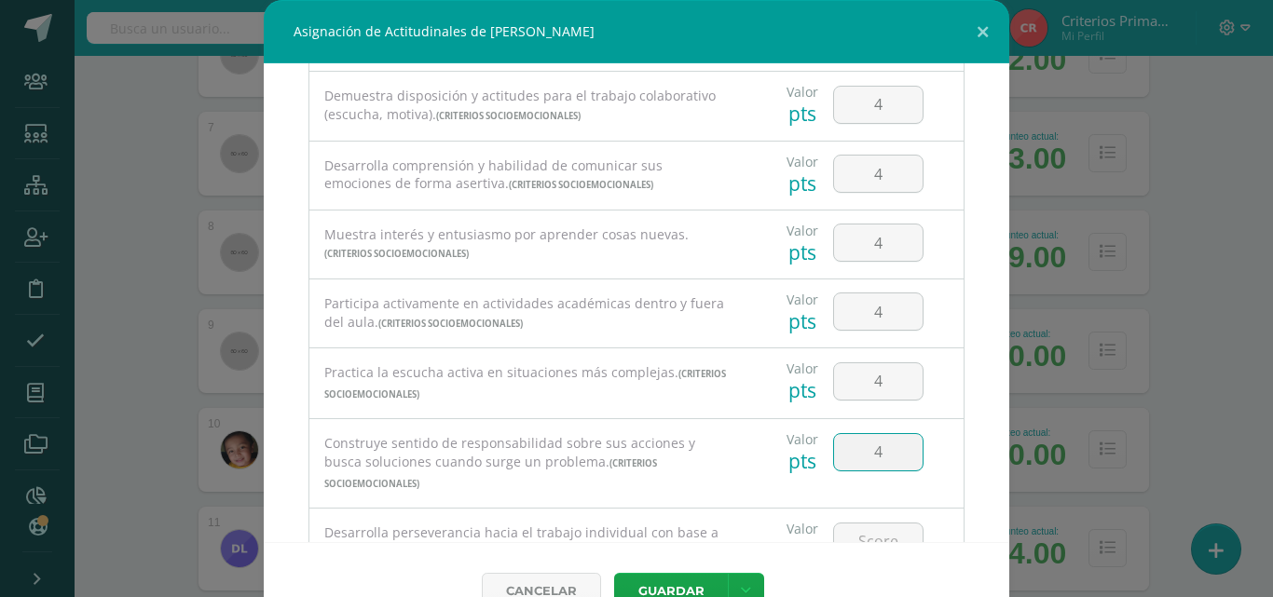
type input "4"
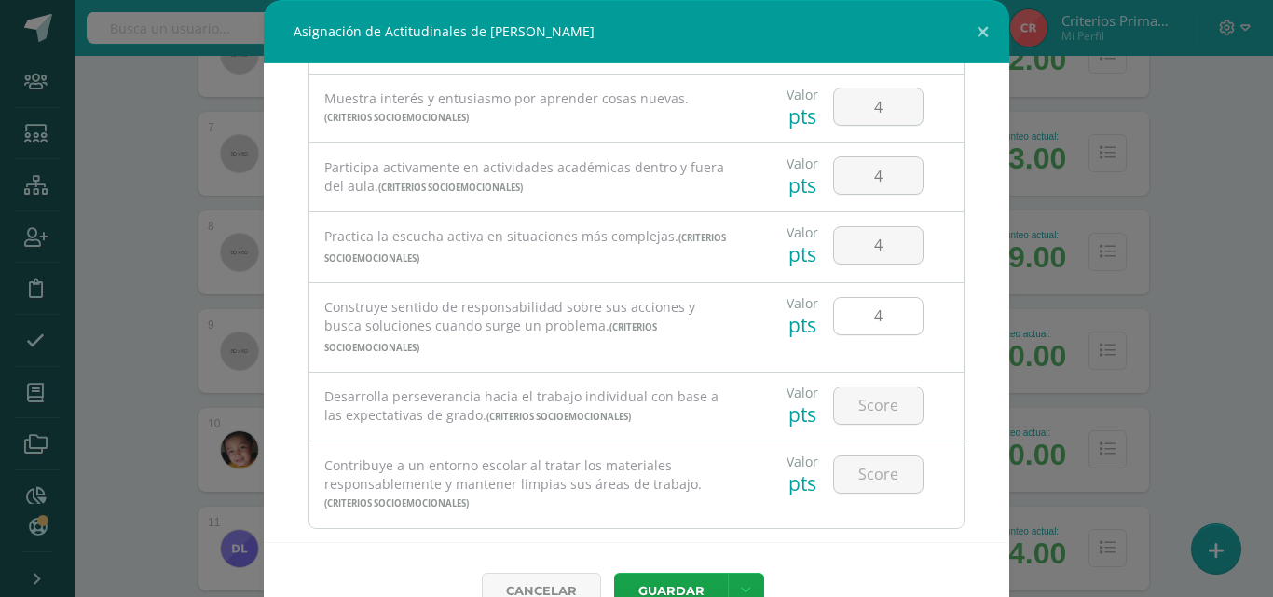
scroll to position [373, 0]
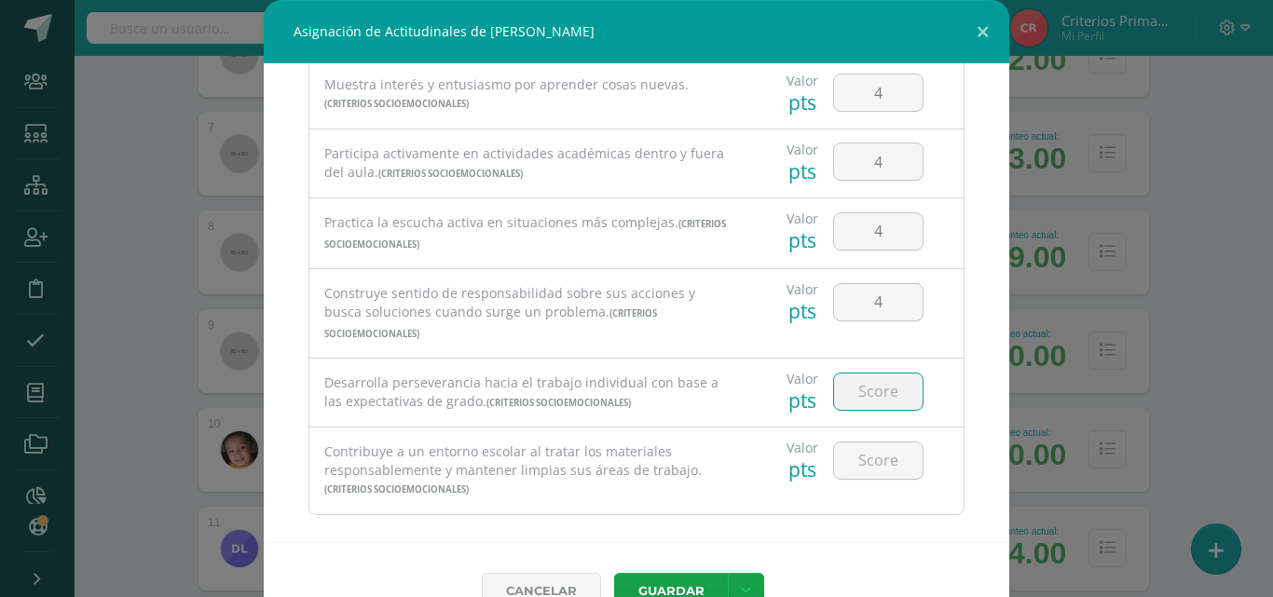
click at [856, 378] on input "number" at bounding box center [878, 392] width 89 height 36
type input "4"
click at [871, 443] on input "number" at bounding box center [878, 461] width 89 height 36
click at [614, 573] on button "Guardar" at bounding box center [671, 591] width 114 height 36
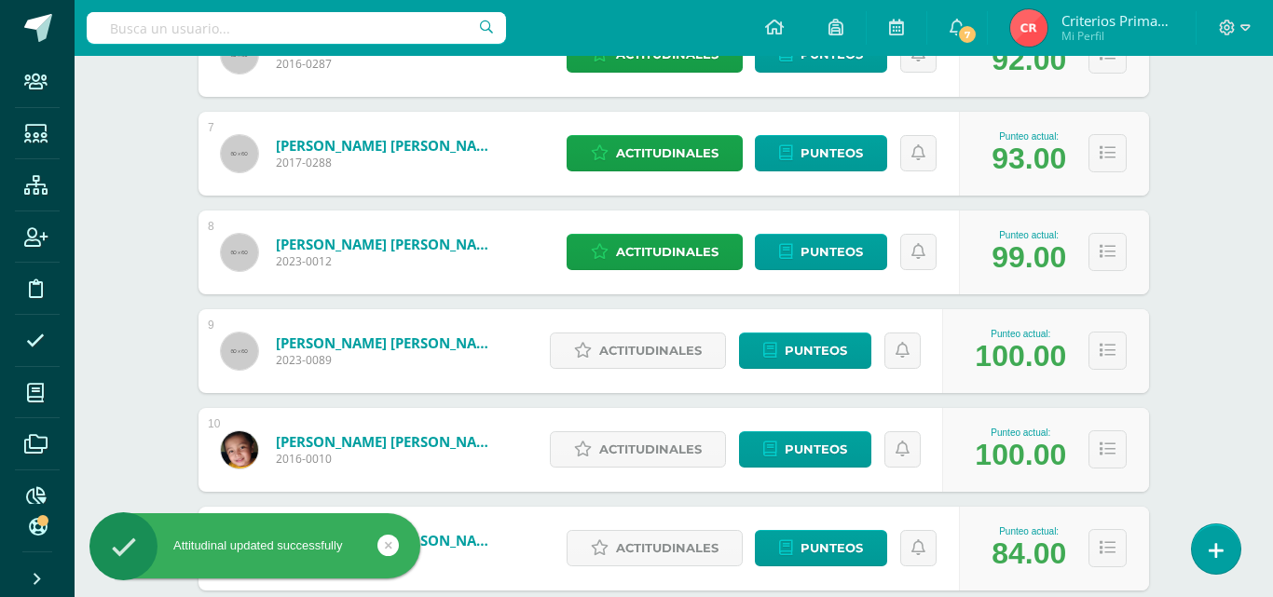
type input "4"
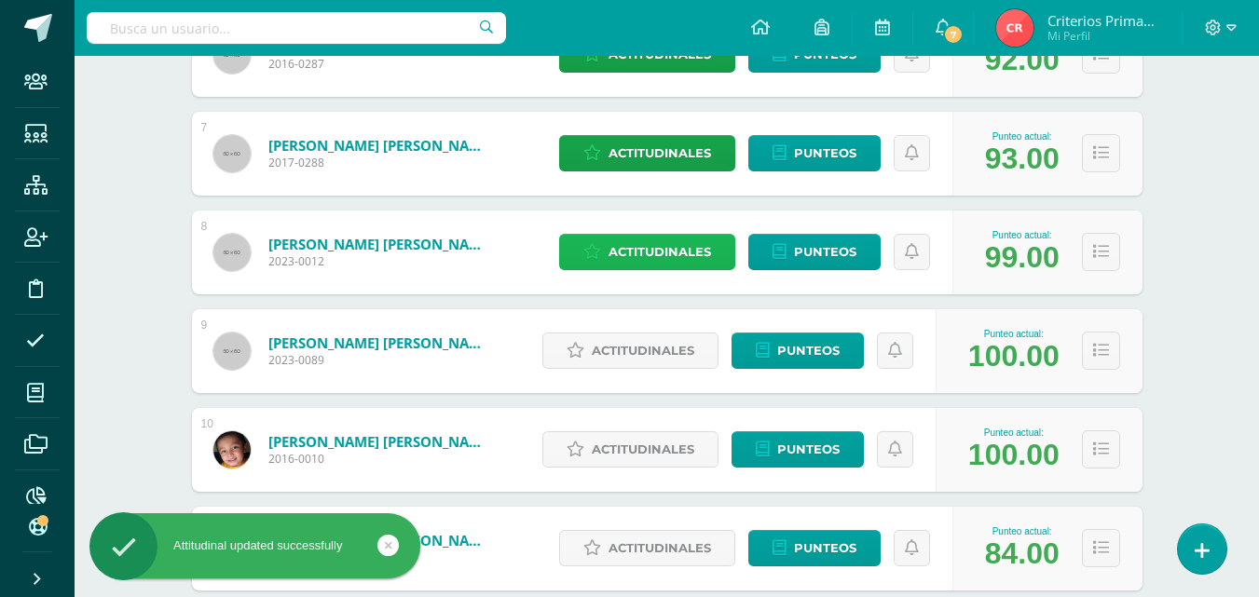
click at [625, 245] on span "Actitudinales" at bounding box center [660, 252] width 103 height 34
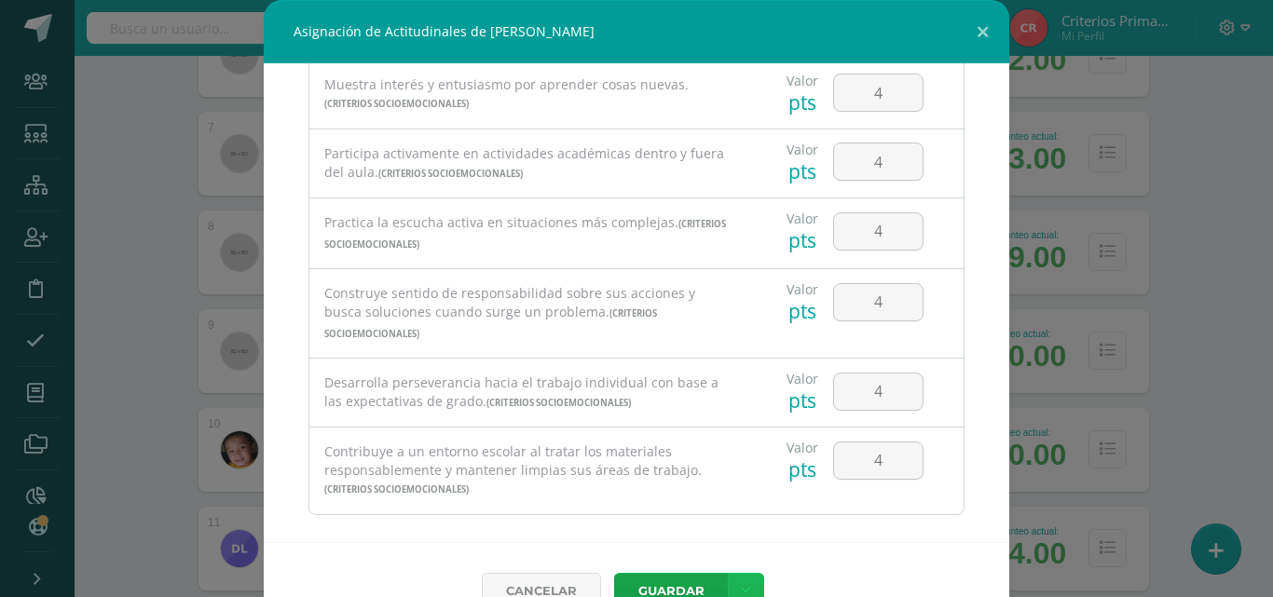
click at [747, 583] on link at bounding box center [746, 591] width 36 height 36
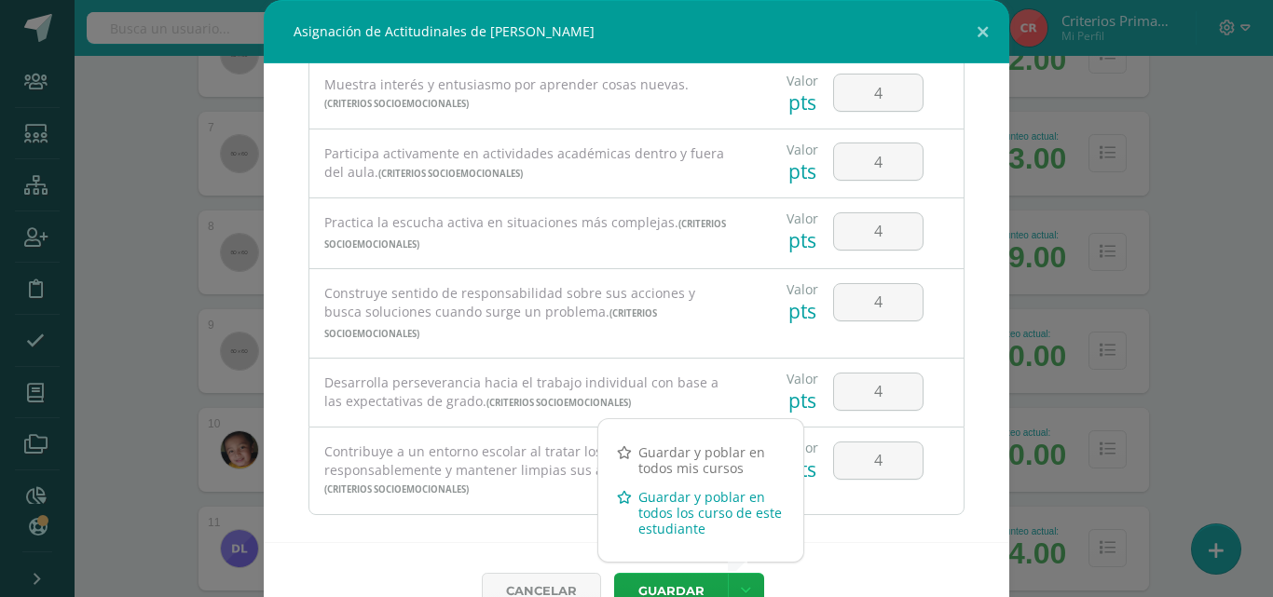
click at [698, 510] on link "Guardar y poblar en todos los curso de este estudiante" at bounding box center [700, 513] width 205 height 61
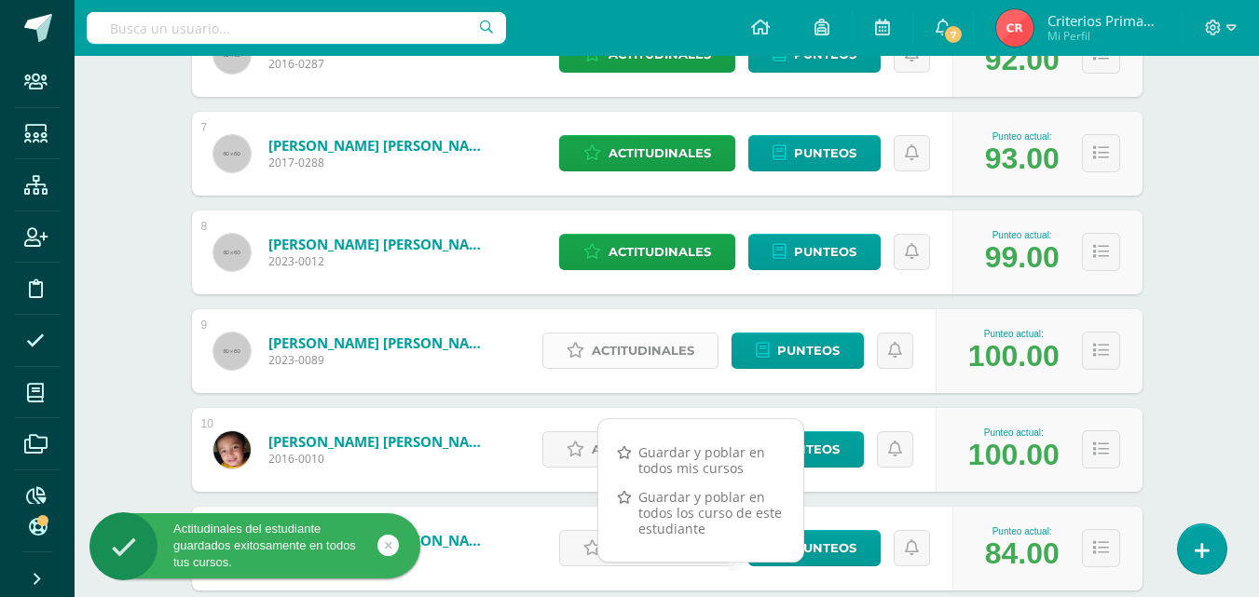
click at [657, 348] on span "Actitudinales" at bounding box center [643, 351] width 103 height 34
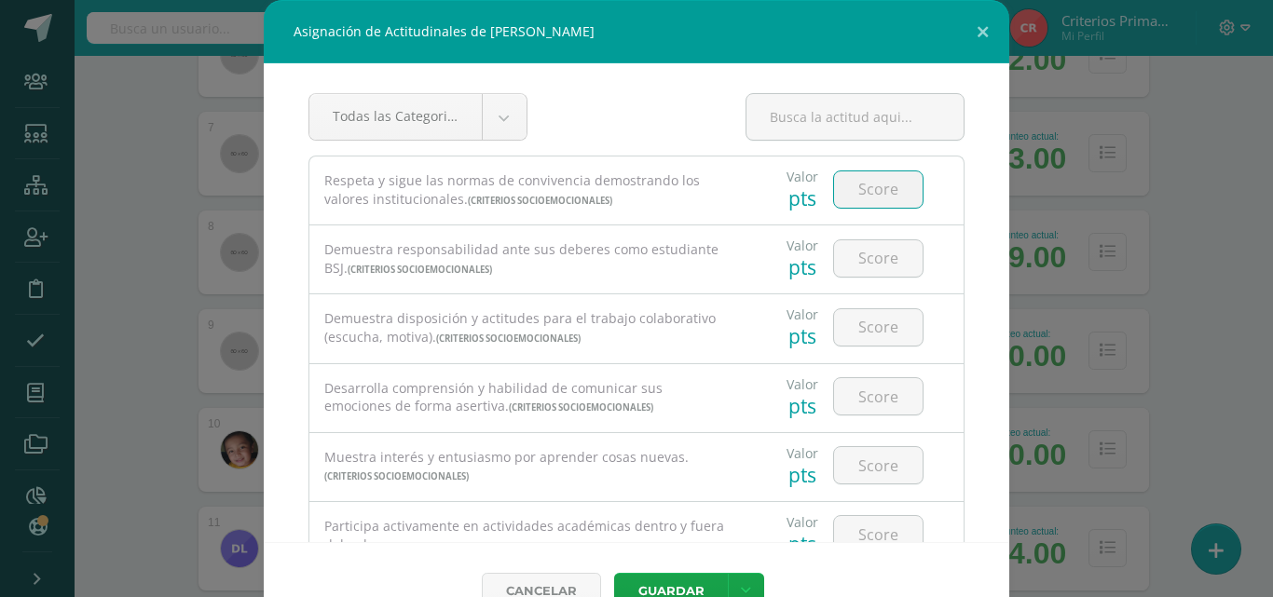
click at [856, 185] on input "number" at bounding box center [878, 189] width 89 height 36
type input "4"
click at [856, 277] on div at bounding box center [878, 259] width 90 height 38
click at [845, 268] on input "number" at bounding box center [878, 258] width 89 height 36
type input "4"
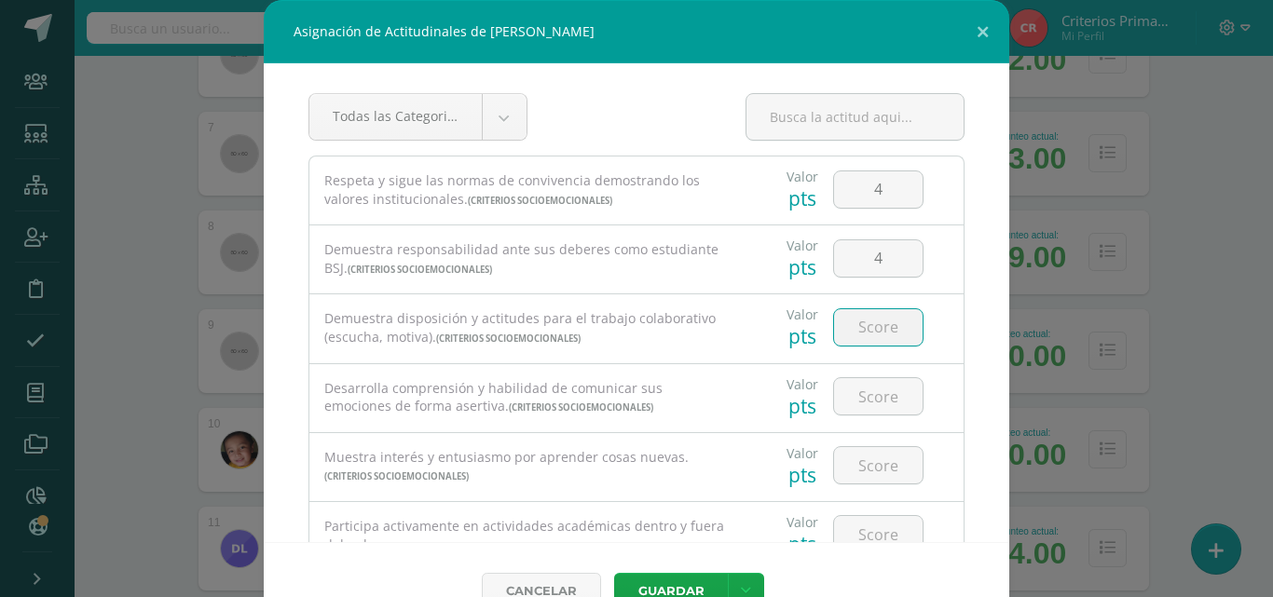
click at [876, 331] on input "number" at bounding box center [878, 327] width 89 height 36
type input "4"
click at [869, 390] on input "number" at bounding box center [878, 396] width 89 height 36
type input "4"
click at [880, 466] on input "number" at bounding box center [878, 465] width 89 height 36
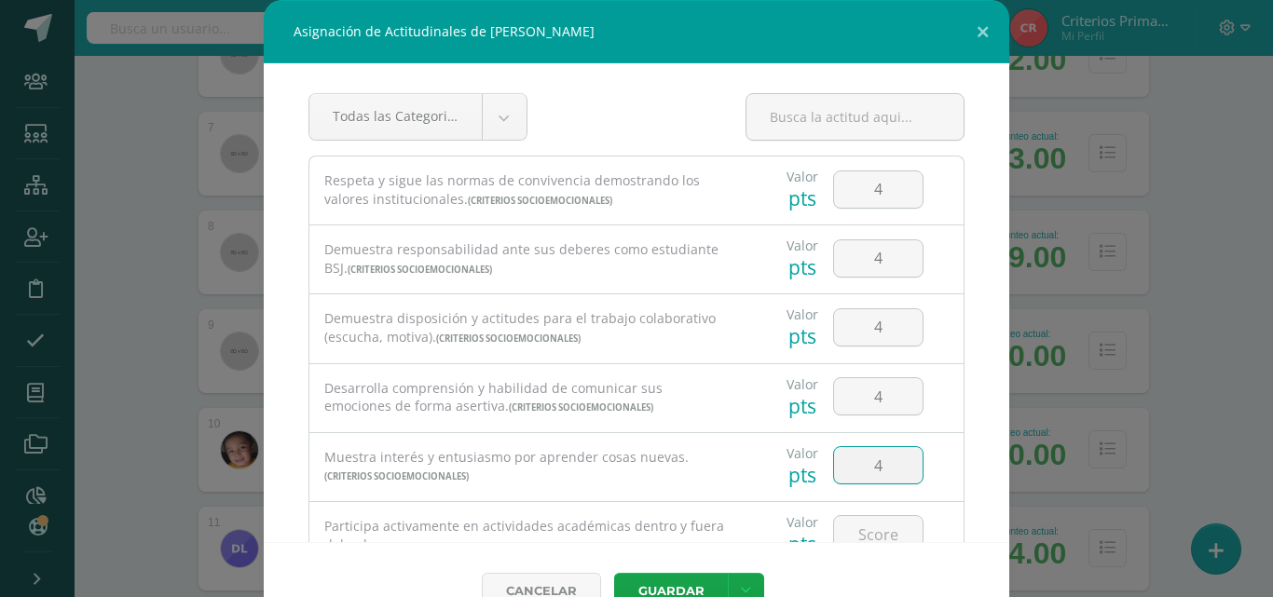
type input "4"
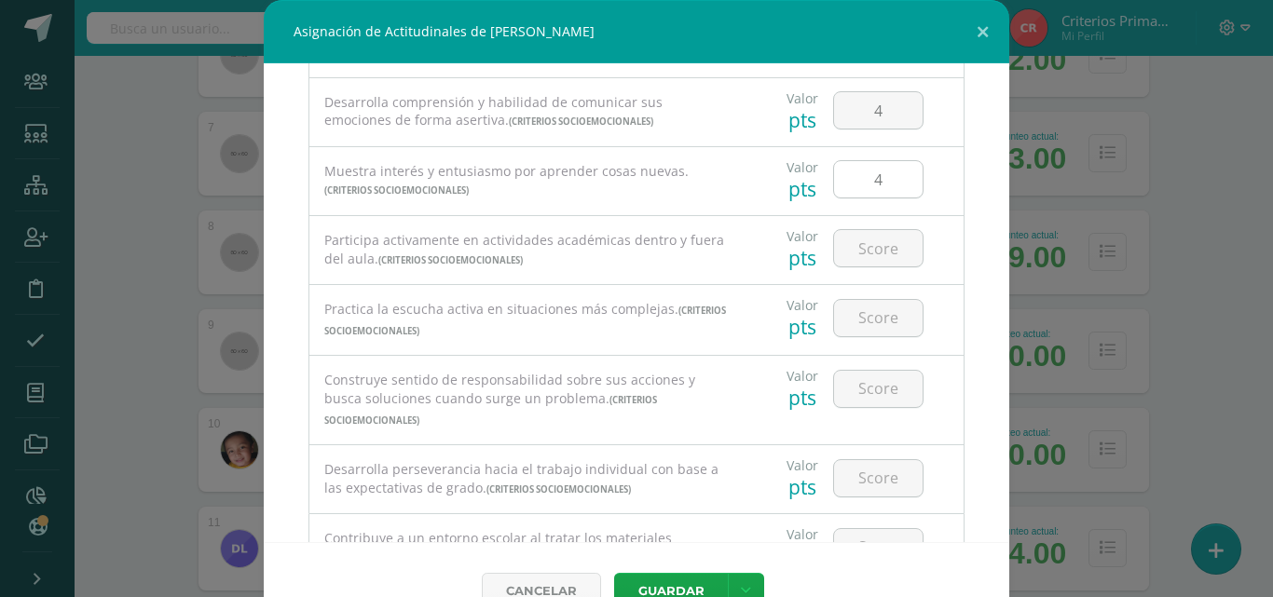
scroll to position [321, 0]
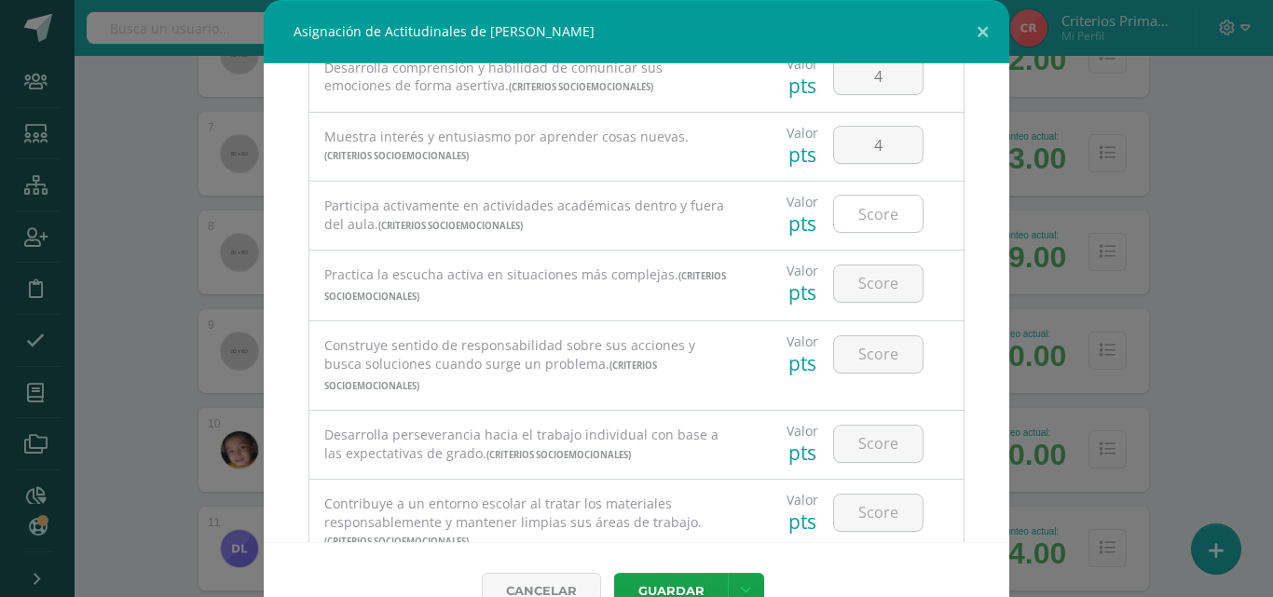
click at [857, 213] on input "number" at bounding box center [878, 214] width 89 height 36
type input "4"
click at [872, 277] on input "number" at bounding box center [878, 284] width 89 height 36
type input "4"
click at [892, 348] on input "number" at bounding box center [878, 354] width 89 height 36
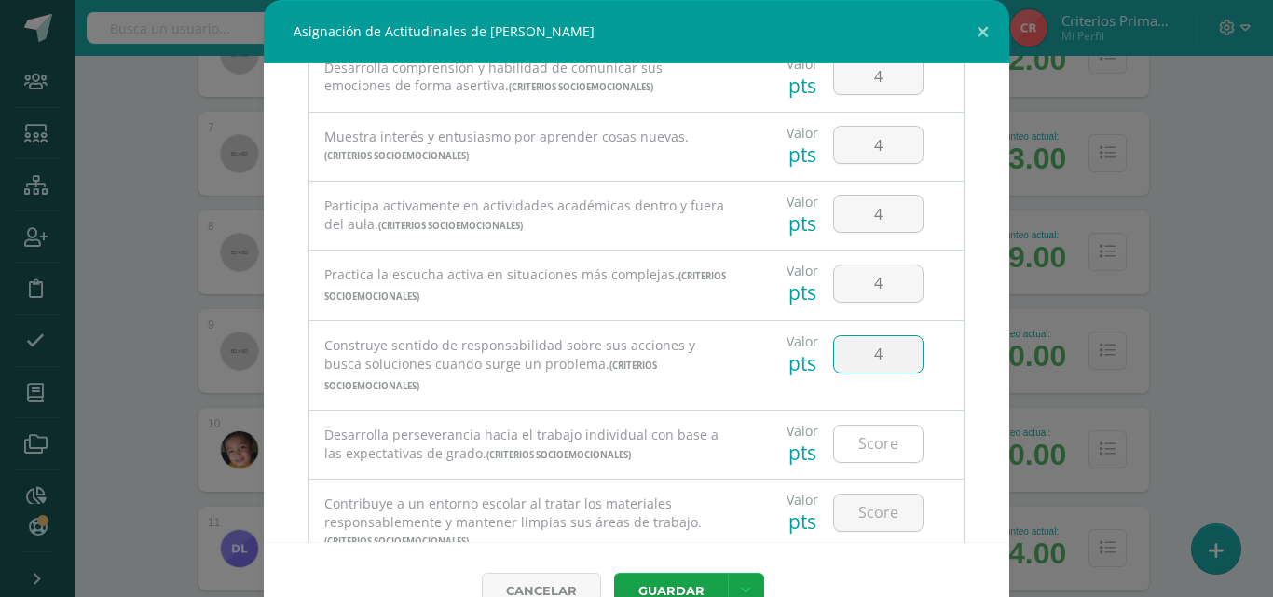
type input "4"
click at [880, 437] on input "number" at bounding box center [878, 444] width 89 height 36
type input "4"
click at [883, 495] on input "number" at bounding box center [878, 513] width 89 height 36
type input "4"
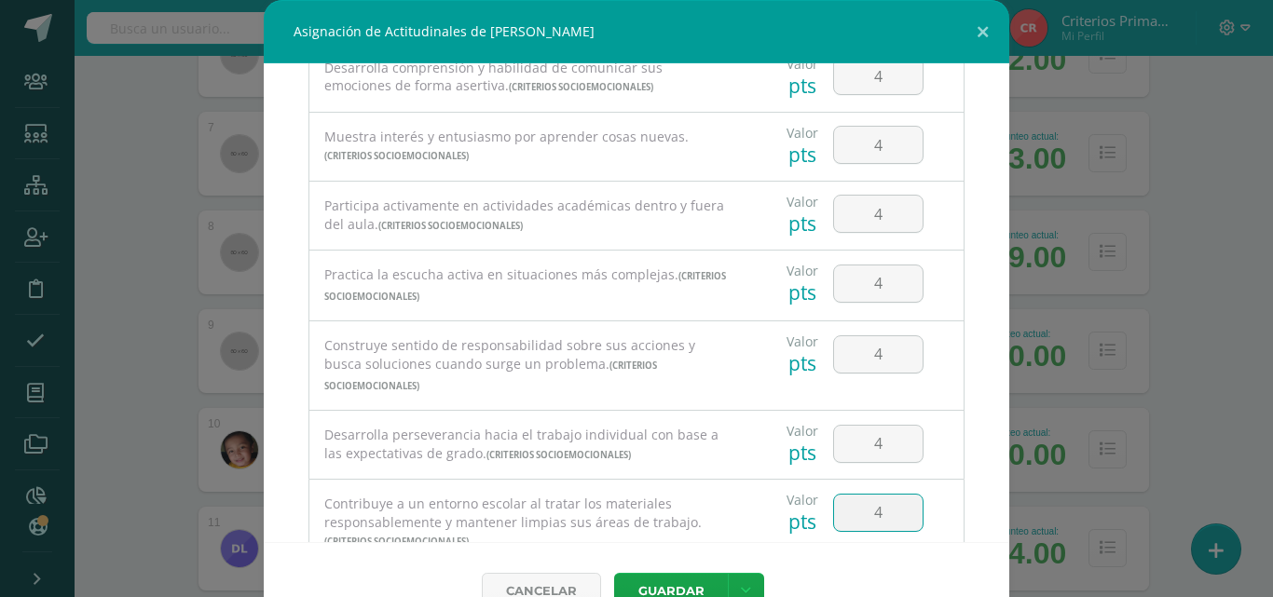
scroll to position [373, 0]
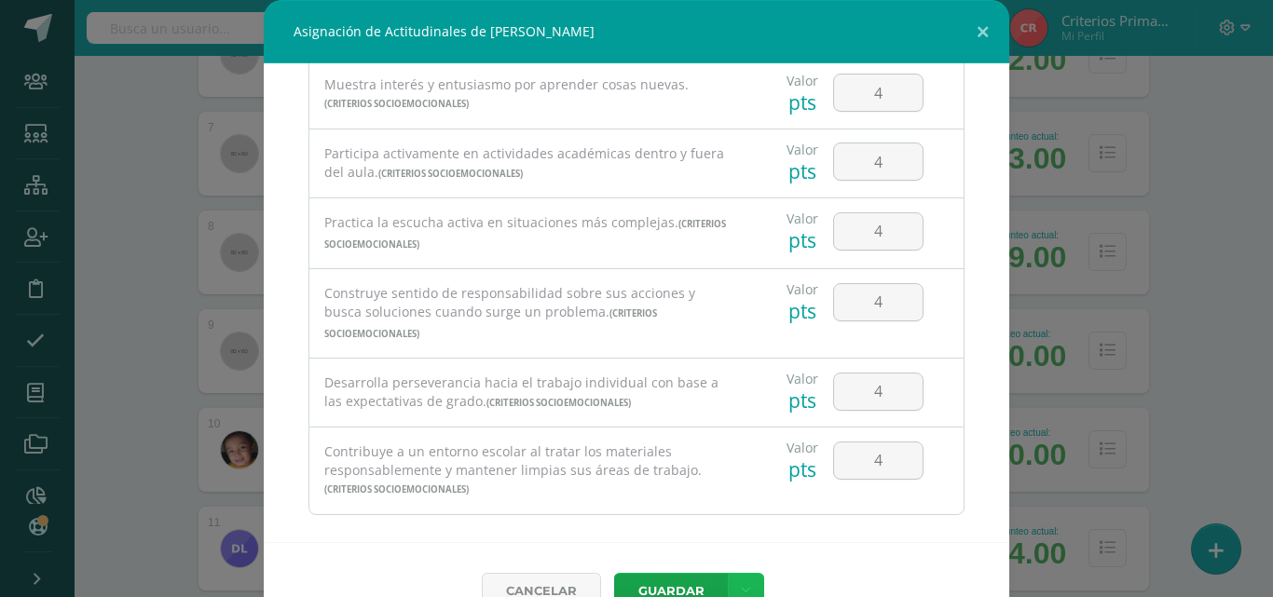
click at [742, 578] on link at bounding box center [746, 591] width 36 height 36
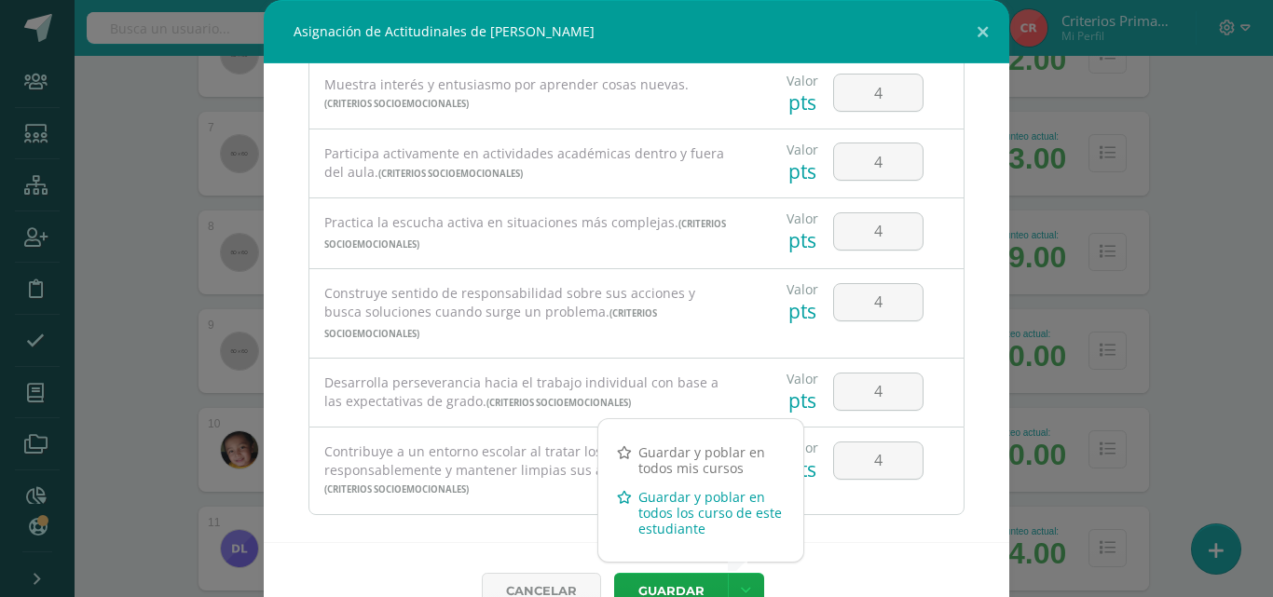
click at [683, 514] on link "Guardar y poblar en todos los curso de este estudiante" at bounding box center [700, 513] width 205 height 61
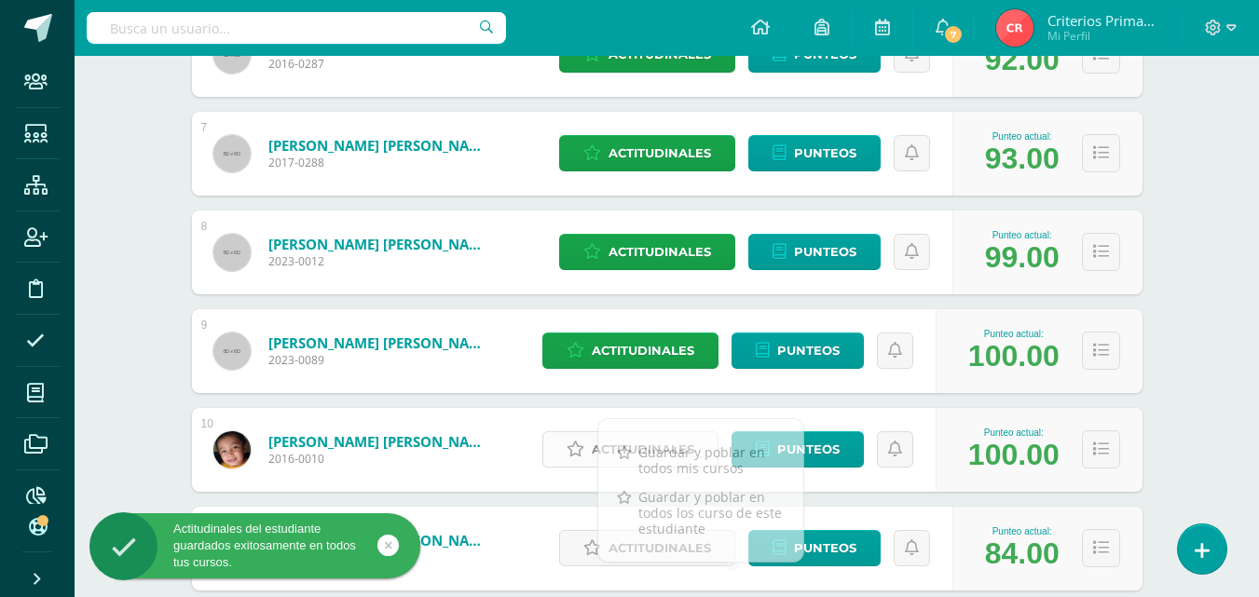
click at [566, 442] on link "Actitudinales" at bounding box center [630, 450] width 176 height 36
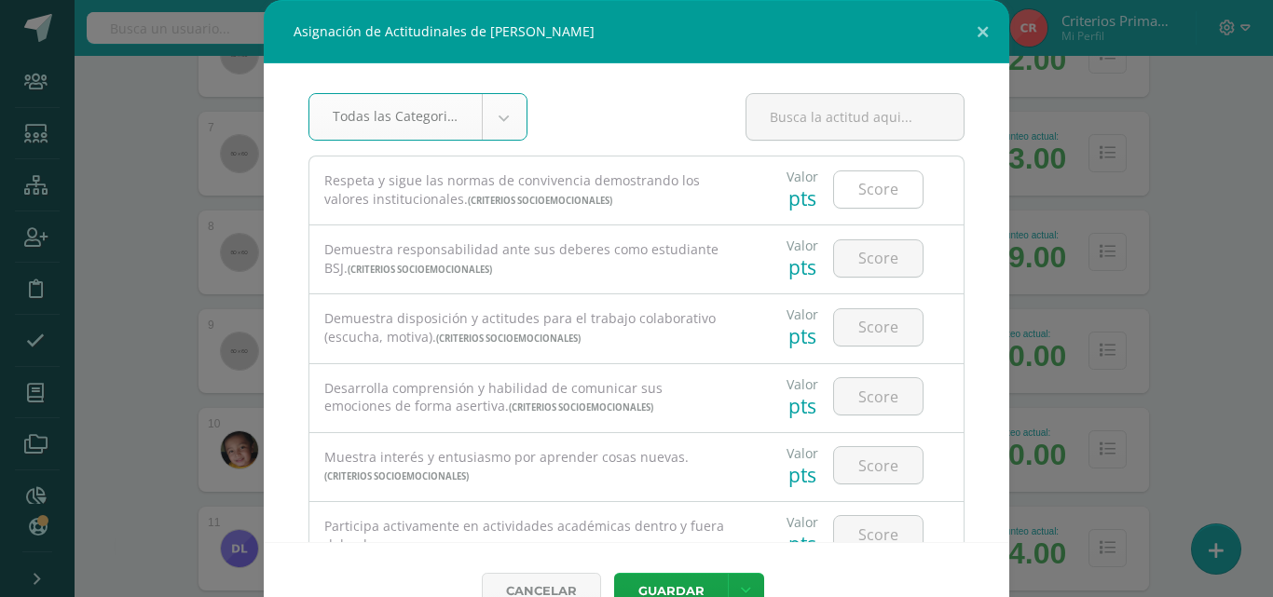
click at [847, 181] on input "number" at bounding box center [878, 189] width 89 height 36
type input "4"
click at [855, 241] on input "number" at bounding box center [878, 258] width 89 height 36
type input "4"
click at [853, 320] on input "number" at bounding box center [878, 327] width 89 height 36
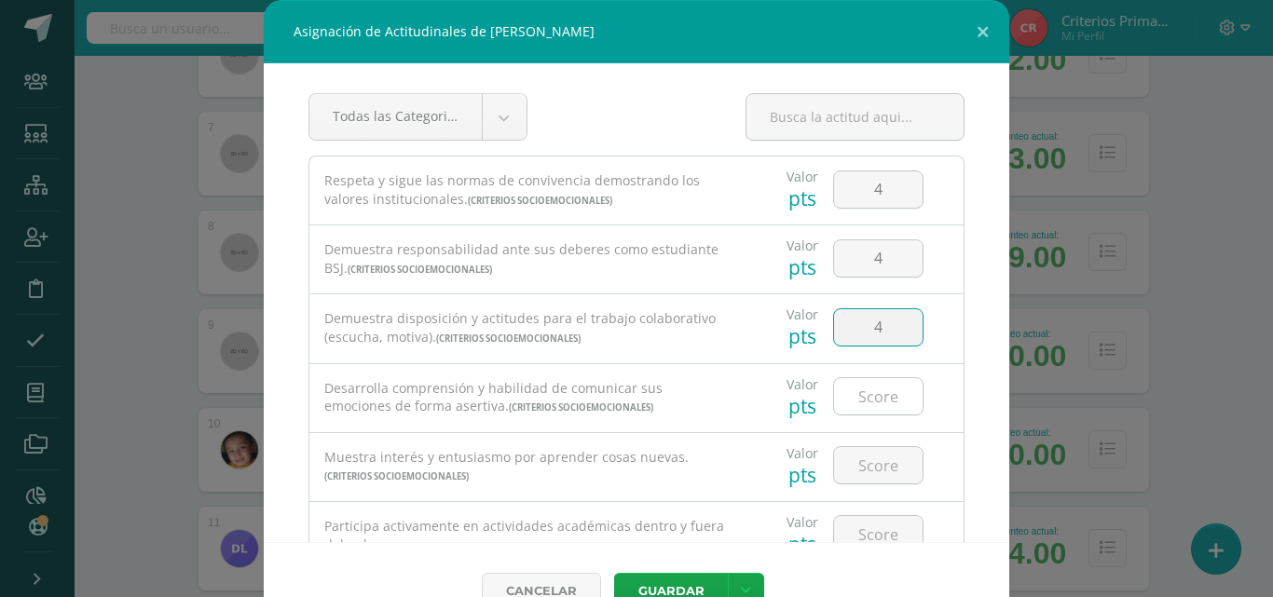
type input "4"
click at [866, 390] on input "number" at bounding box center [878, 396] width 89 height 36
type input "4"
click at [868, 471] on input "number" at bounding box center [878, 465] width 89 height 36
type input "4"
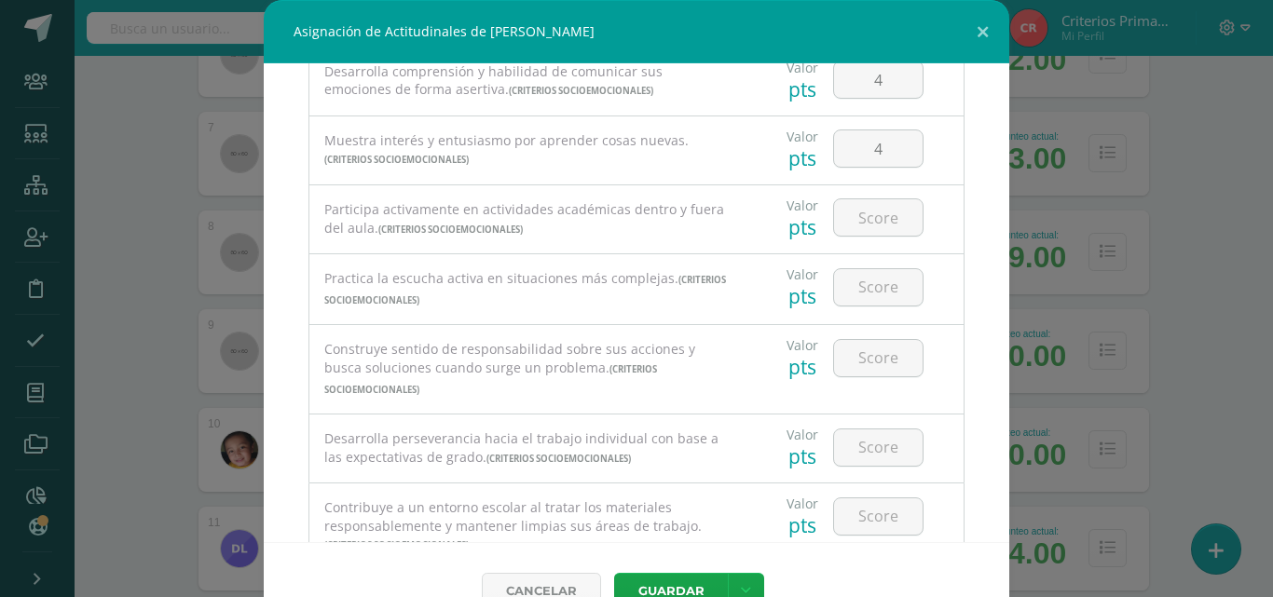
scroll to position [318, 0]
click at [861, 194] on div at bounding box center [878, 217] width 105 height 65
click at [874, 215] on input "number" at bounding box center [878, 217] width 89 height 36
type input "4"
click at [871, 271] on input "number" at bounding box center [878, 286] width 89 height 36
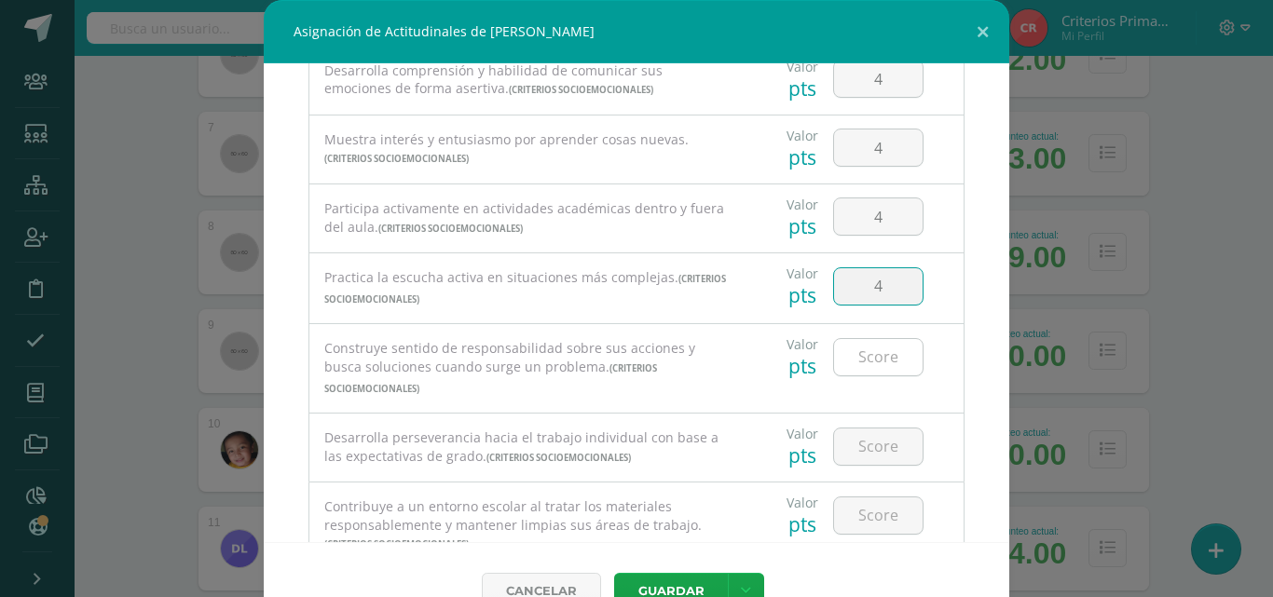
type input "4"
click at [860, 352] on input "number" at bounding box center [878, 357] width 89 height 36
type input "4"
click at [881, 435] on input "number" at bounding box center [878, 447] width 89 height 36
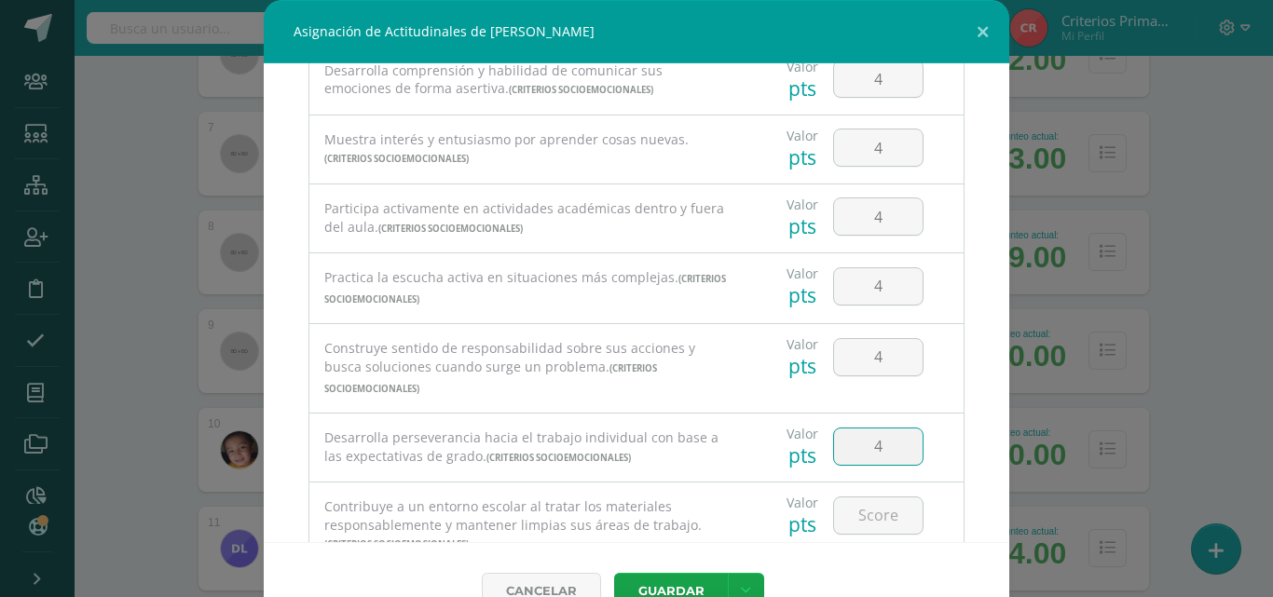
type input "4"
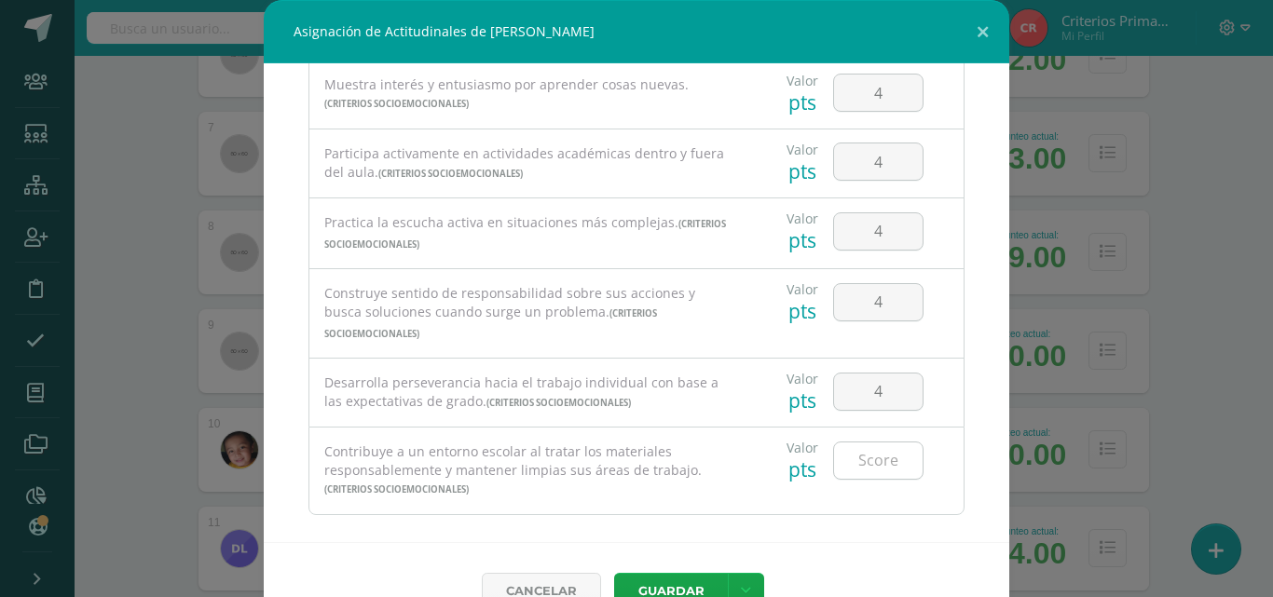
click at [862, 447] on input "number" at bounding box center [878, 461] width 89 height 36
type input "4"
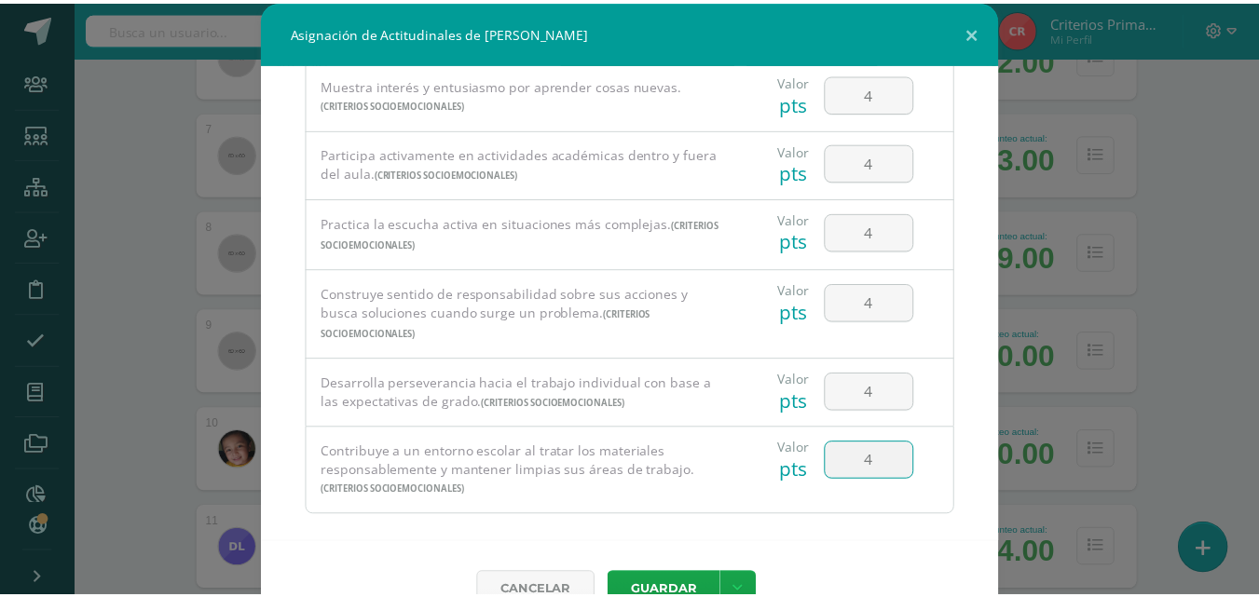
scroll to position [42, 0]
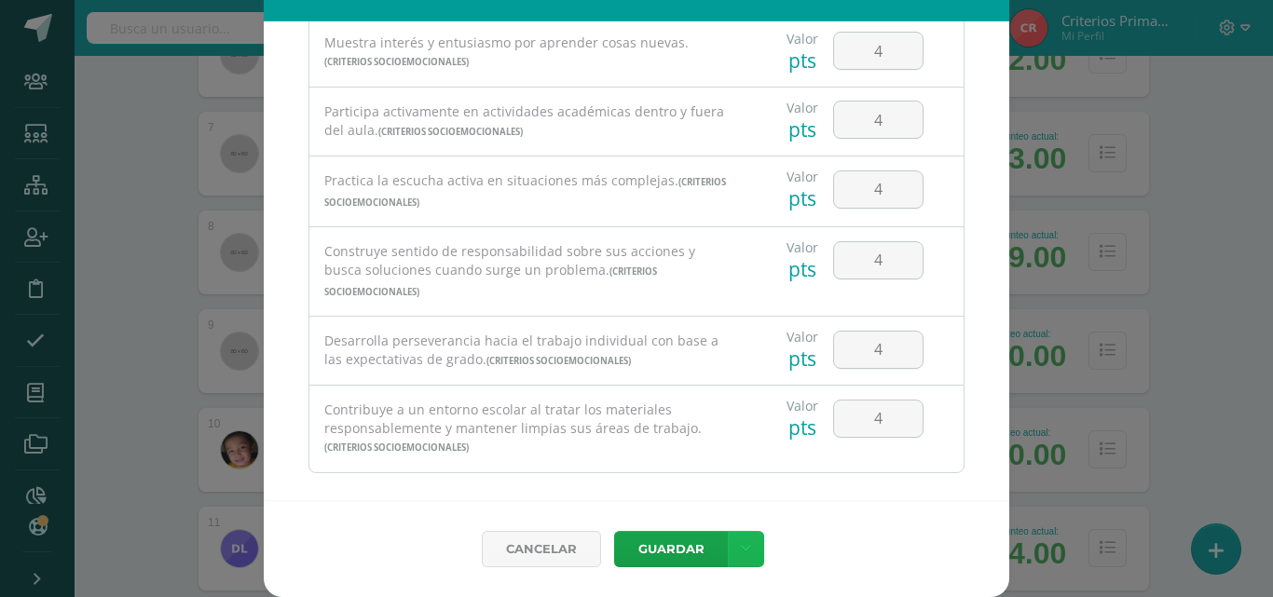
click at [742, 558] on link at bounding box center [746, 549] width 36 height 36
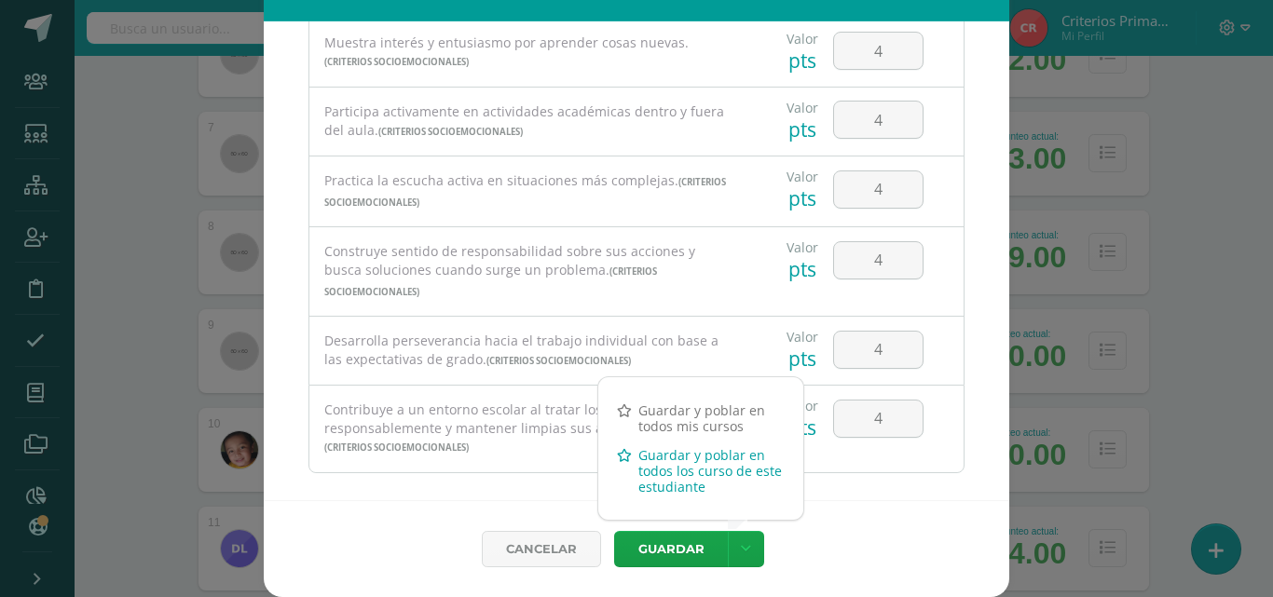
click at [638, 462] on link "Guardar y poblar en todos los curso de este estudiante" at bounding box center [700, 471] width 205 height 61
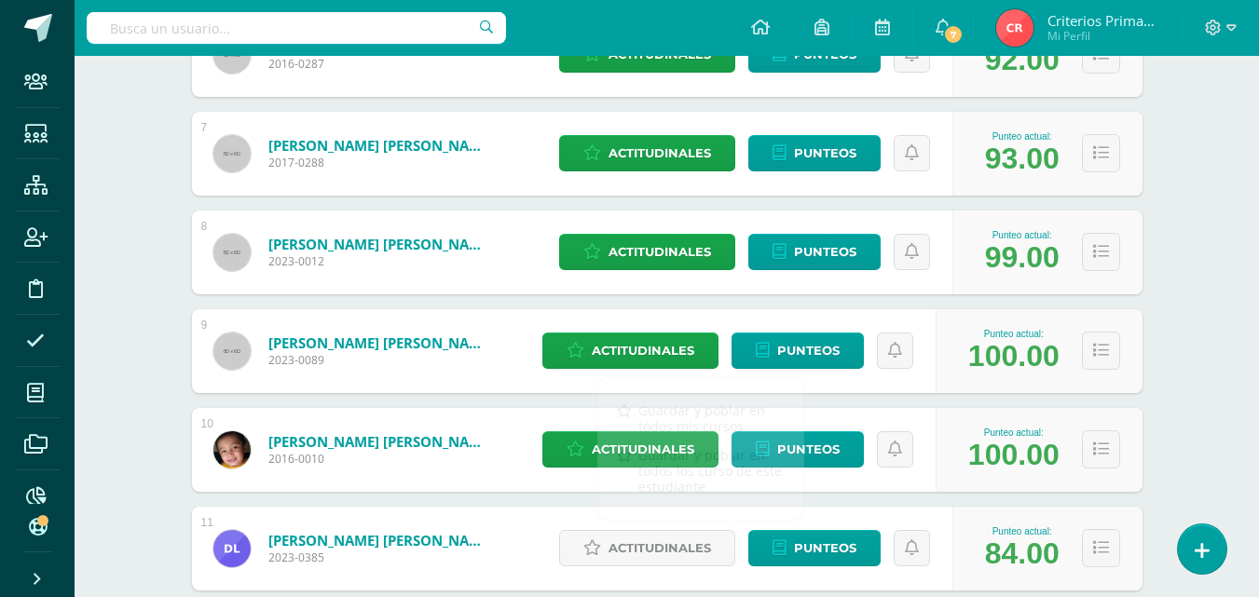
click at [1190, 333] on div "Reading Workshop Segundo Primaria "B" Herramientas Detalle de asistencias Activ…" at bounding box center [667, 486] width 1185 height 2632
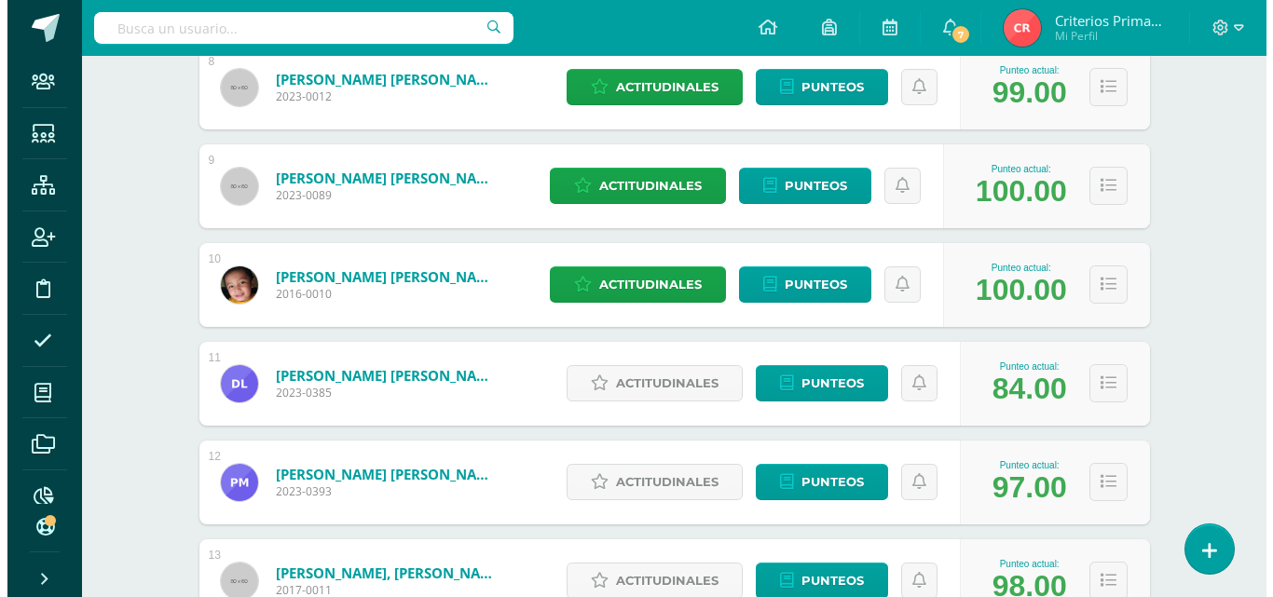
scroll to position [1093, 0]
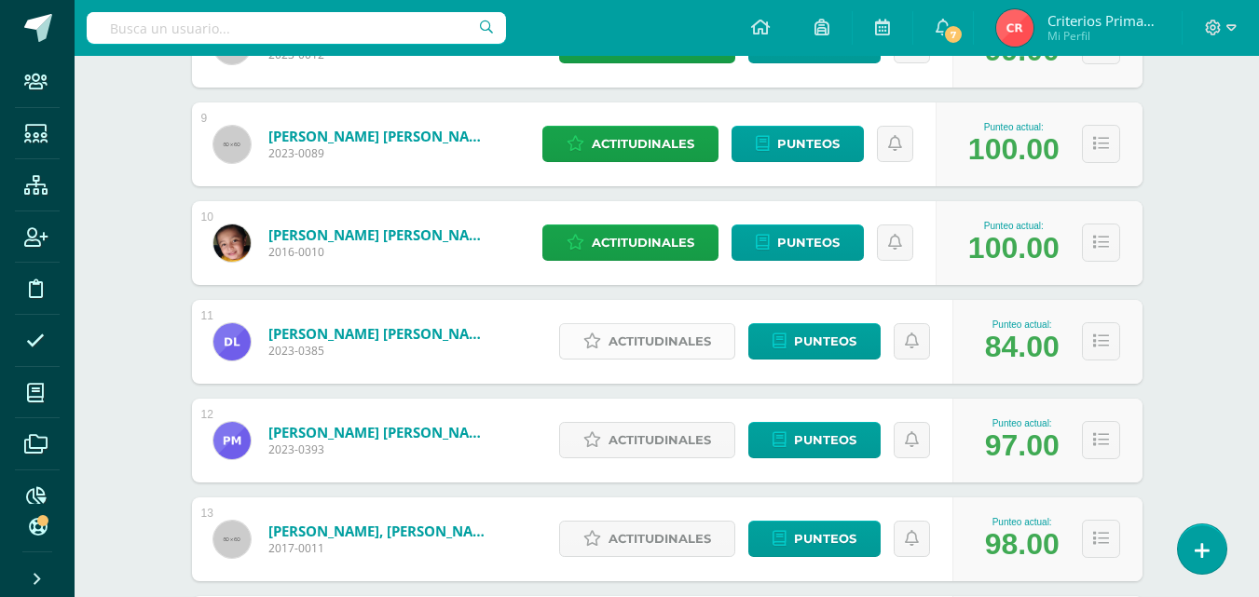
click at [677, 338] on span "Actitudinales" at bounding box center [660, 341] width 103 height 34
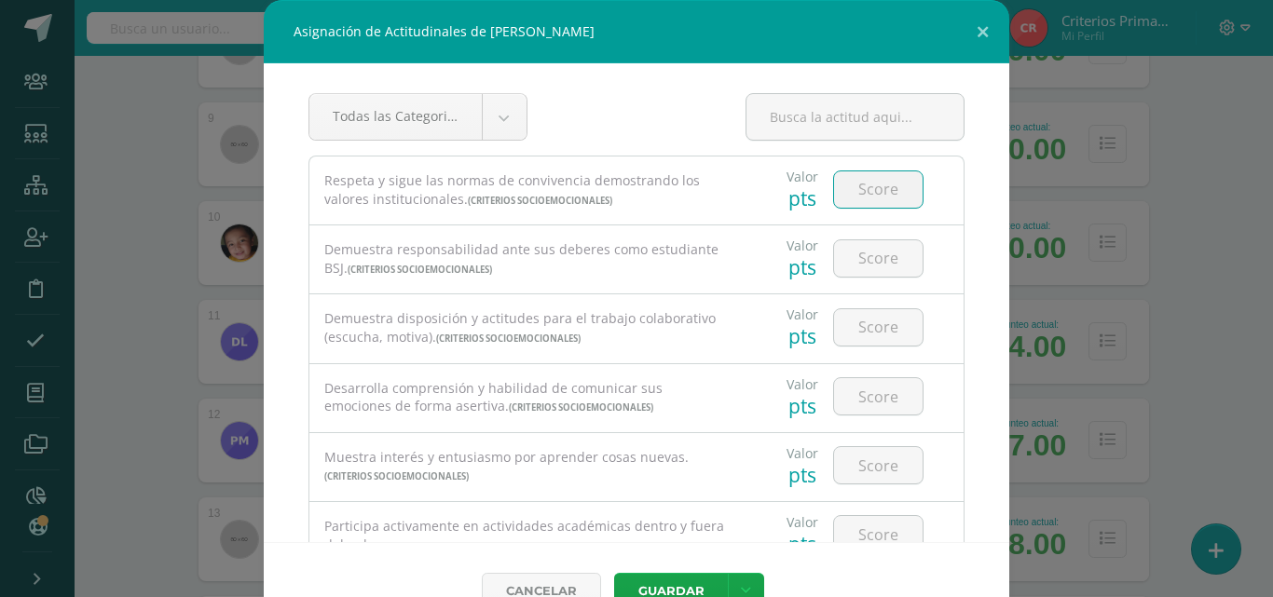
click at [889, 197] on input "number" at bounding box center [878, 189] width 89 height 36
type input "2"
click at [882, 267] on input "number" at bounding box center [878, 258] width 89 height 36
type input "3"
click at [870, 326] on input "number" at bounding box center [878, 327] width 89 height 36
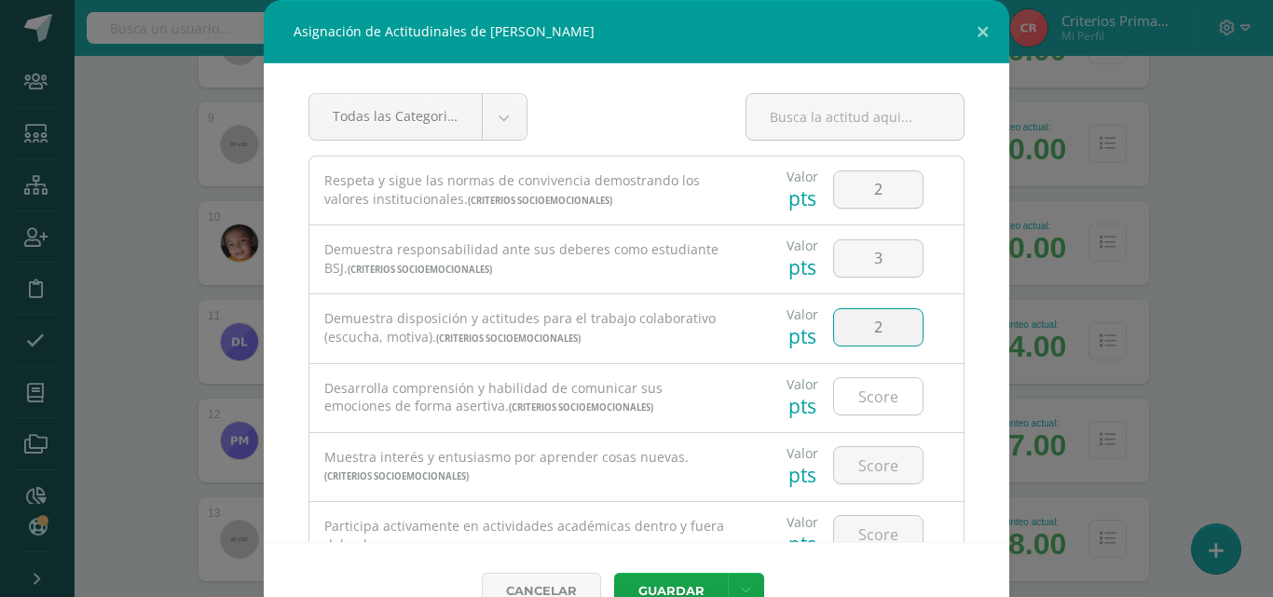
type input "2"
click at [877, 391] on input "number" at bounding box center [878, 396] width 89 height 36
type input "2"
click at [874, 475] on input "number" at bounding box center [878, 465] width 89 height 36
type input "4"
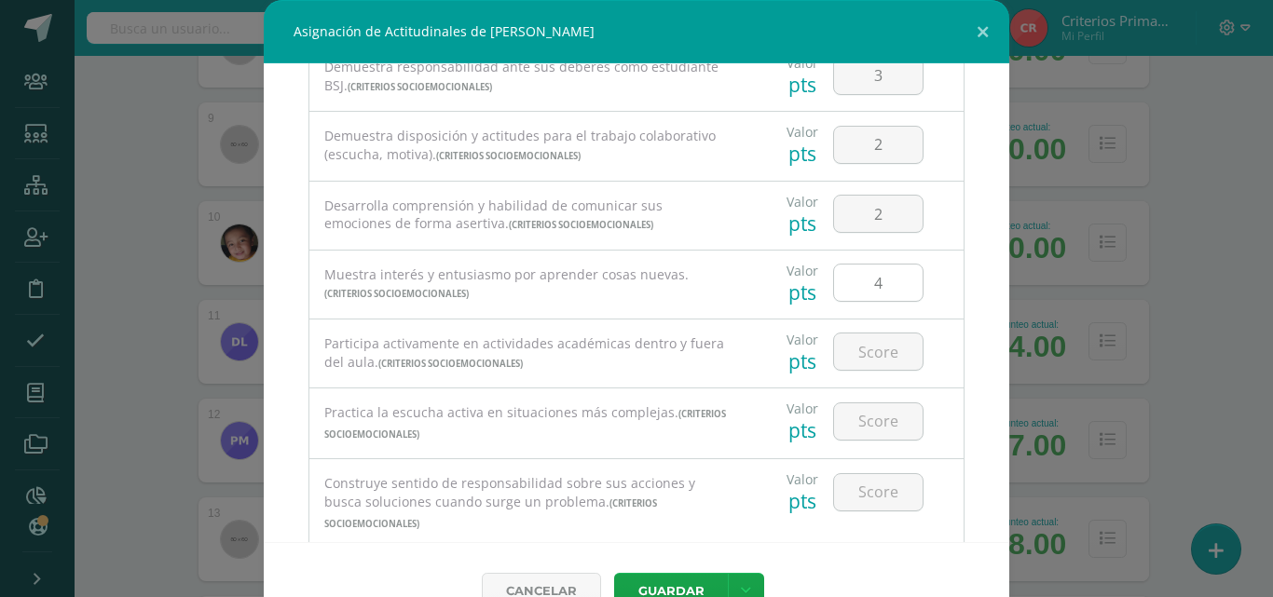
scroll to position [193, 0]
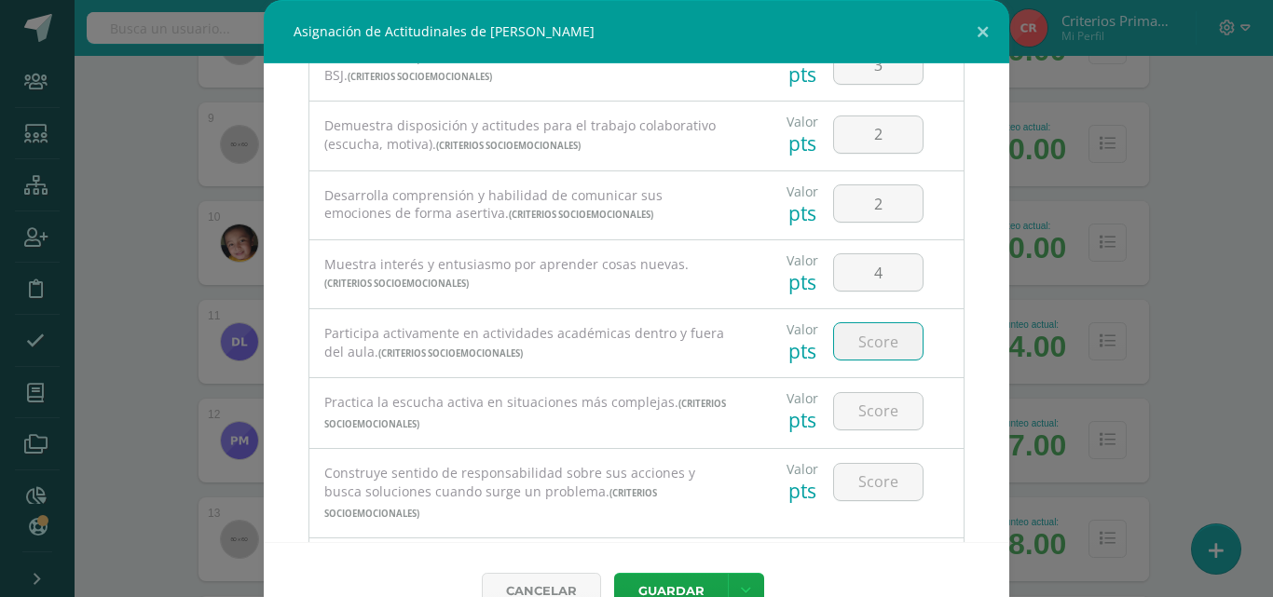
click at [856, 335] on input "number" at bounding box center [878, 341] width 89 height 36
type input "4"
click at [614, 573] on button "Guardar" at bounding box center [671, 591] width 114 height 36
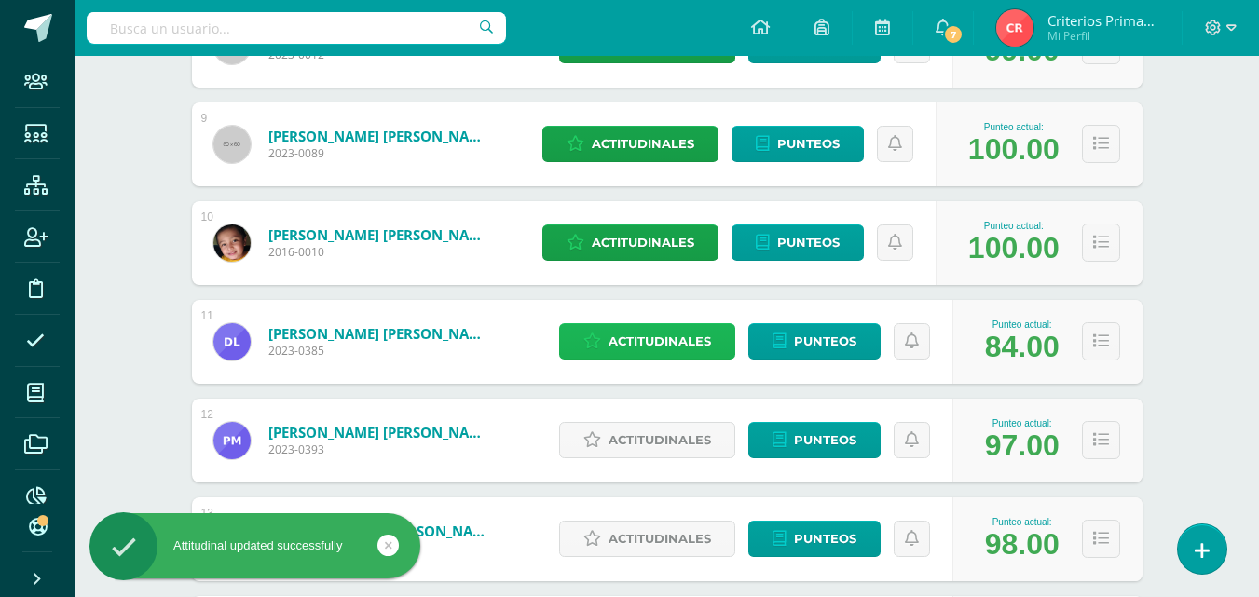
click at [691, 350] on span "Actitudinales" at bounding box center [660, 341] width 103 height 34
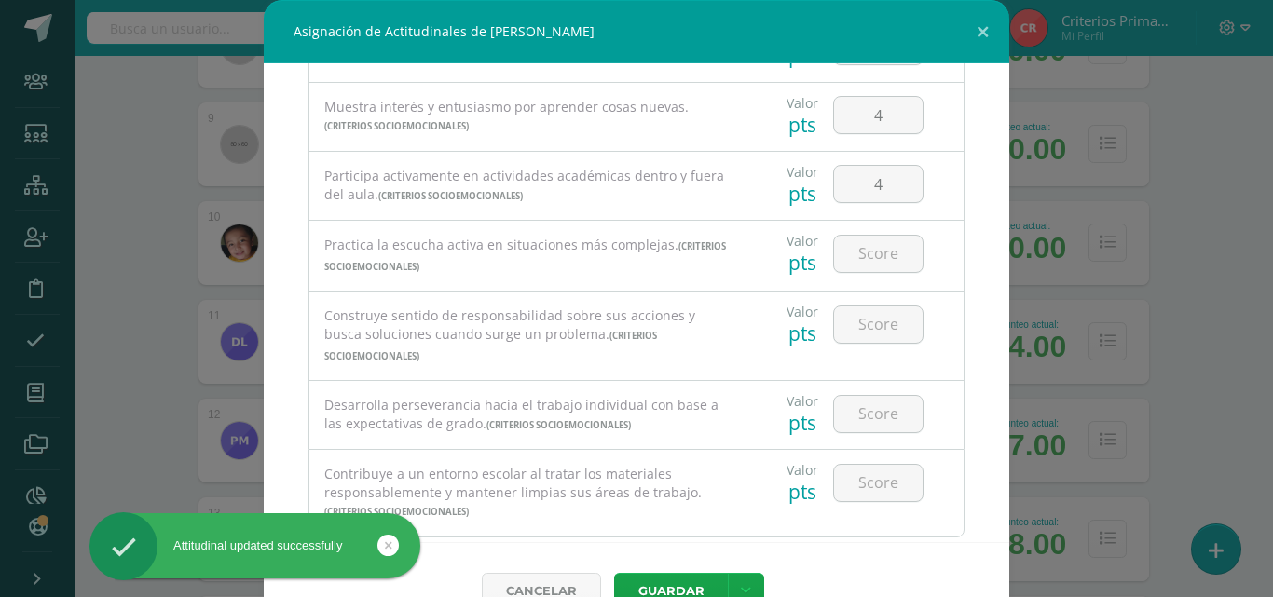
scroll to position [352, 0]
click at [884, 259] on input "number" at bounding box center [878, 252] width 89 height 36
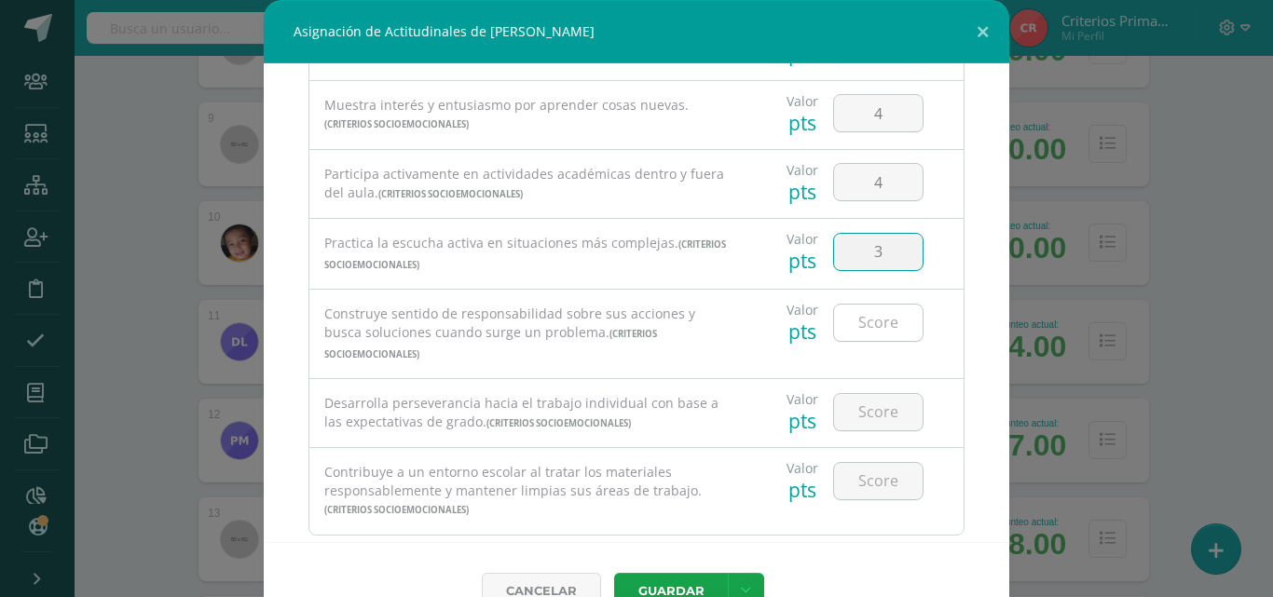
type input "3"
click at [880, 330] on input "number" at bounding box center [878, 323] width 89 height 36
type input "2"
click at [870, 410] on div at bounding box center [878, 412] width 90 height 38
click at [837, 394] on input "number" at bounding box center [878, 412] width 89 height 36
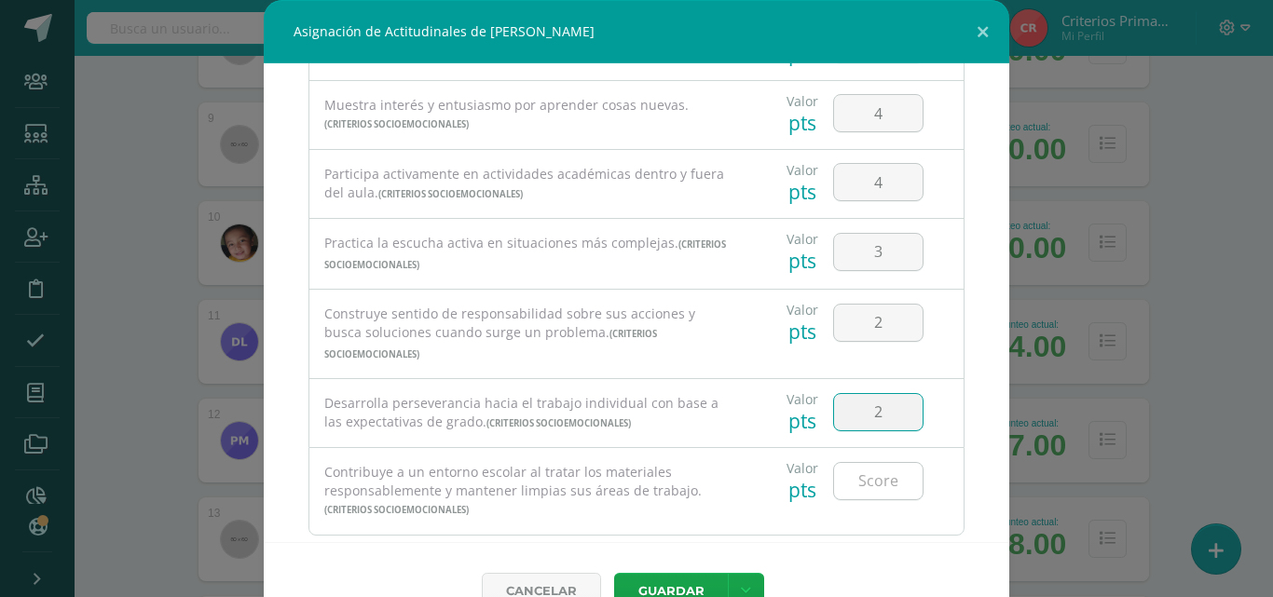
type input "2"
click at [857, 479] on input "number" at bounding box center [878, 481] width 89 height 36
type input "2"
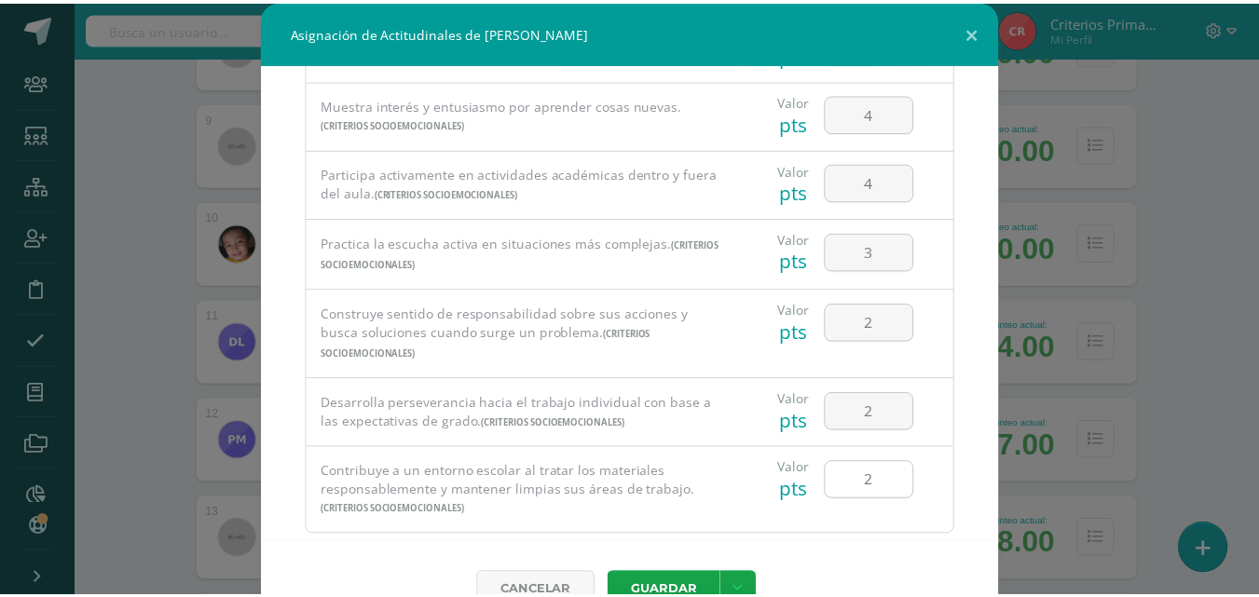
scroll to position [373, 0]
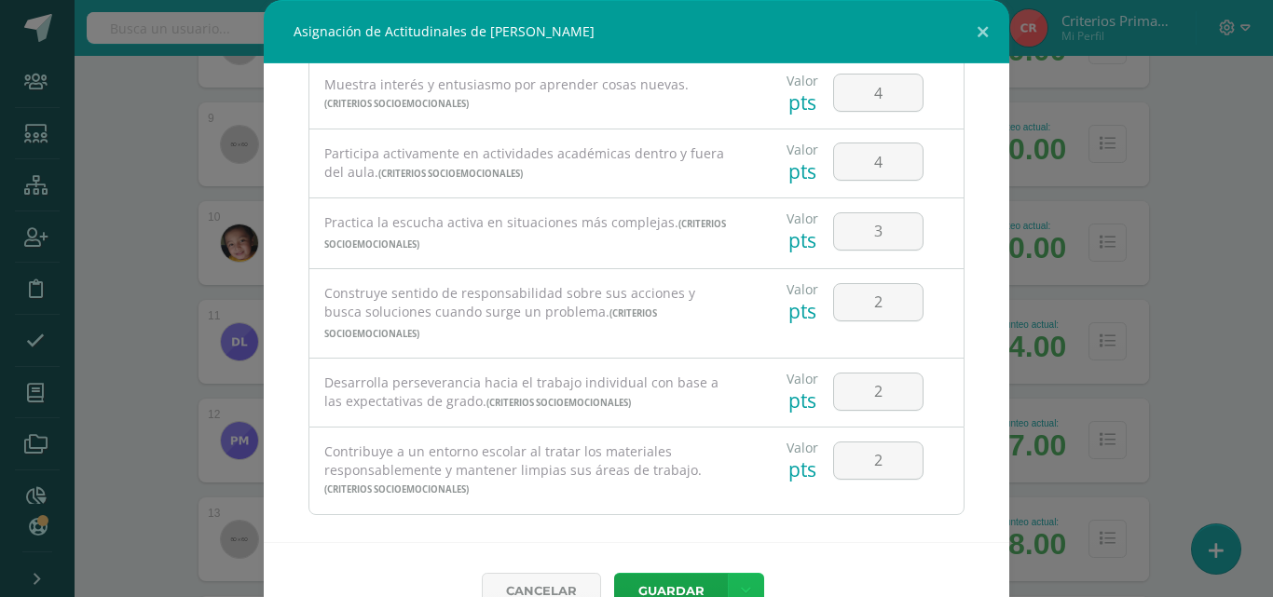
click at [738, 578] on link at bounding box center [746, 591] width 36 height 36
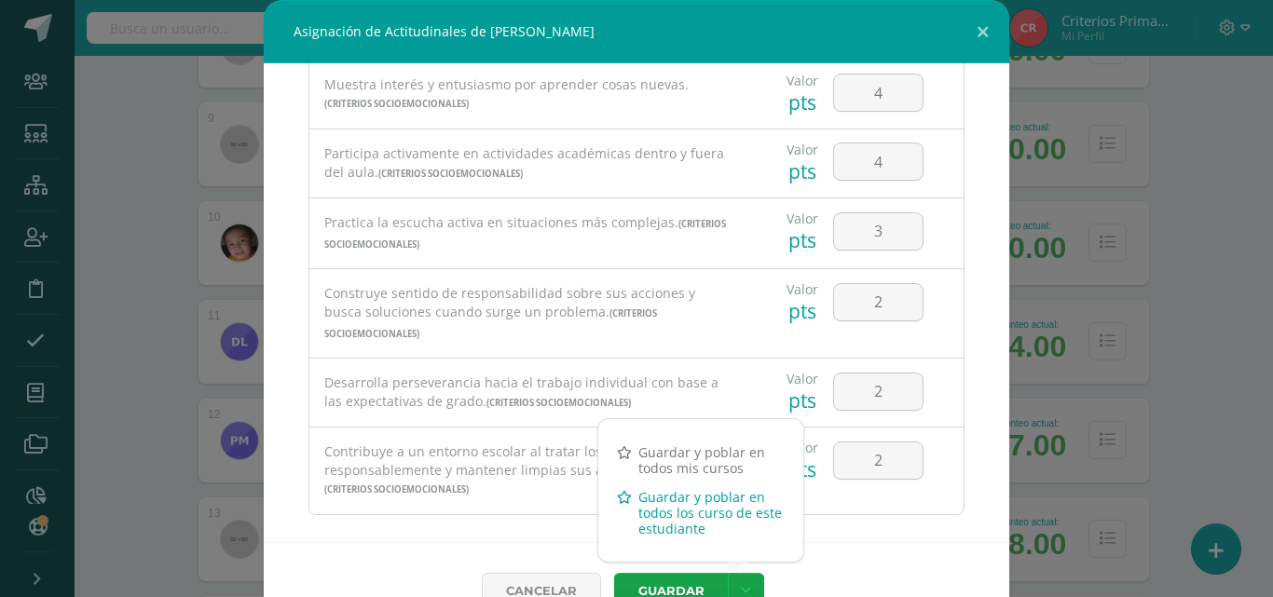
click at [681, 508] on link "Guardar y poblar en todos los curso de este estudiante" at bounding box center [700, 513] width 205 height 61
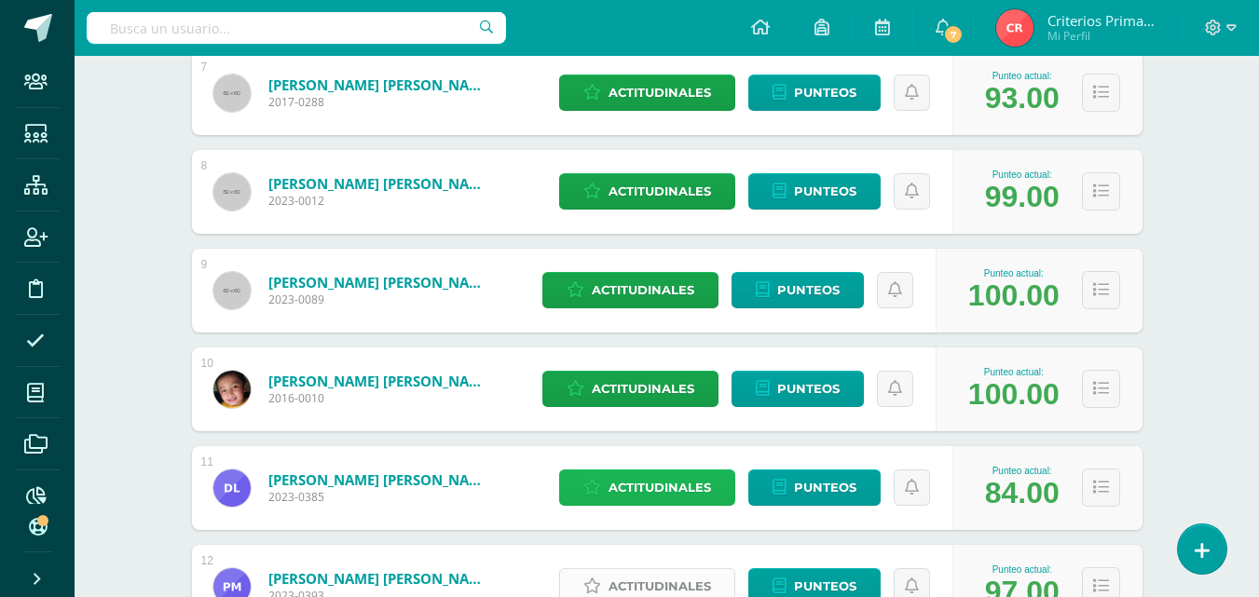
scroll to position [948, 0]
